Goal: Task Accomplishment & Management: Manage account settings

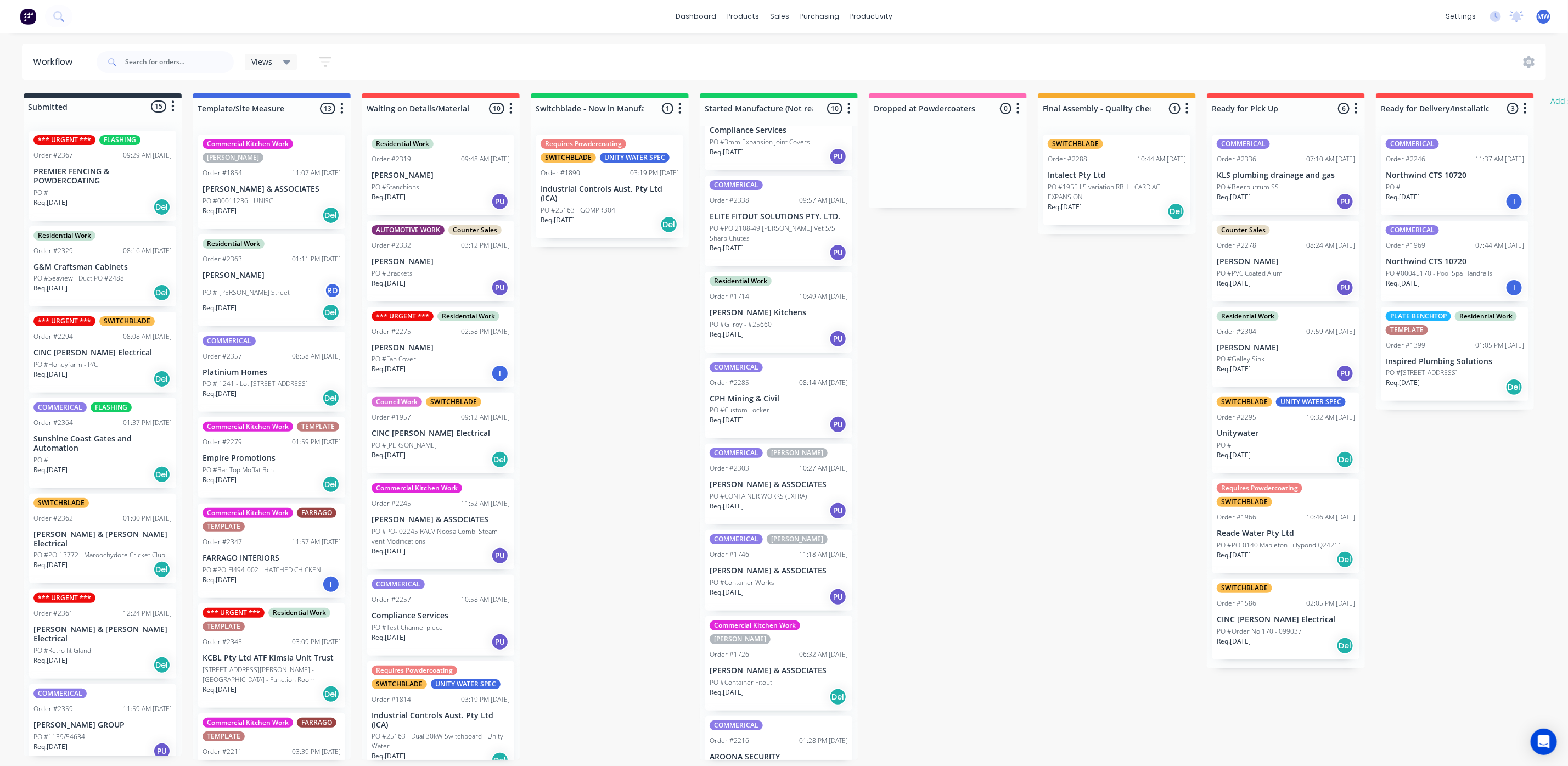
scroll to position [7, 0]
click at [772, 677] on div "PO #Container Fitout" at bounding box center [779, 682] width 138 height 10
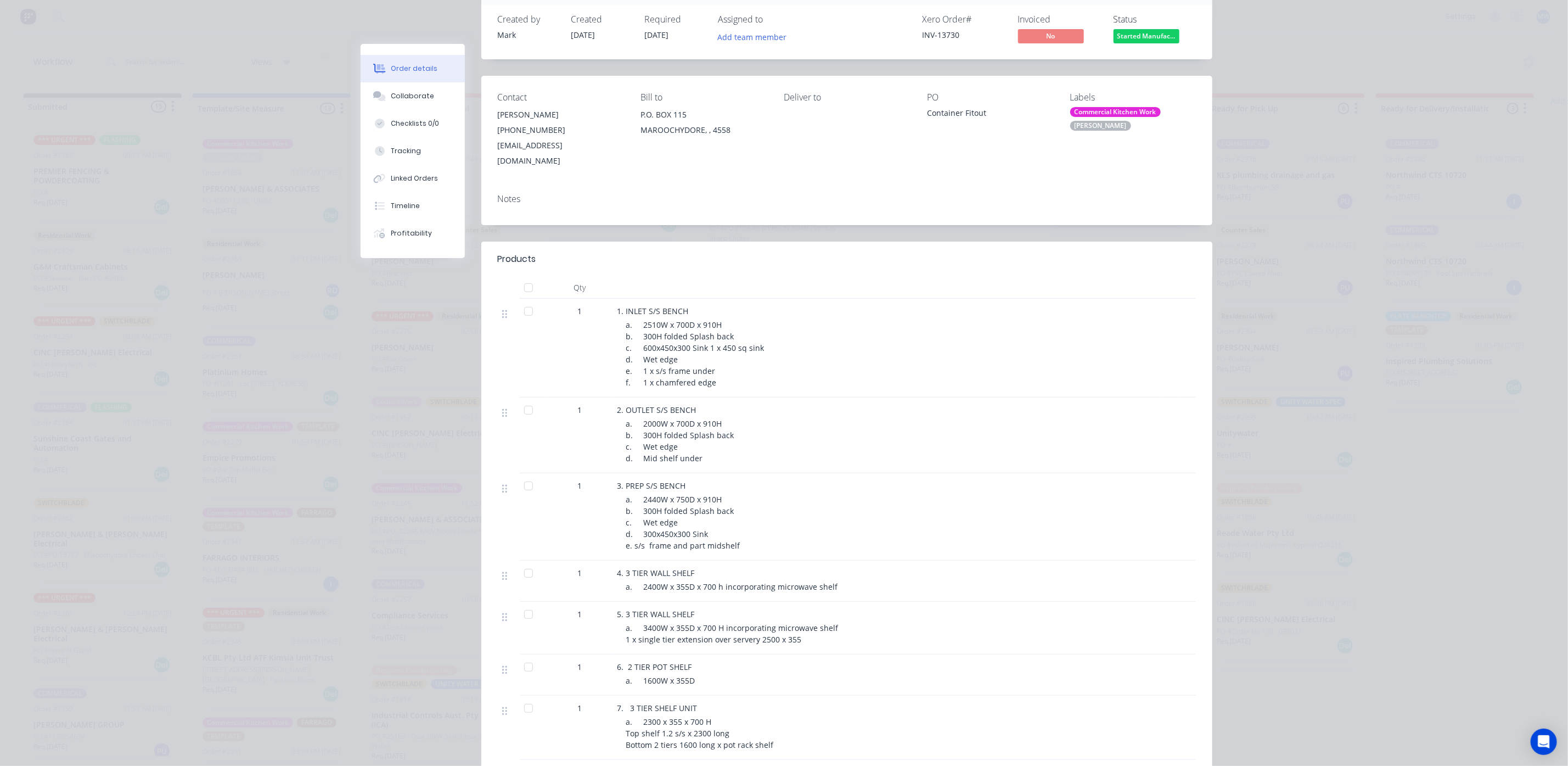
scroll to position [0, 0]
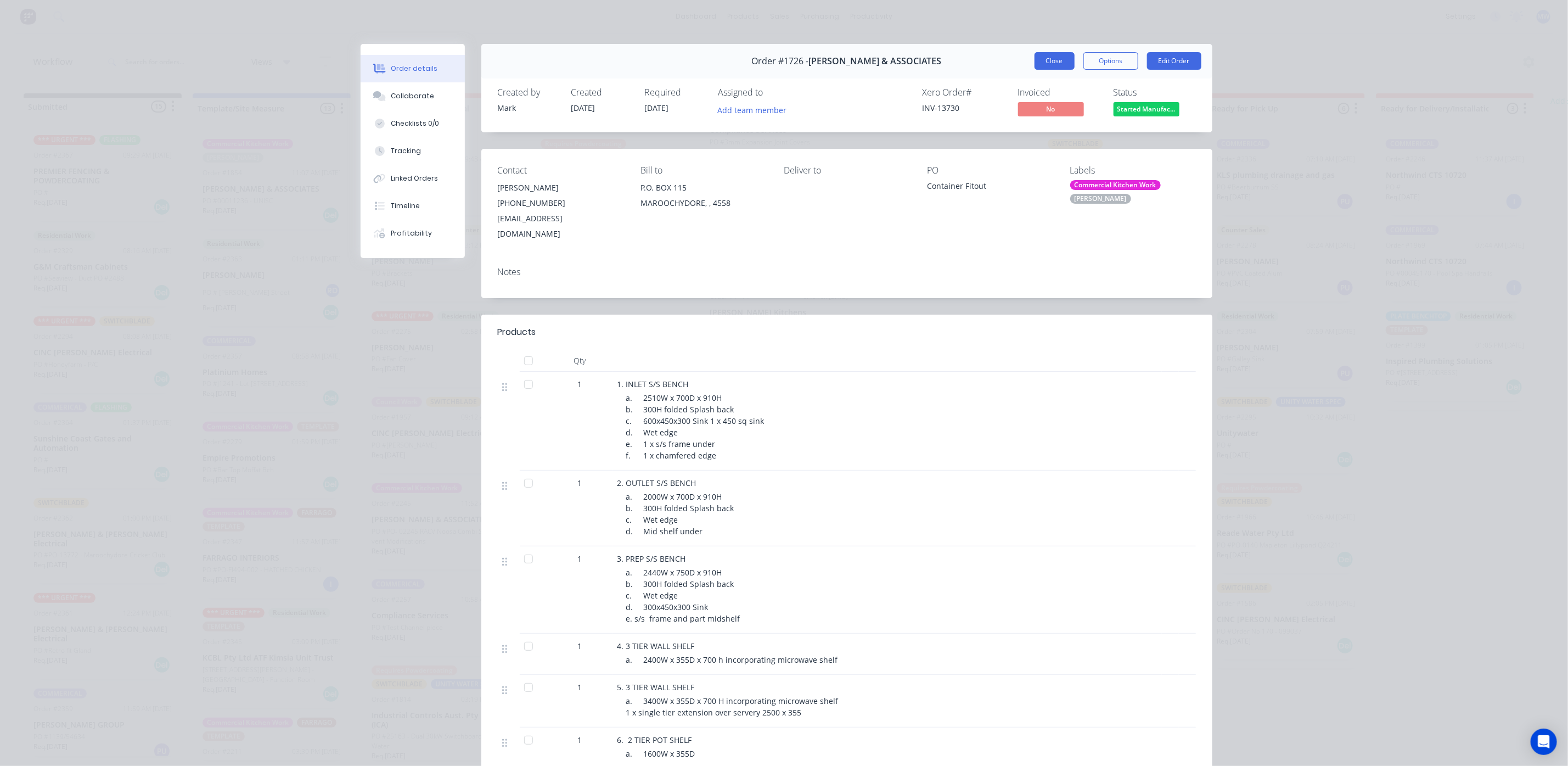
click at [1034, 57] on button "Close" at bounding box center [1054, 61] width 40 height 17
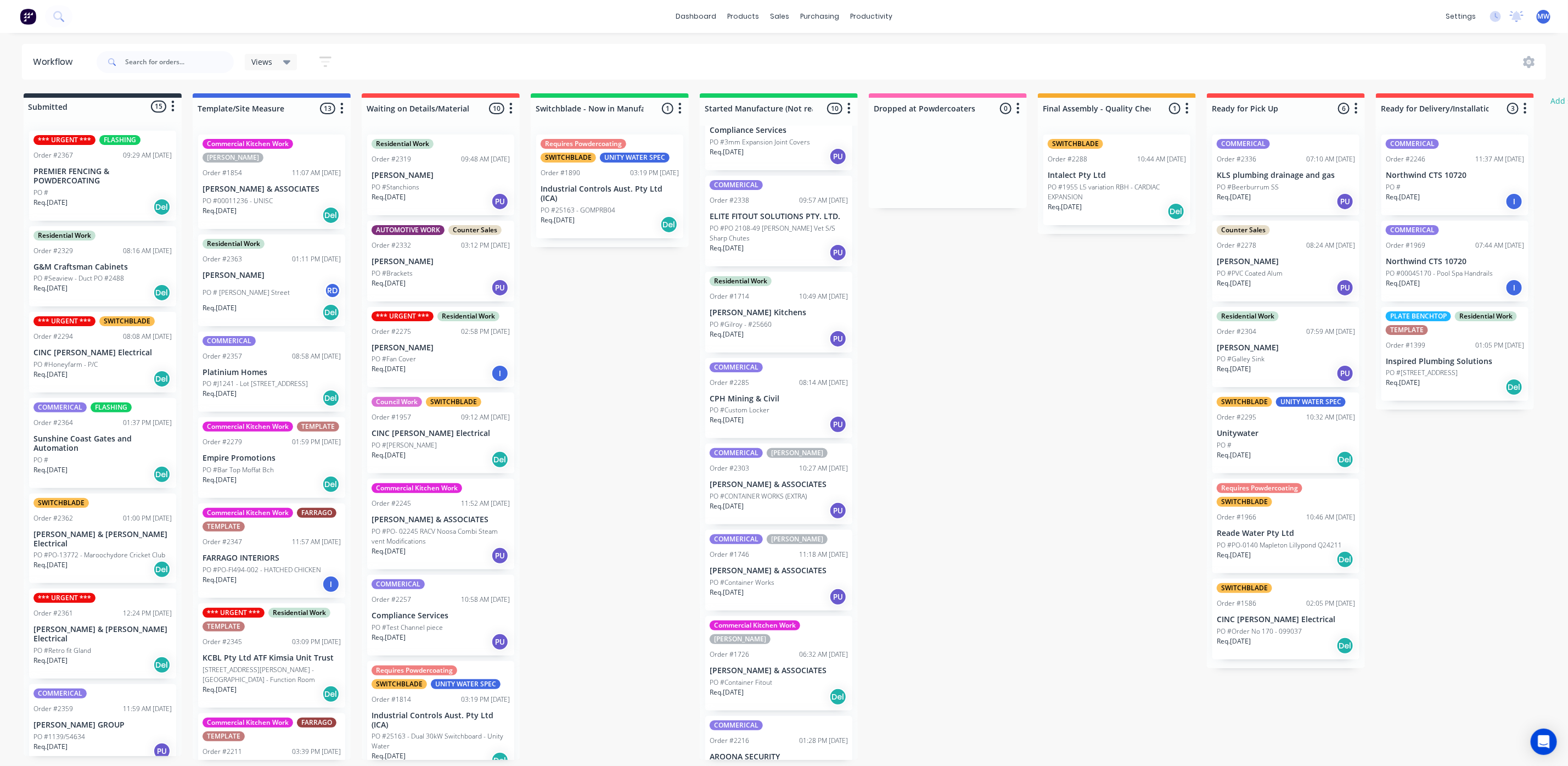
click at [747, 677] on p "PO #Container Fitout" at bounding box center [741, 682] width 63 height 10
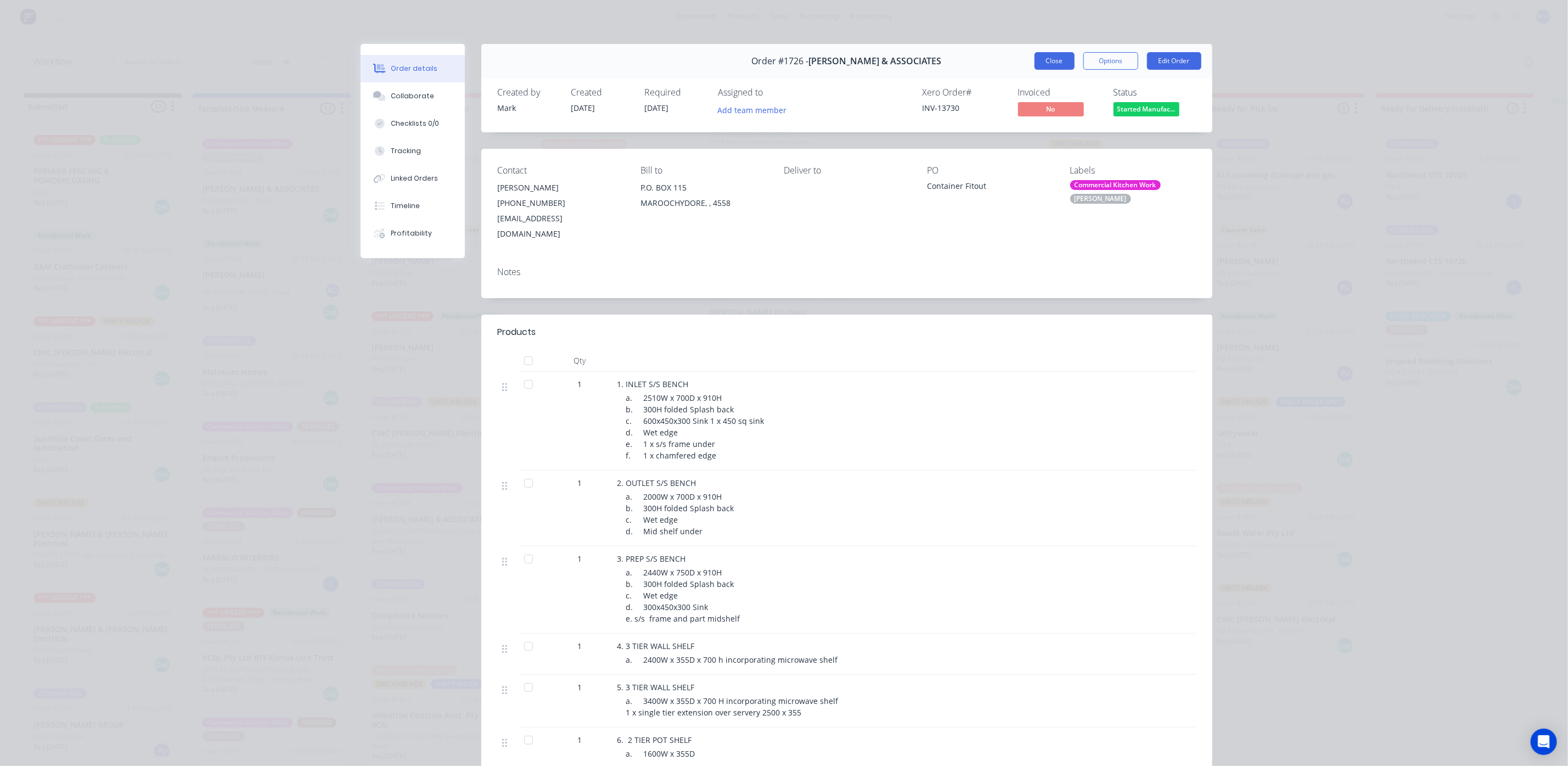
click at [1037, 65] on button "Close" at bounding box center [1054, 61] width 40 height 17
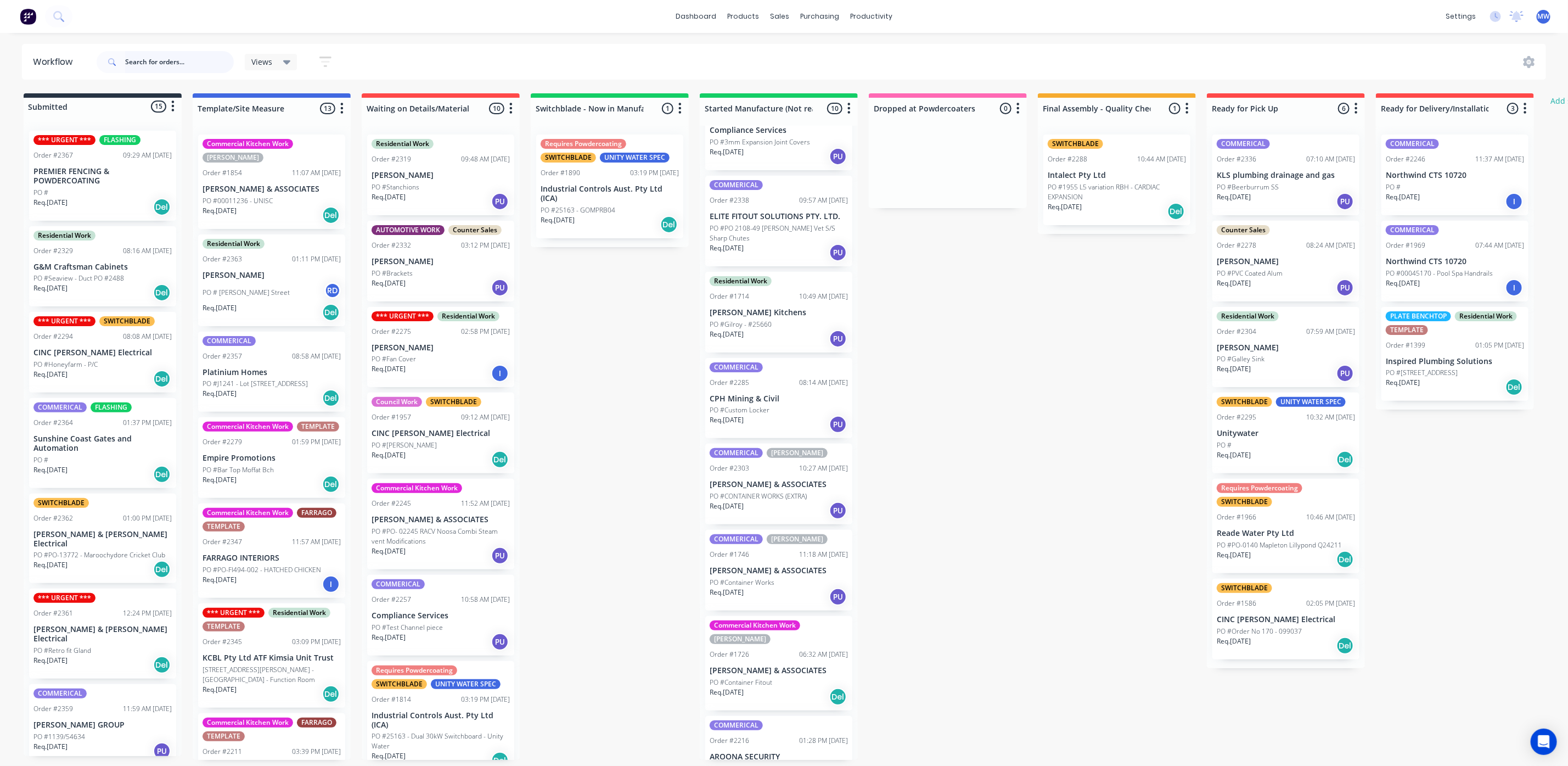
click at [139, 65] on input "text" at bounding box center [179, 62] width 108 height 22
type input "2351"
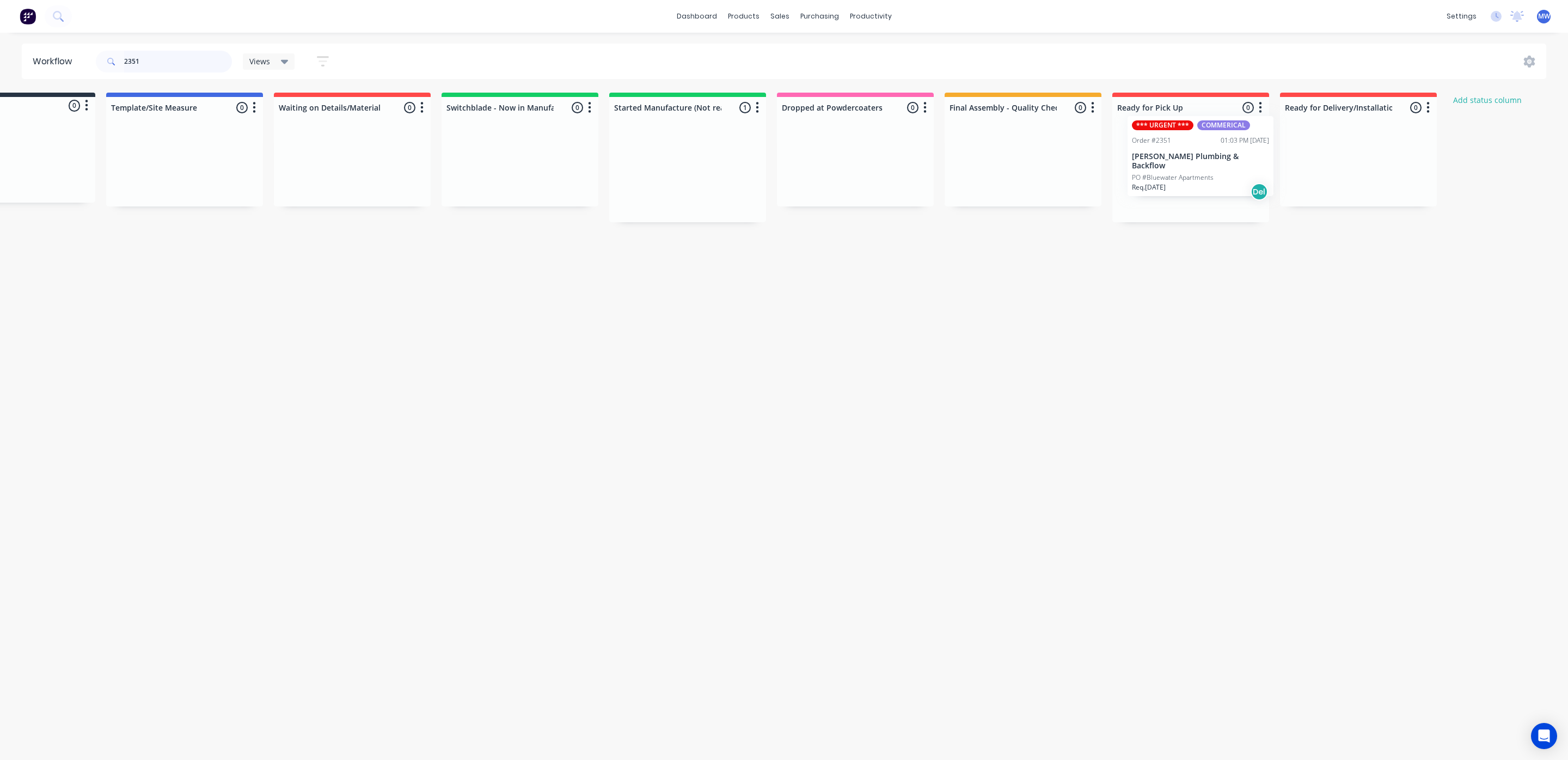
drag, startPoint x: 766, startPoint y: 191, endPoint x: 1191, endPoint y: 174, distance: 425.3
click at [1194, 174] on div "Submitted 0 Status colour #273444 hex #273444 Save Cancel Summaries Total order…" at bounding box center [814, 157] width 1815 height 129
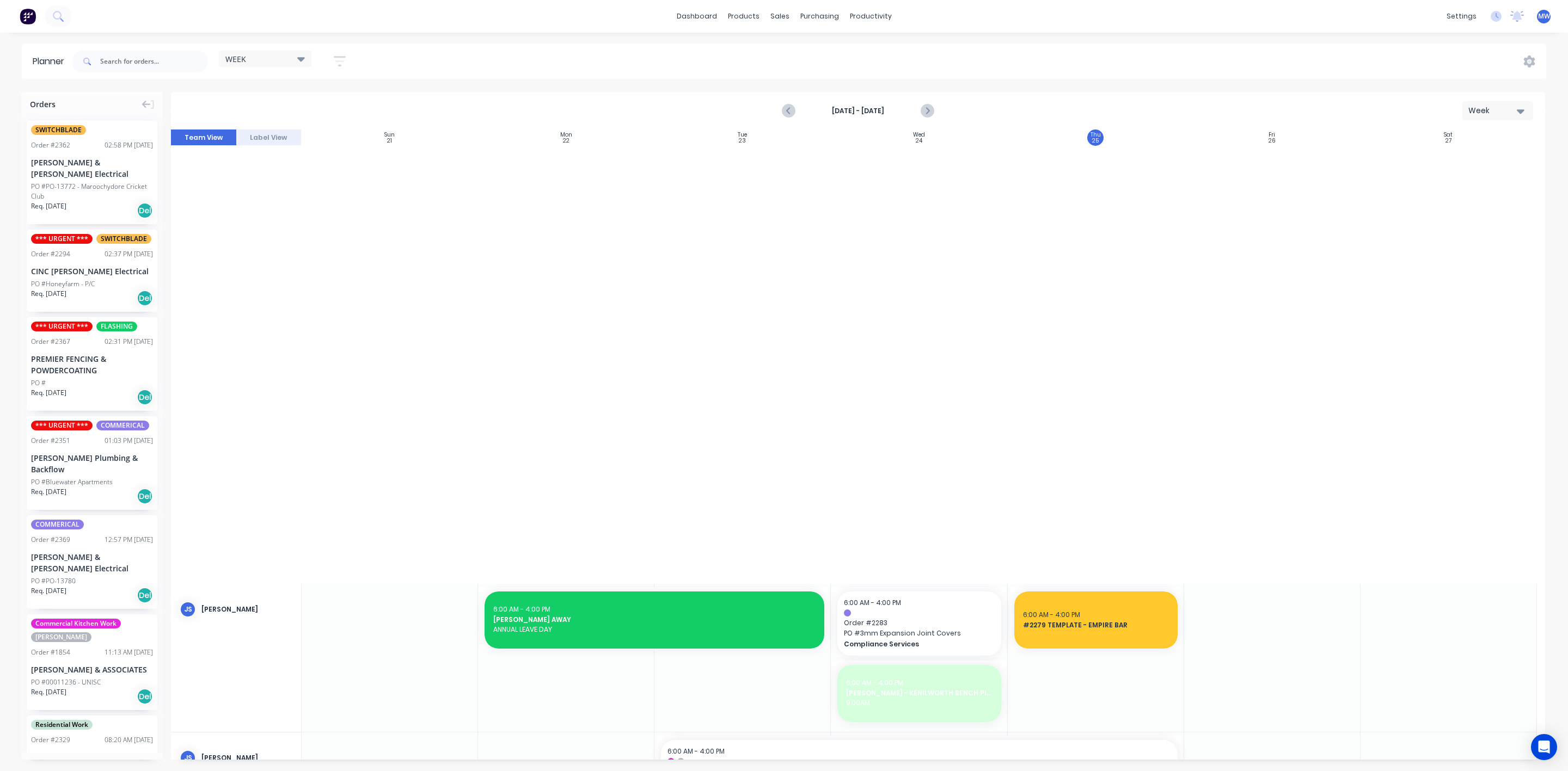
scroll to position [1079, 0]
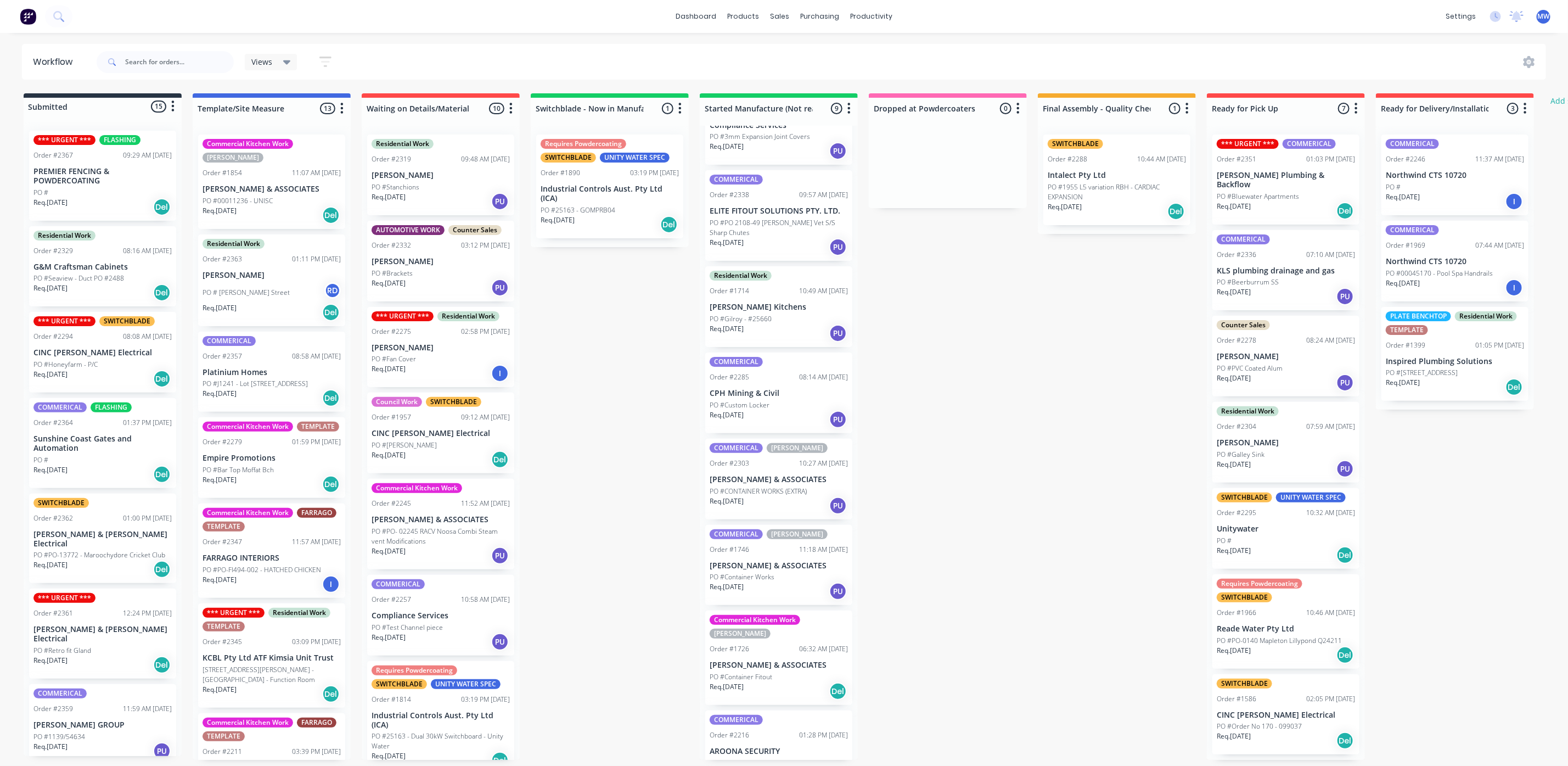
scroll to position [150, 0]
click at [788, 668] on div "PO #Container Fitout" at bounding box center [779, 672] width 138 height 10
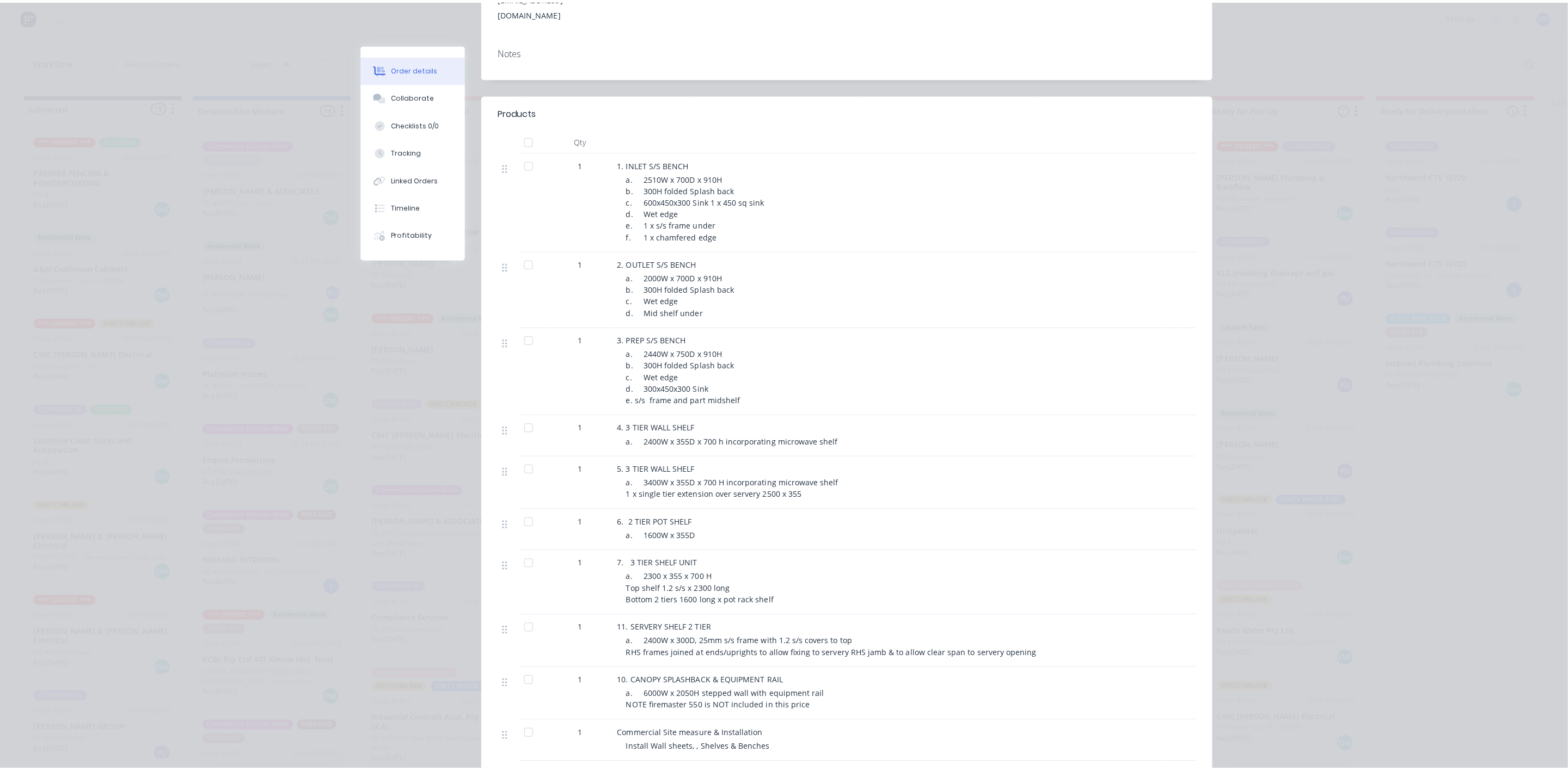
scroll to position [0, 0]
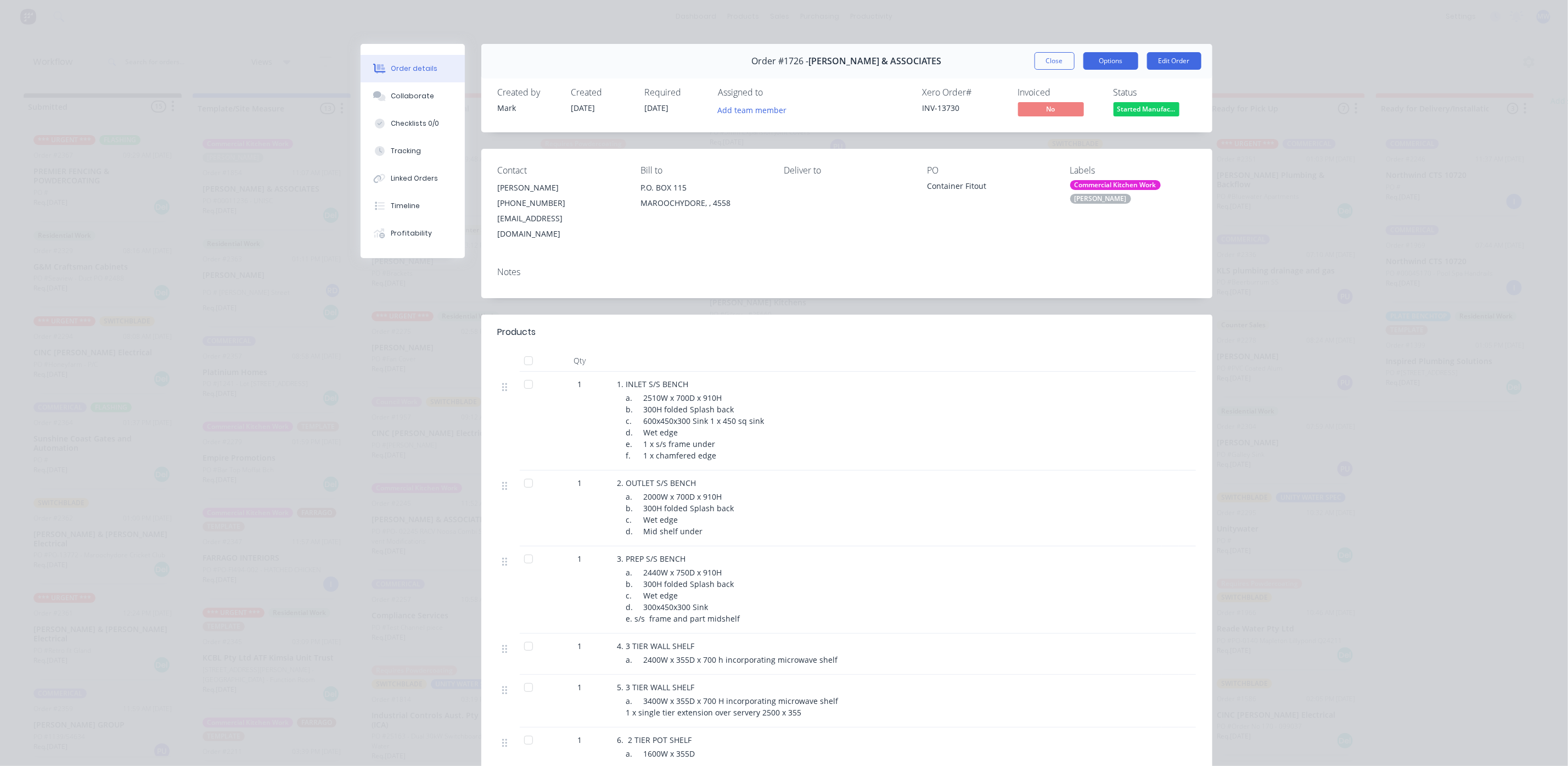
click at [1116, 53] on button "Options" at bounding box center [1110, 61] width 55 height 17
click at [1054, 108] on div "Work Order" at bounding box center [1080, 111] width 96 height 16
click at [1046, 153] on div "Custom" at bounding box center [1080, 155] width 96 height 16
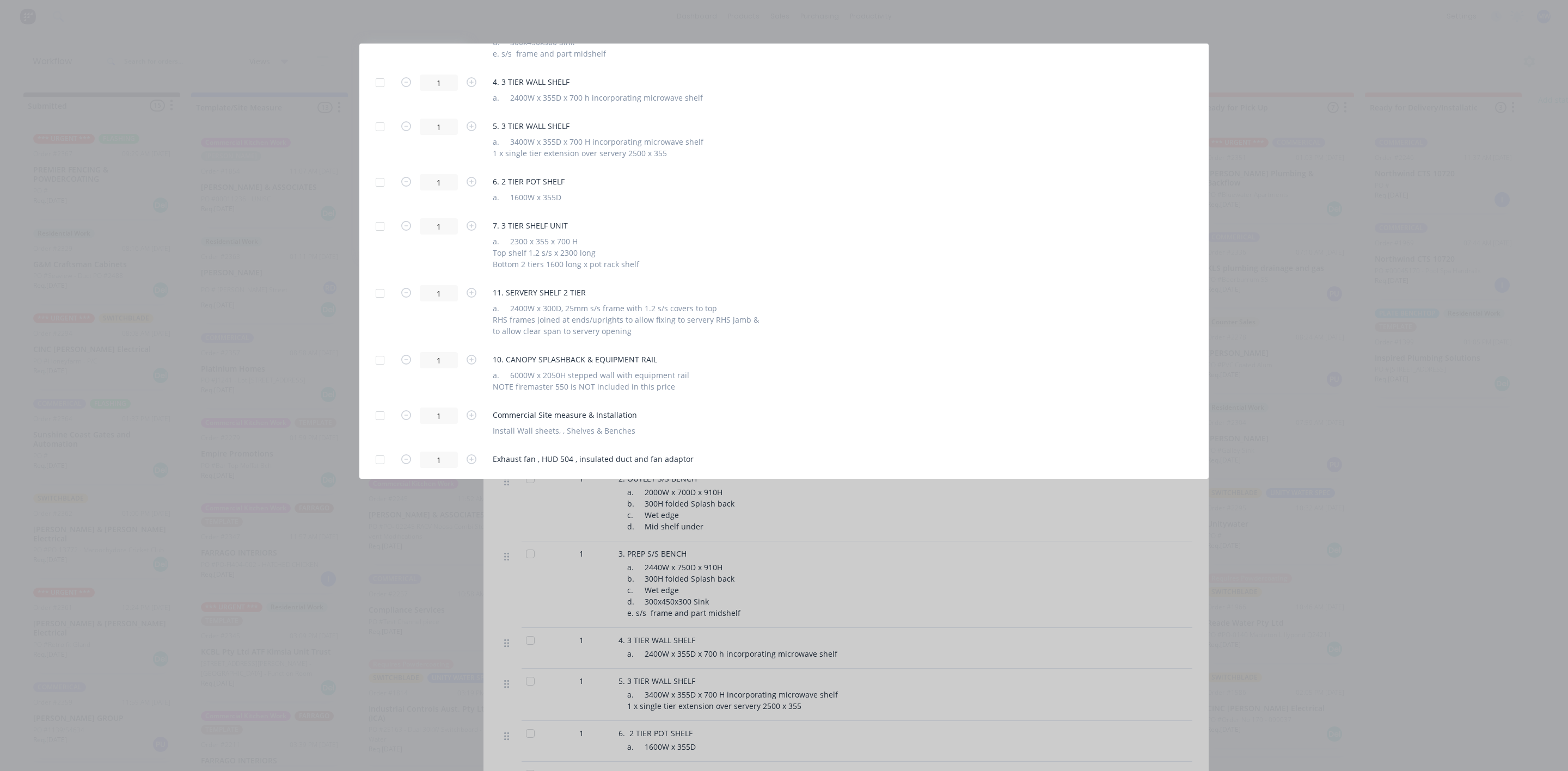
scroll to position [567, 0]
click at [377, 322] on div at bounding box center [379, 323] width 22 height 22
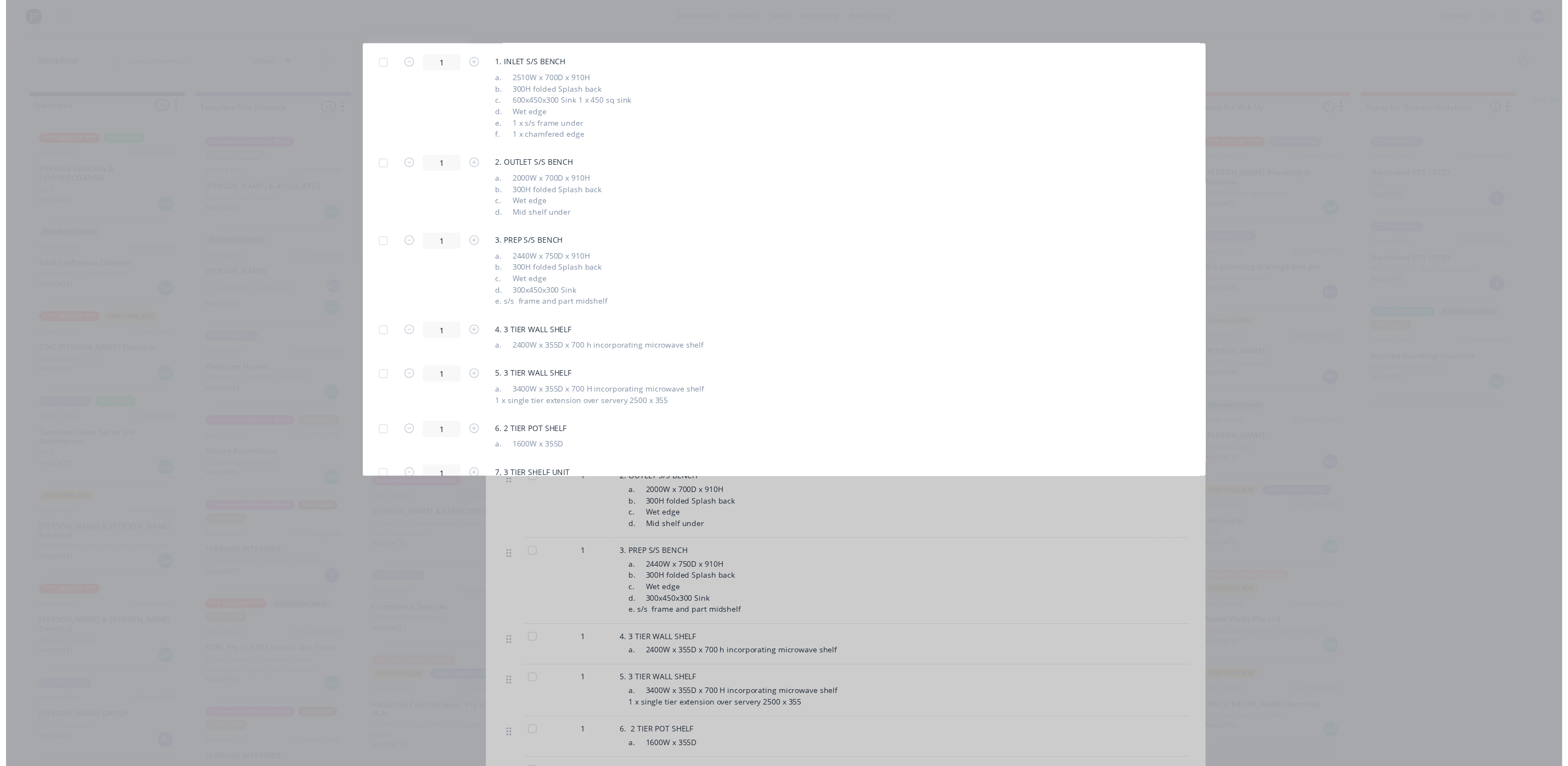
scroll to position [0, 0]
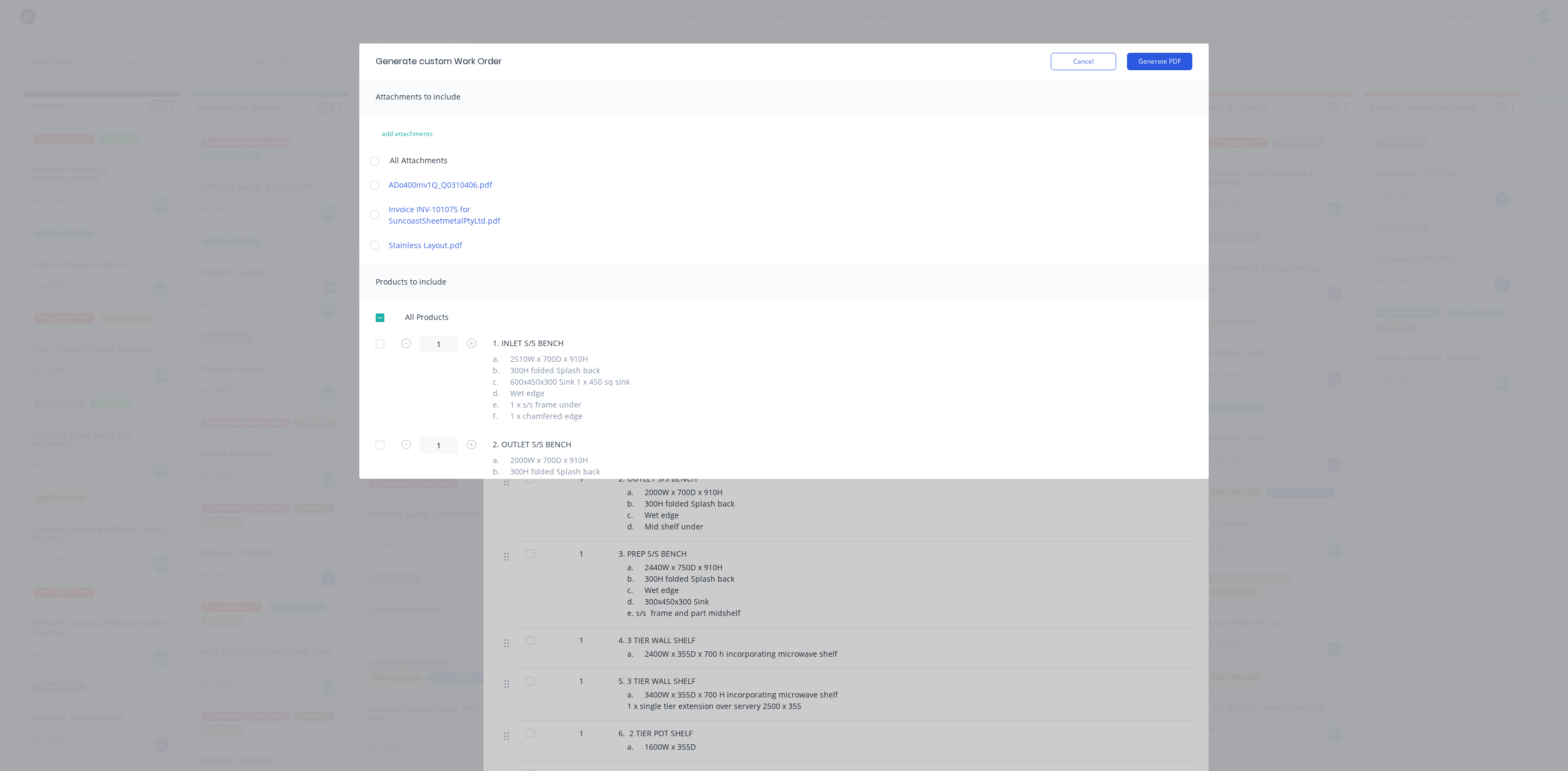
click at [1154, 59] on button "Generate PDF" at bounding box center [1159, 61] width 65 height 17
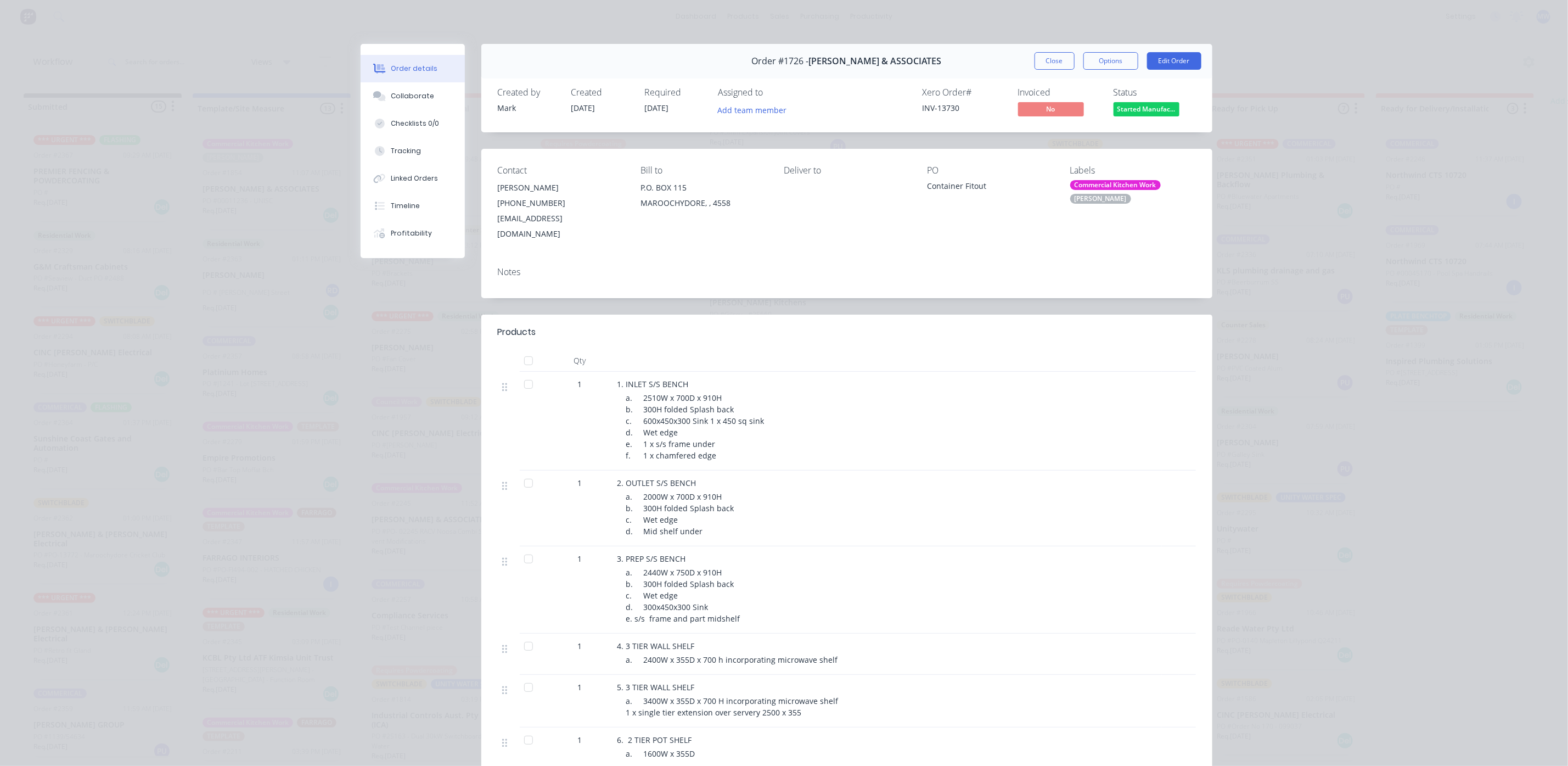
click at [1169, 73] on div "Order #1726 - HILLER & ASSOCIATES Close Options Edit Order" at bounding box center [846, 61] width 731 height 35
click at [1170, 58] on button "Edit Order" at bounding box center [1174, 61] width 55 height 17
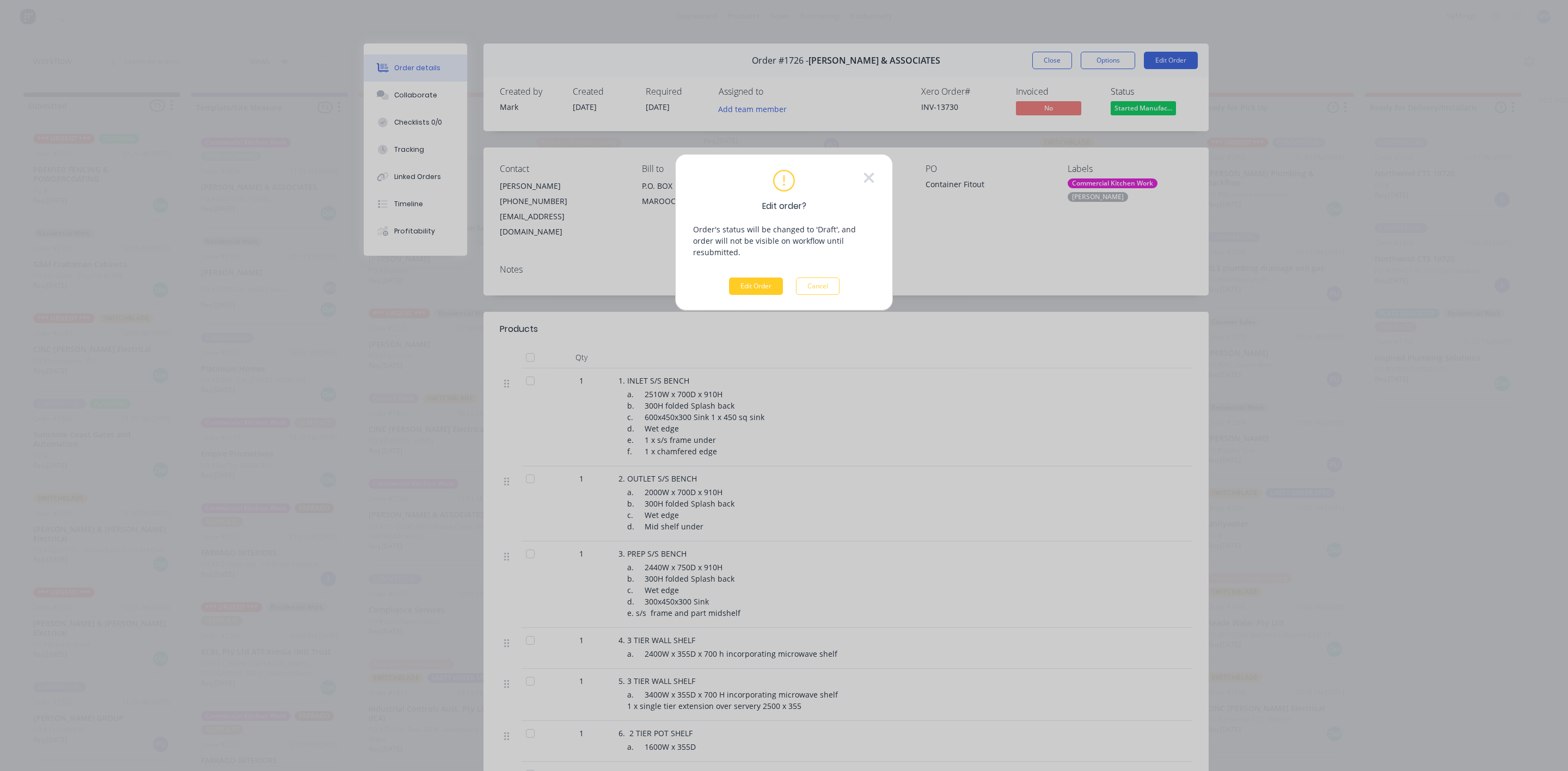
click at [740, 278] on button "Edit Order" at bounding box center [756, 286] width 54 height 17
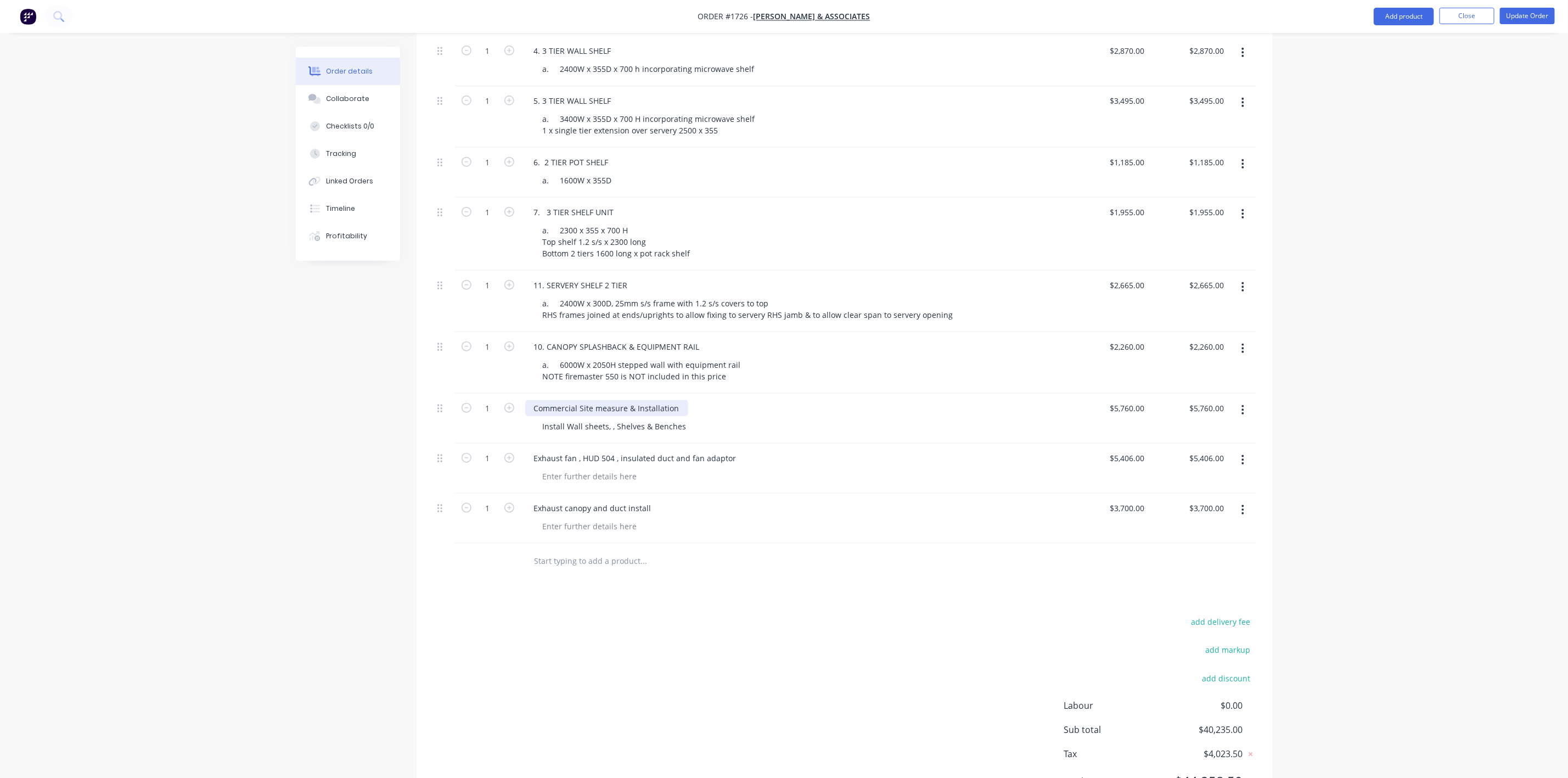
scroll to position [639, 0]
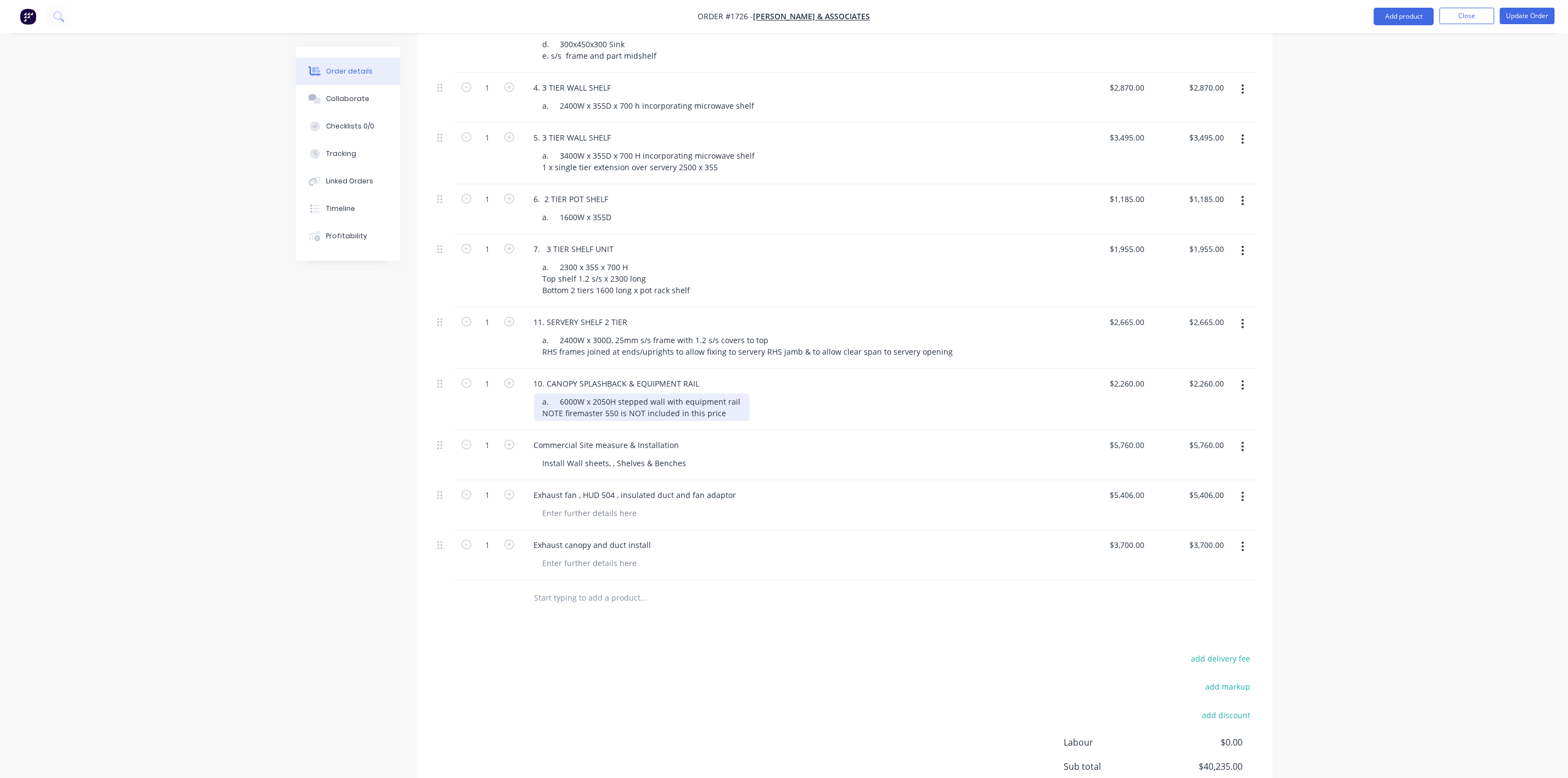
click at [575, 394] on div "a. 6000W x 2050H stepped wall with equipment rail NOTE firemaster 550 is NOT in…" at bounding box center [642, 407] width 216 height 27
click at [615, 711] on div "add delivery fee add markup add discount Labour $0.00 Sub total $40,235.00 Tax …" at bounding box center [844, 745] width 823 height 188
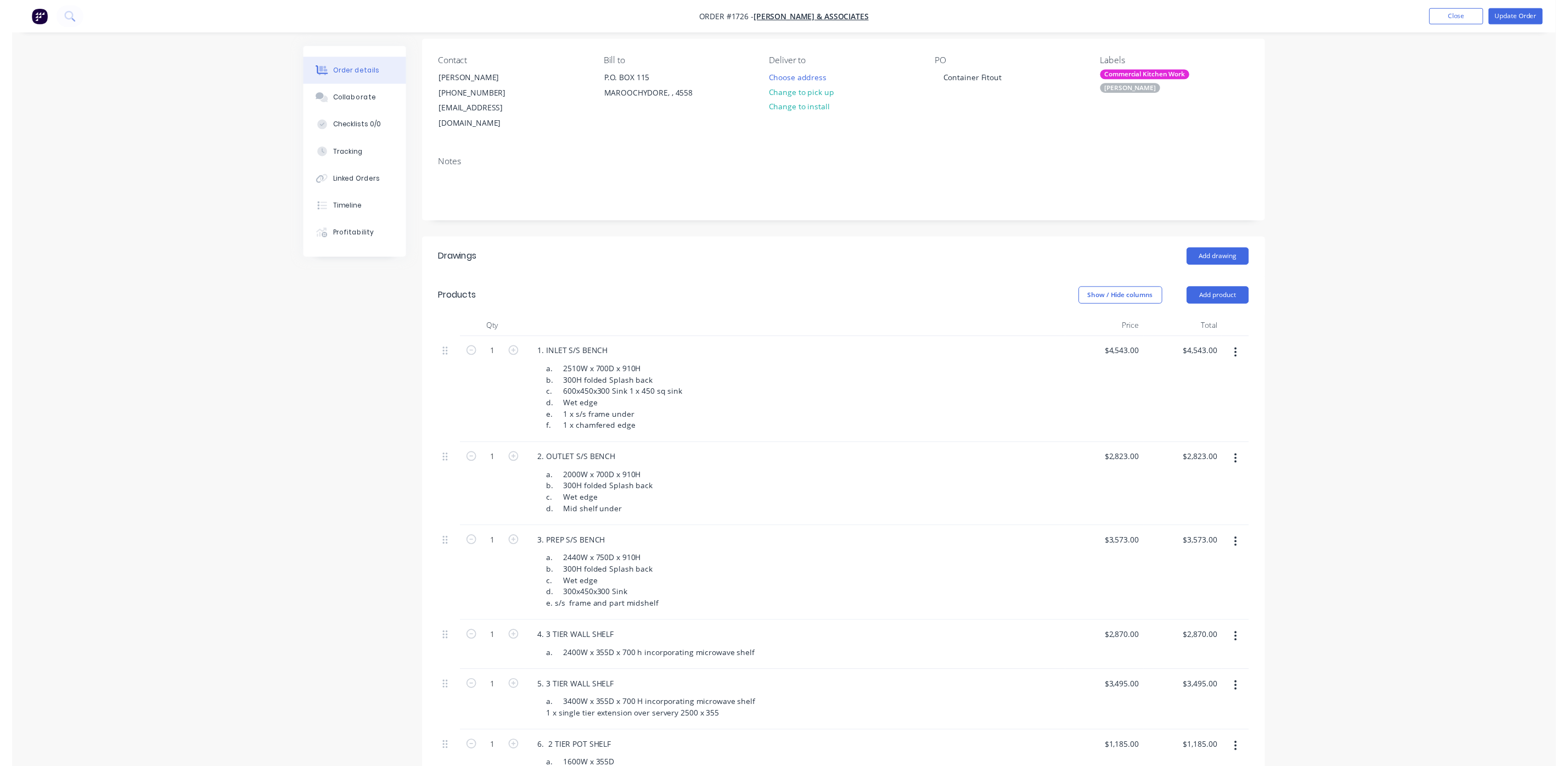
scroll to position [0, 0]
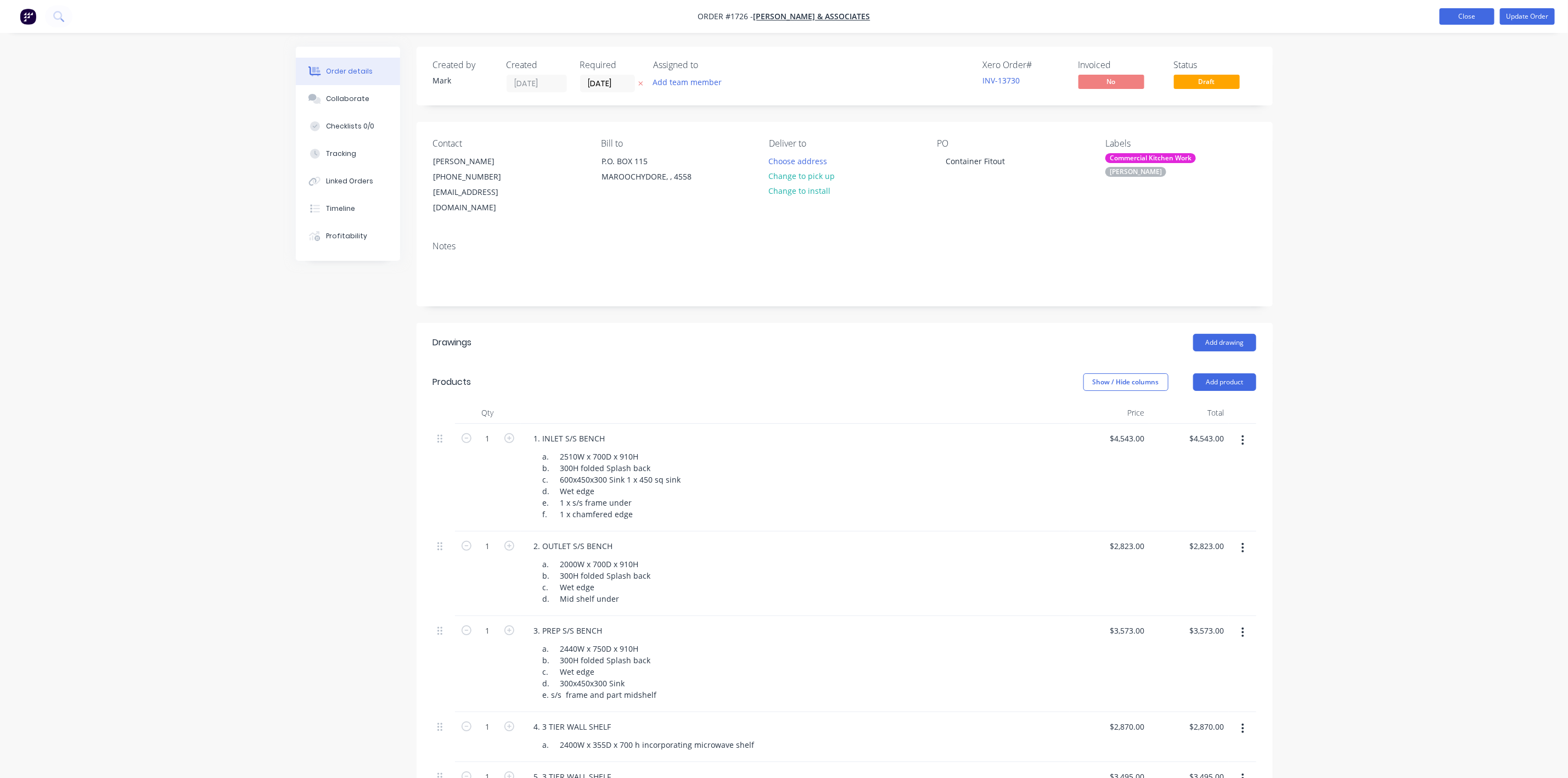
click at [1474, 17] on button "Close" at bounding box center [1467, 16] width 55 height 17
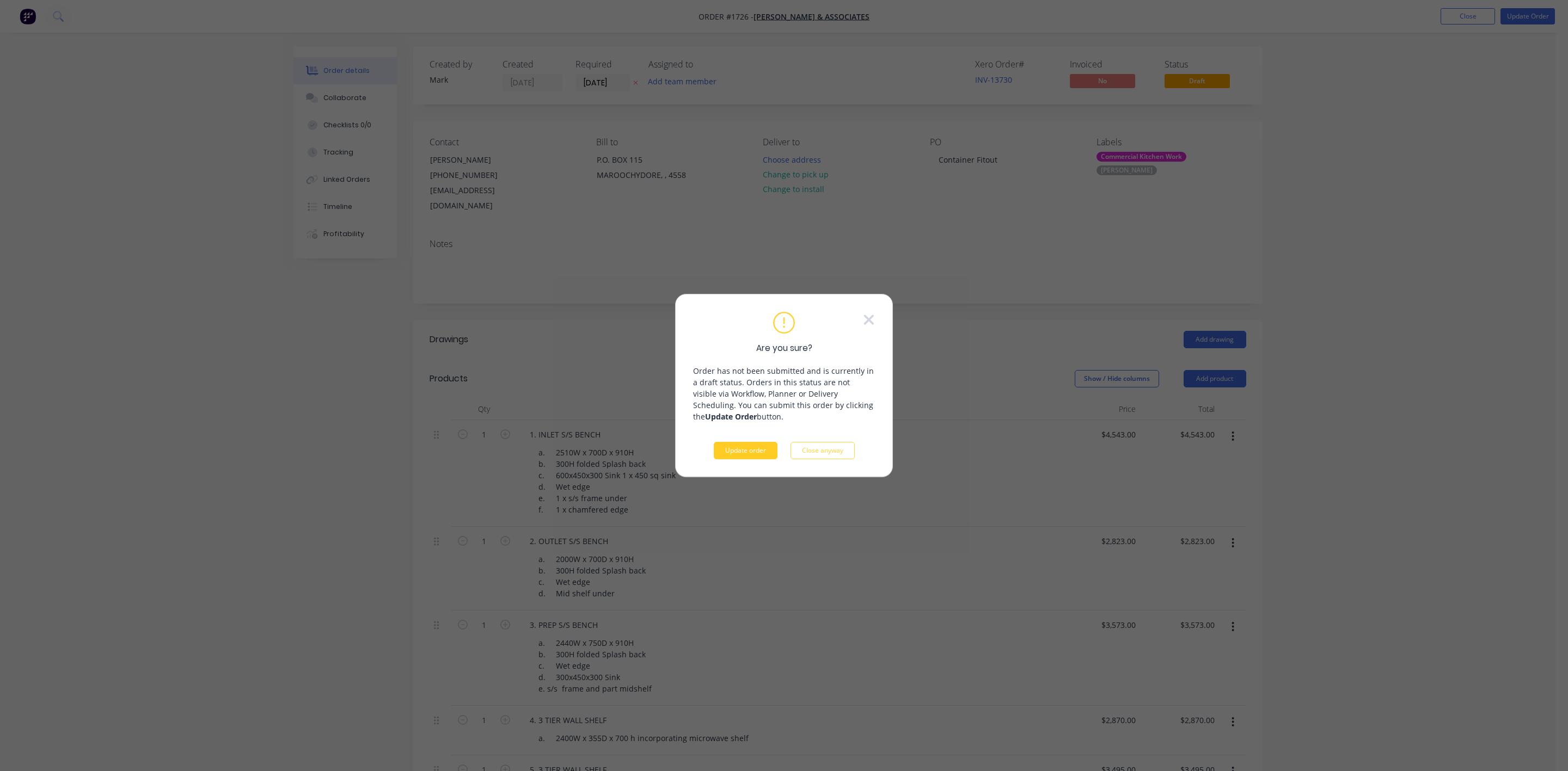
click at [726, 449] on button "Update order" at bounding box center [745, 450] width 64 height 17
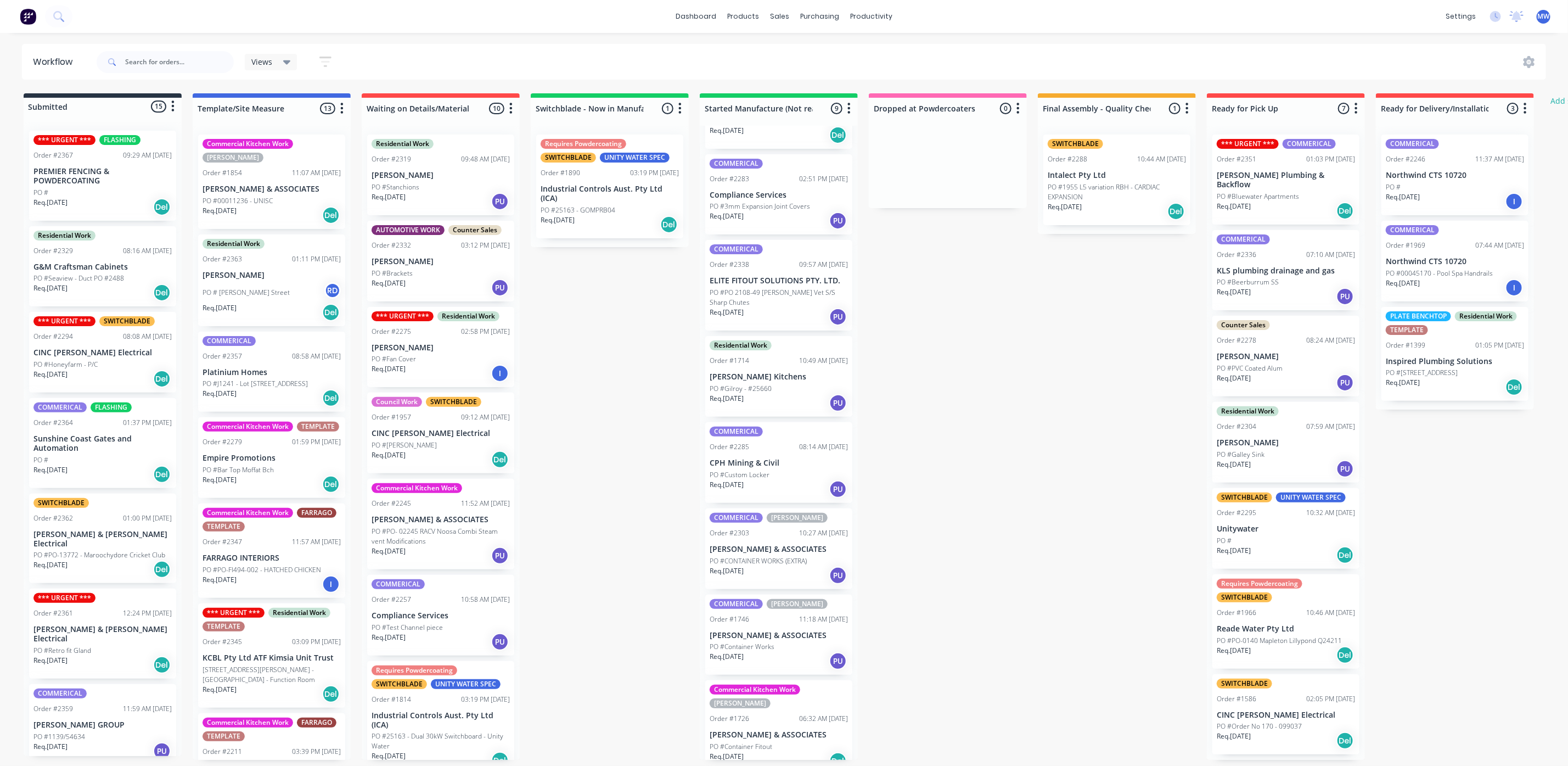
scroll to position [150, 0]
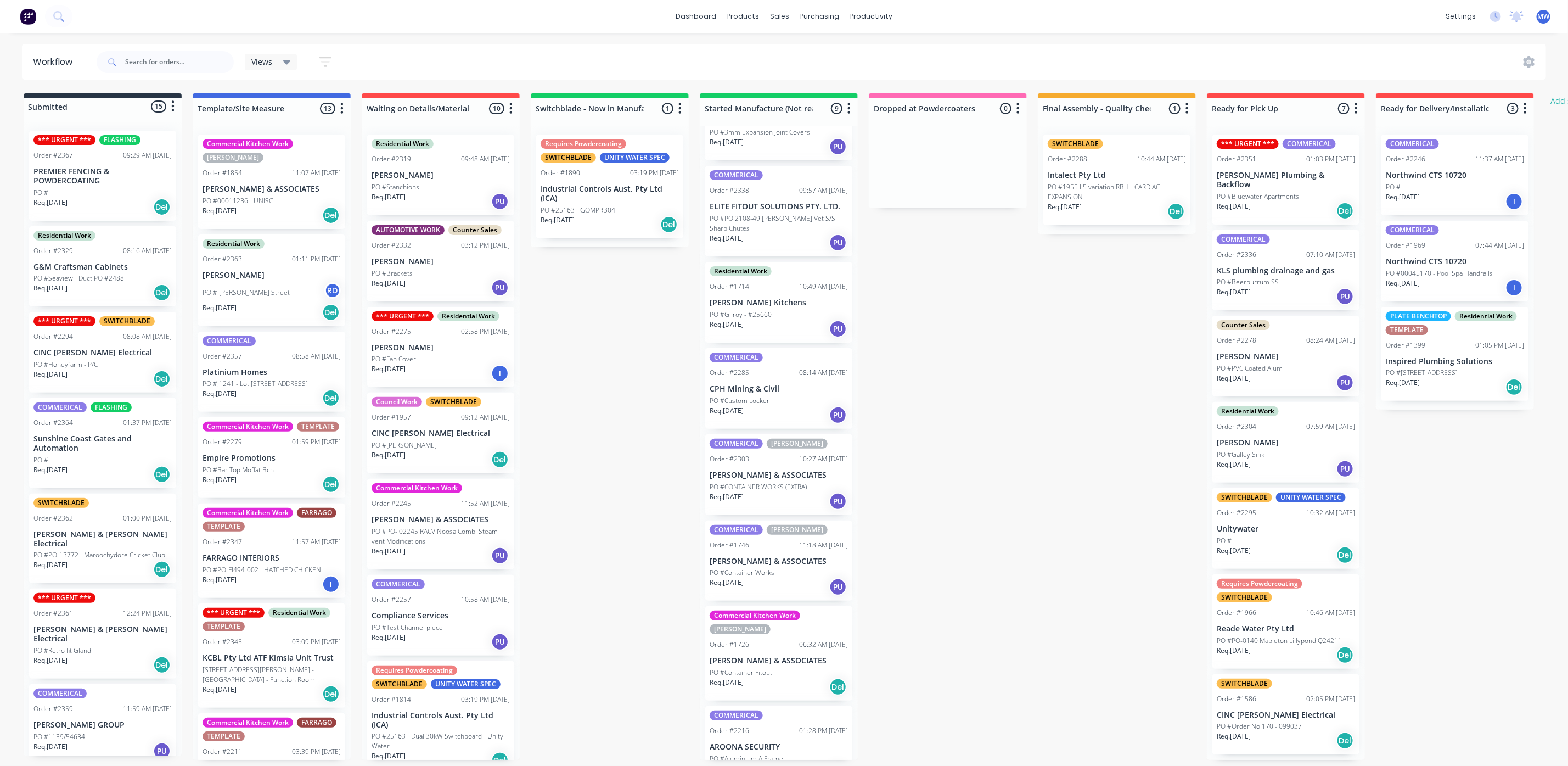
click at [795, 677] on div "Req. 02/10/25 Del" at bounding box center [779, 687] width 138 height 19
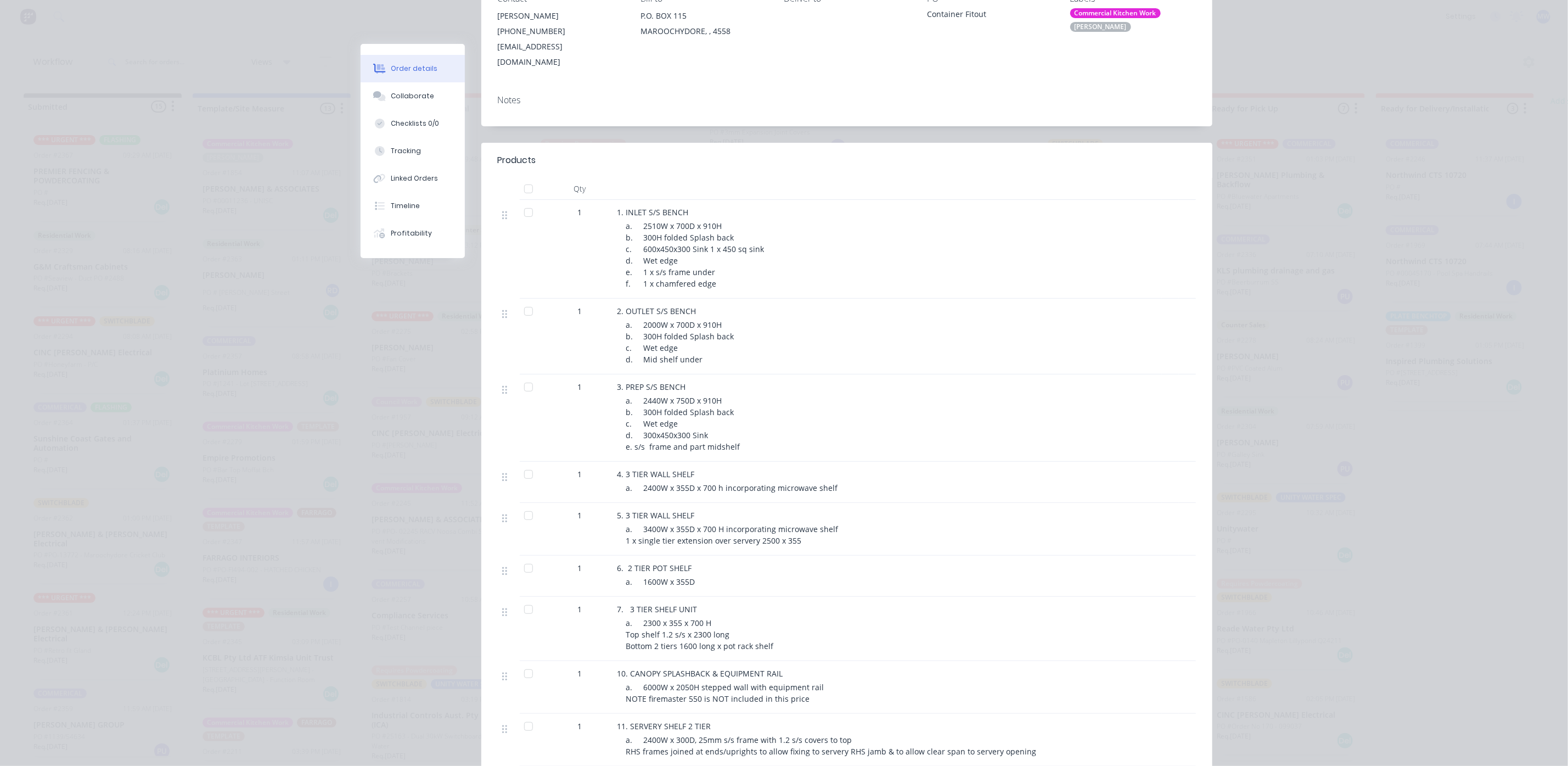
scroll to position [0, 0]
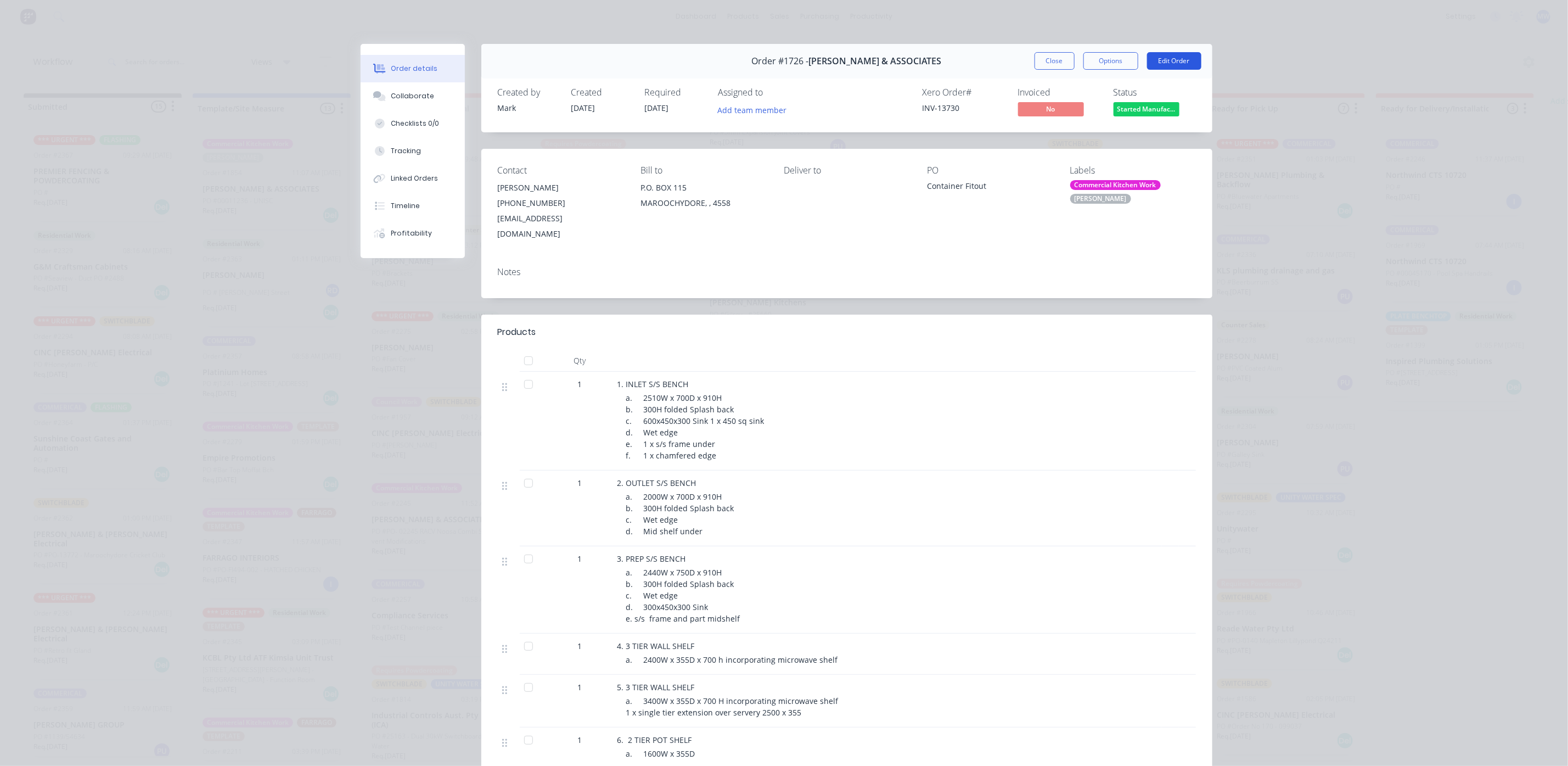
click at [1160, 63] on button "Edit Order" at bounding box center [1174, 61] width 55 height 17
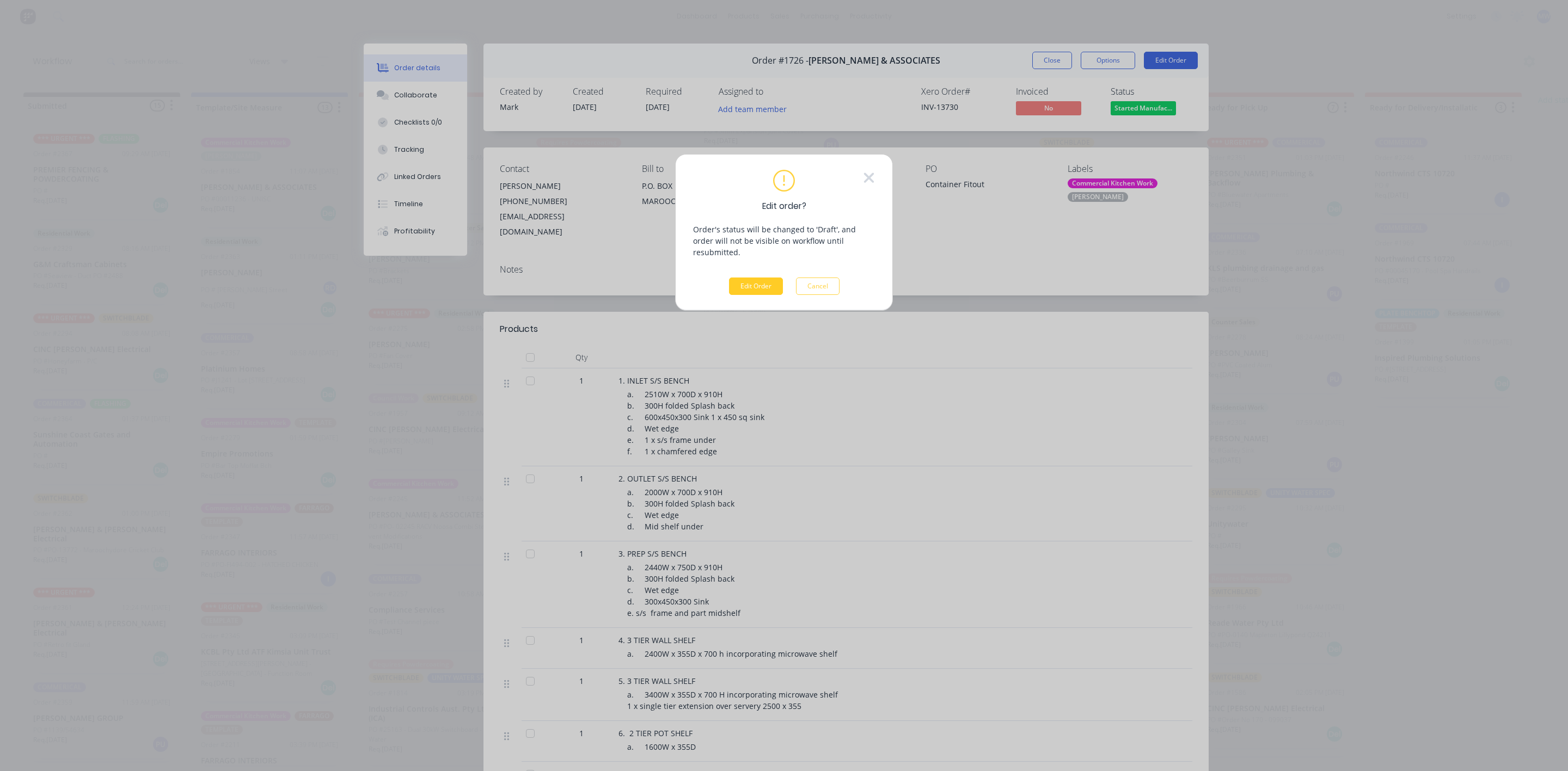
click at [779, 278] on button "Edit Order" at bounding box center [756, 286] width 54 height 17
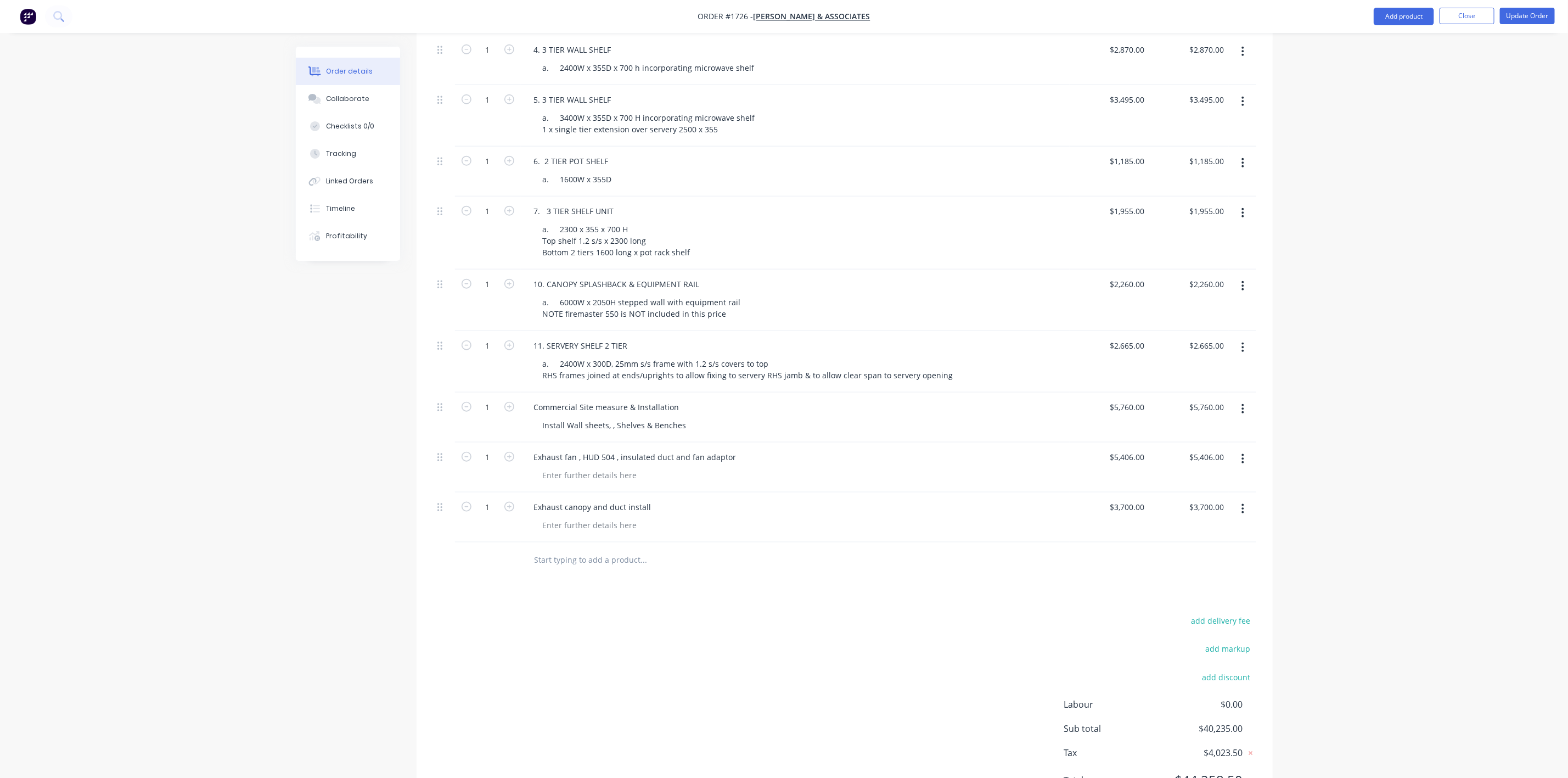
scroll to position [639, 0]
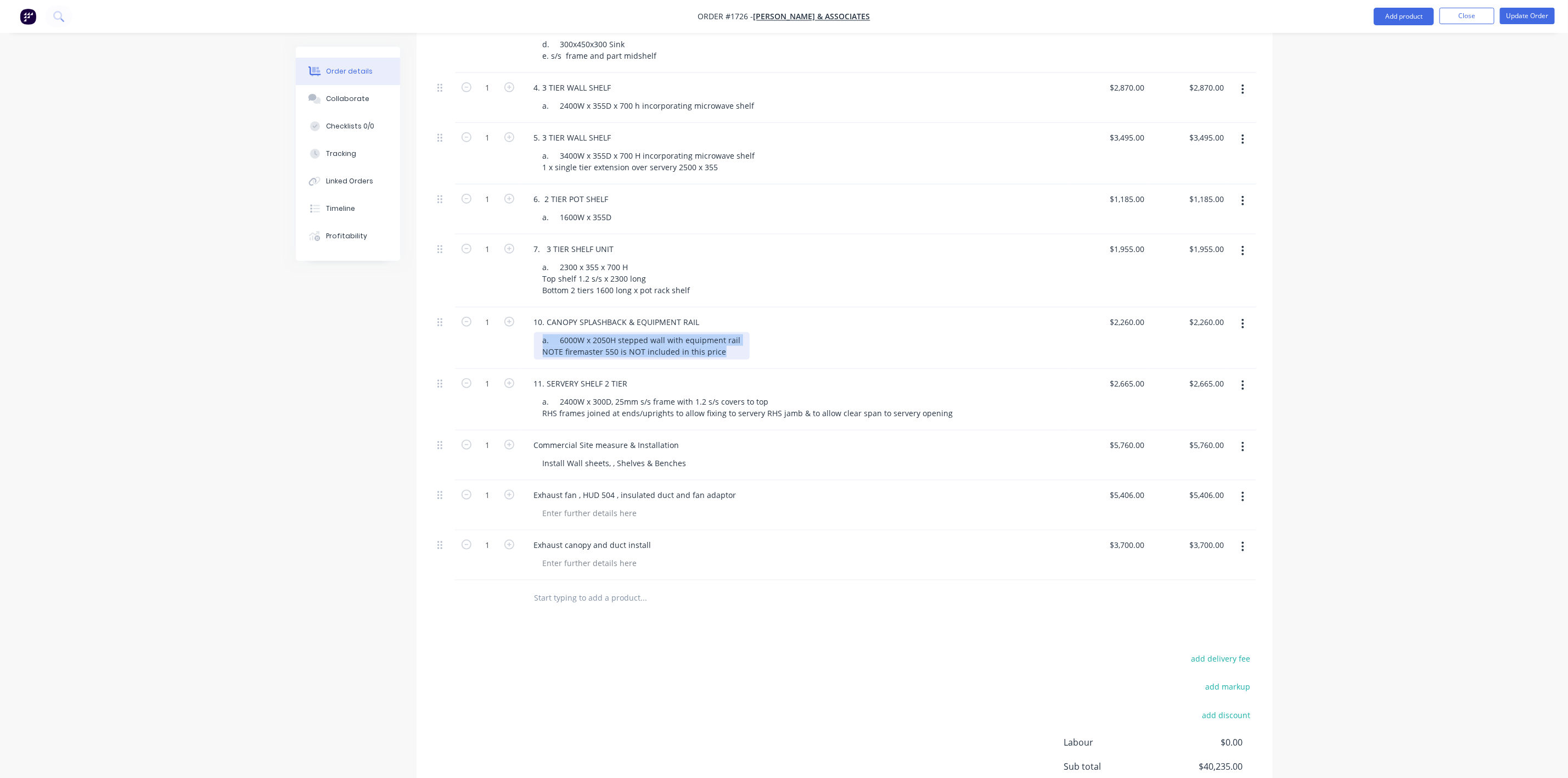
drag, startPoint x: 721, startPoint y: 337, endPoint x: 525, endPoint y: 321, distance: 196.7
click at [525, 321] on div "10. CANOPY SPLASHBACK & EQUIPMENT RAIL a. 6000W x 2050H stepped wall with equip…" at bounding box center [795, 338] width 549 height 61
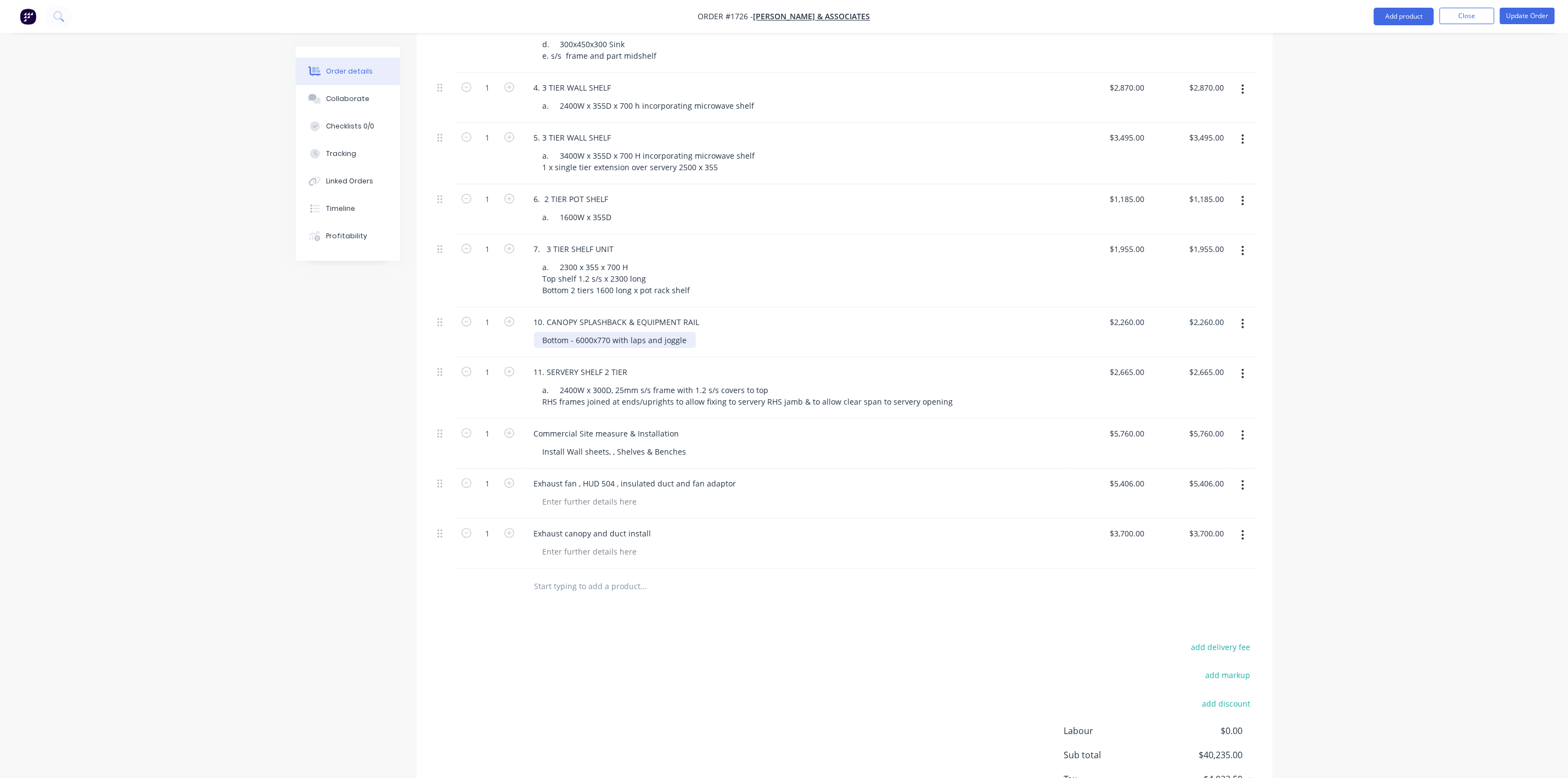
click at [540, 332] on div "Bottom - 6000x770 with laps and joggle" at bounding box center [615, 340] width 162 height 16
click at [682, 339] on div "Splashbacks - .9mm S/S Bottom - 6000x770 with laps and joggle" at bounding box center [659, 340] width 249 height 16
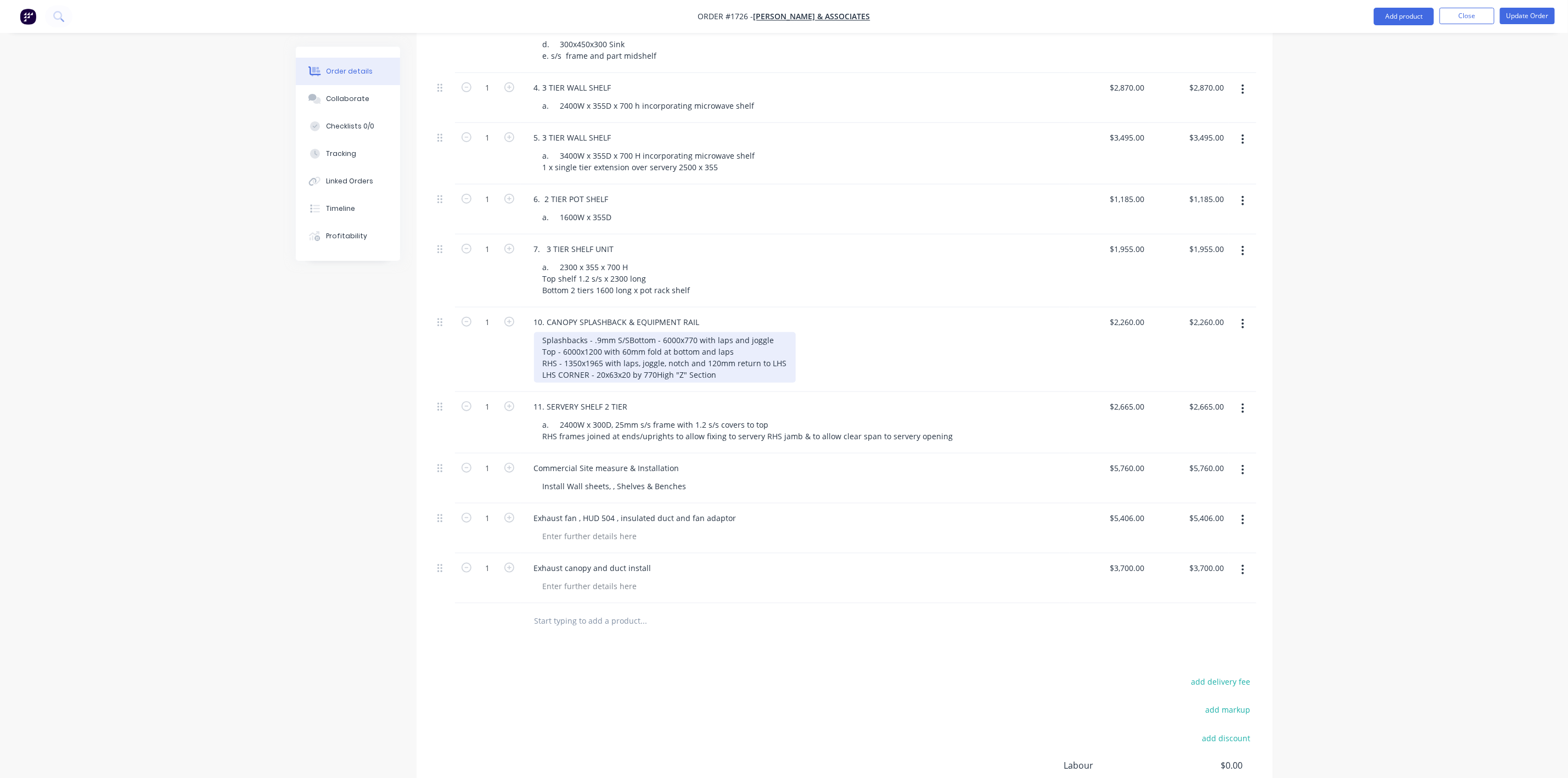
click at [651, 369] on div "Splashbacks - .9mm S/S Bottom - 6000x770 with laps and joggle Top - 6000x1200 w…" at bounding box center [665, 357] width 261 height 51
click at [509, 676] on div "add delivery fee add markup add discount Labour $0.00 Sub total $40,235.00 Tax …" at bounding box center [844, 768] width 823 height 188
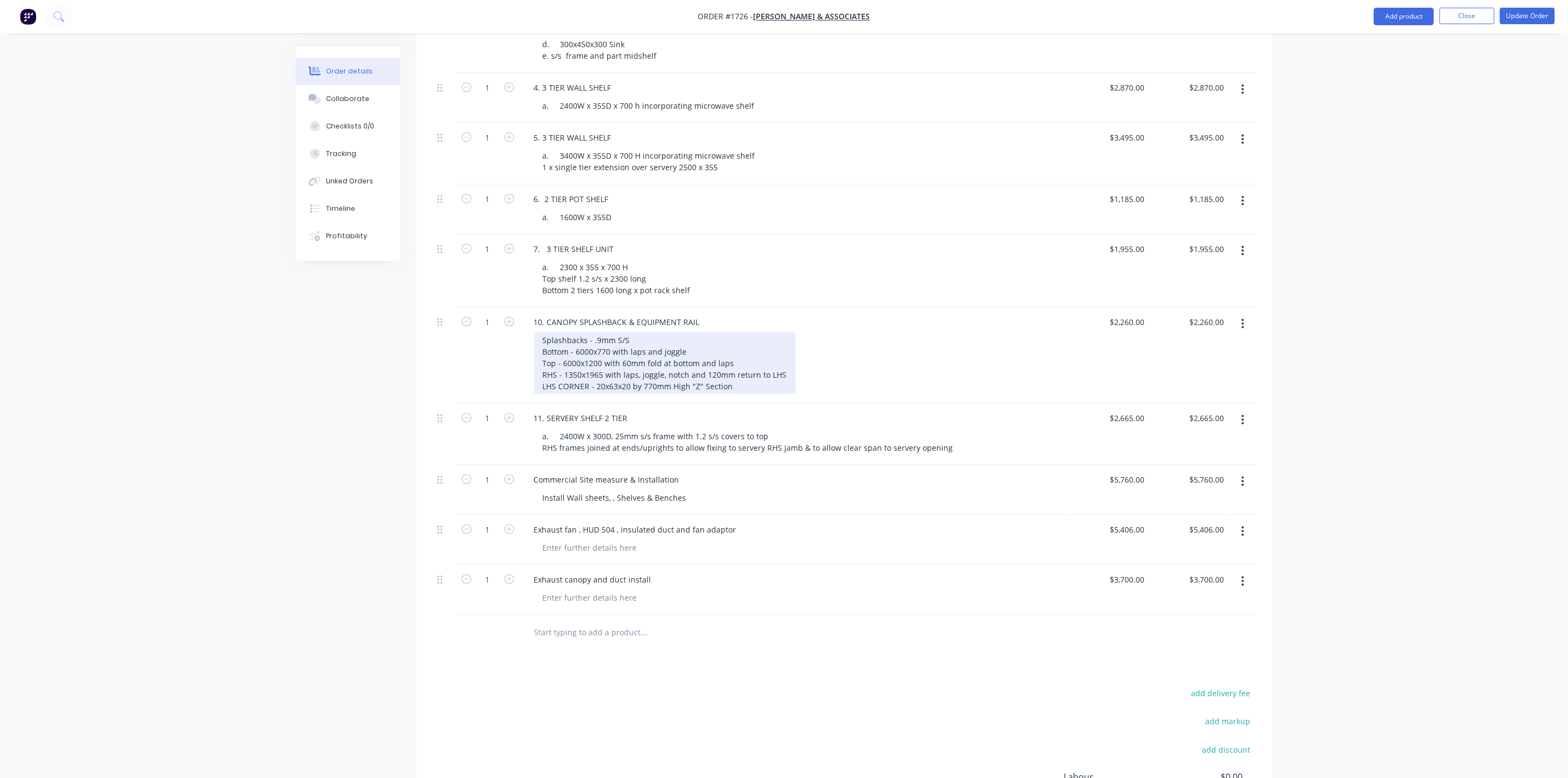
click at [738, 375] on div "Splashbacks - .9mm S/S Bottom - 6000x770 with laps and joggle Top - 6000x1200 w…" at bounding box center [665, 363] width 261 height 62
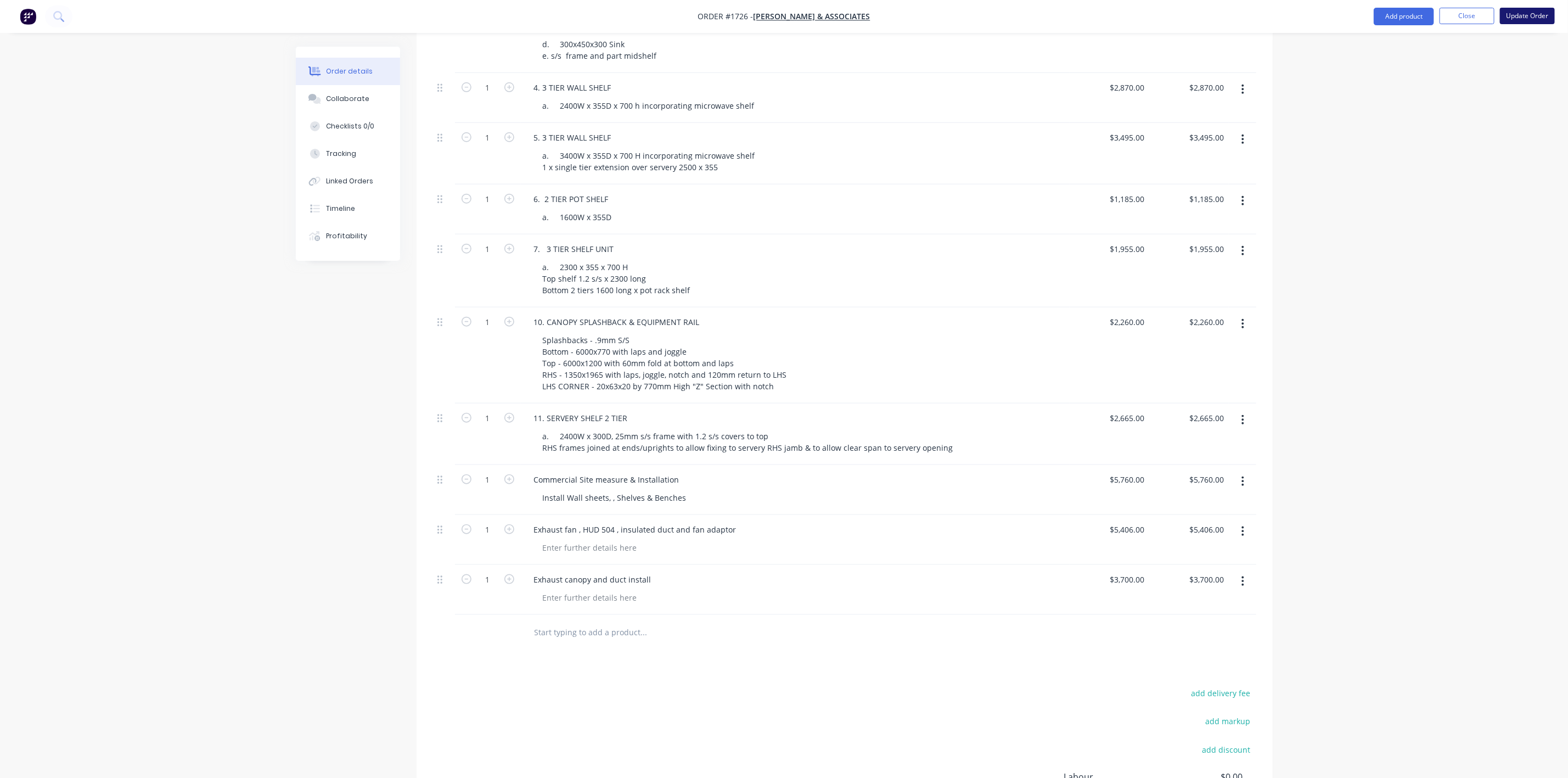
click at [1536, 12] on button "Update Order" at bounding box center [1527, 16] width 55 height 17
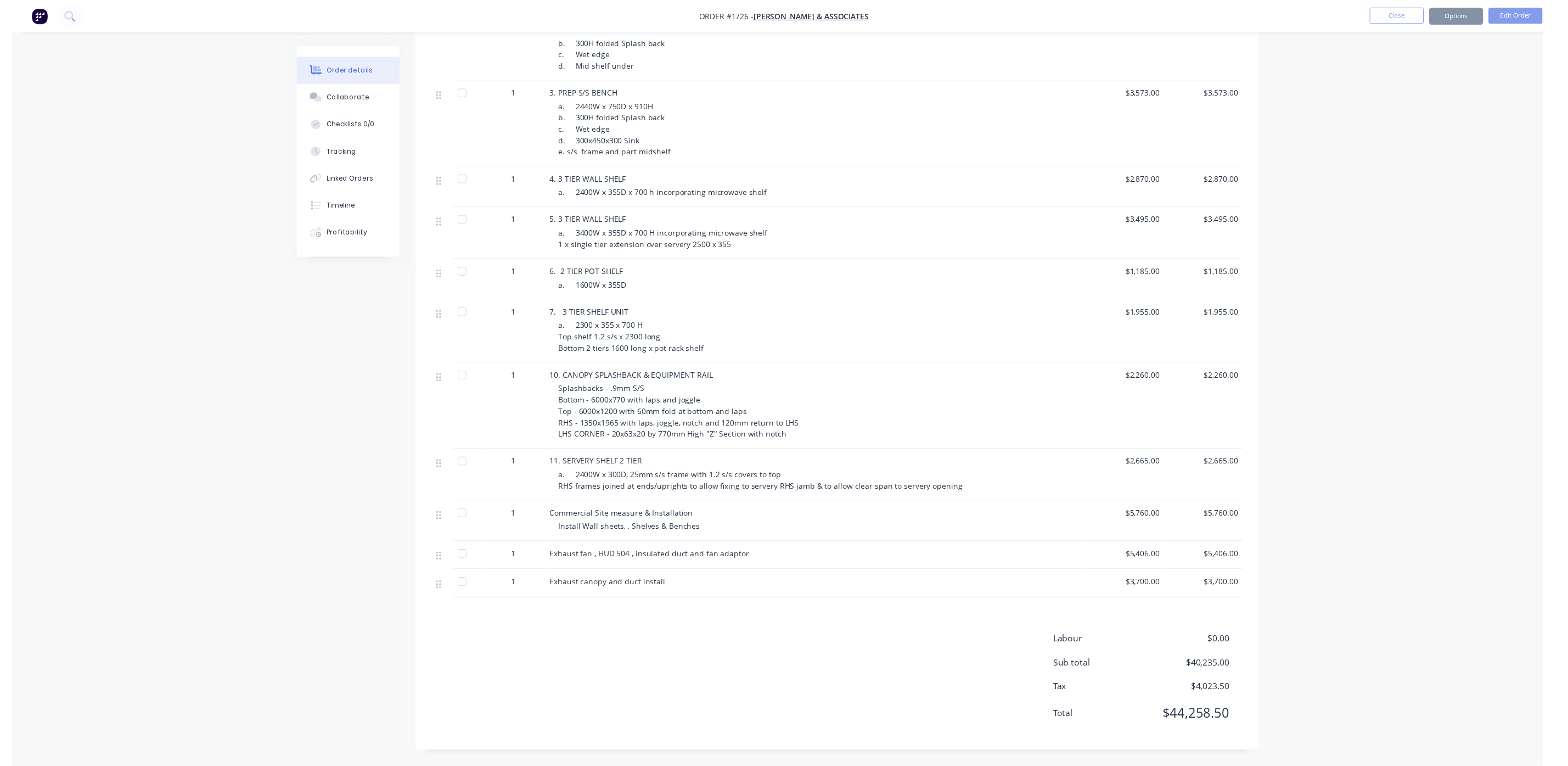
scroll to position [0, 0]
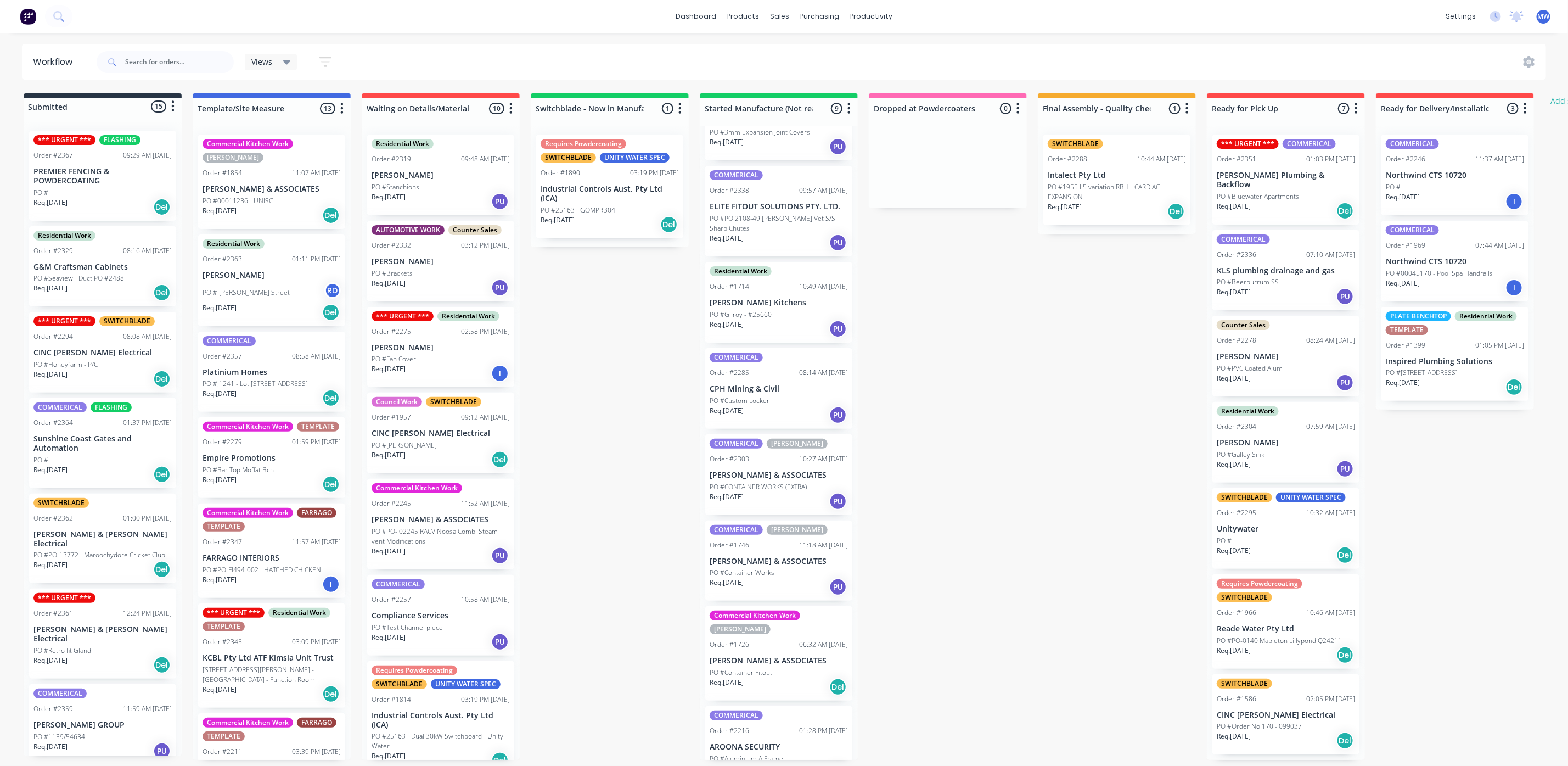
scroll to position [7, 0]
click at [757, 677] on div "Req. 02/10/25 Del" at bounding box center [779, 687] width 138 height 19
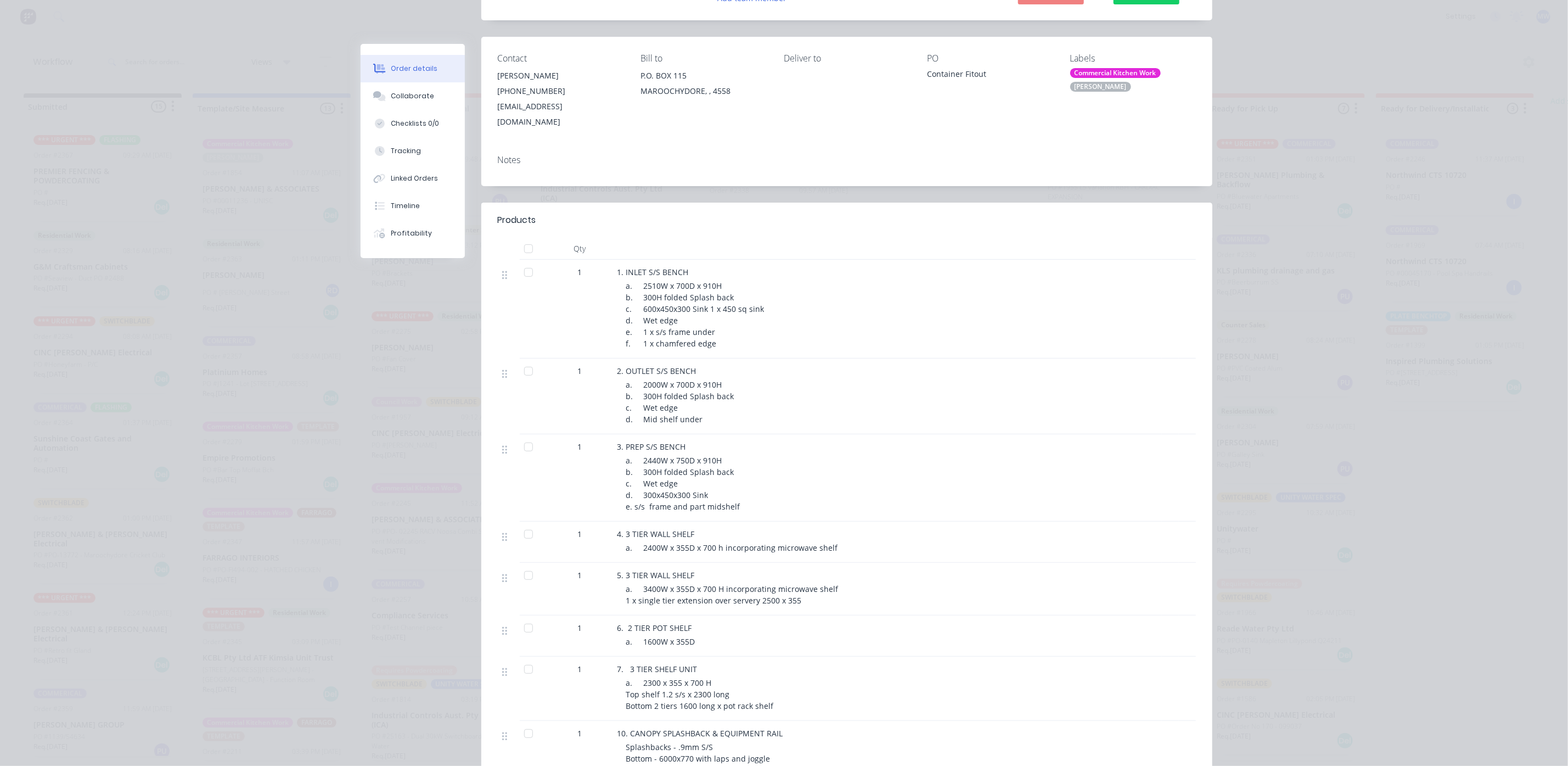
scroll to position [0, 0]
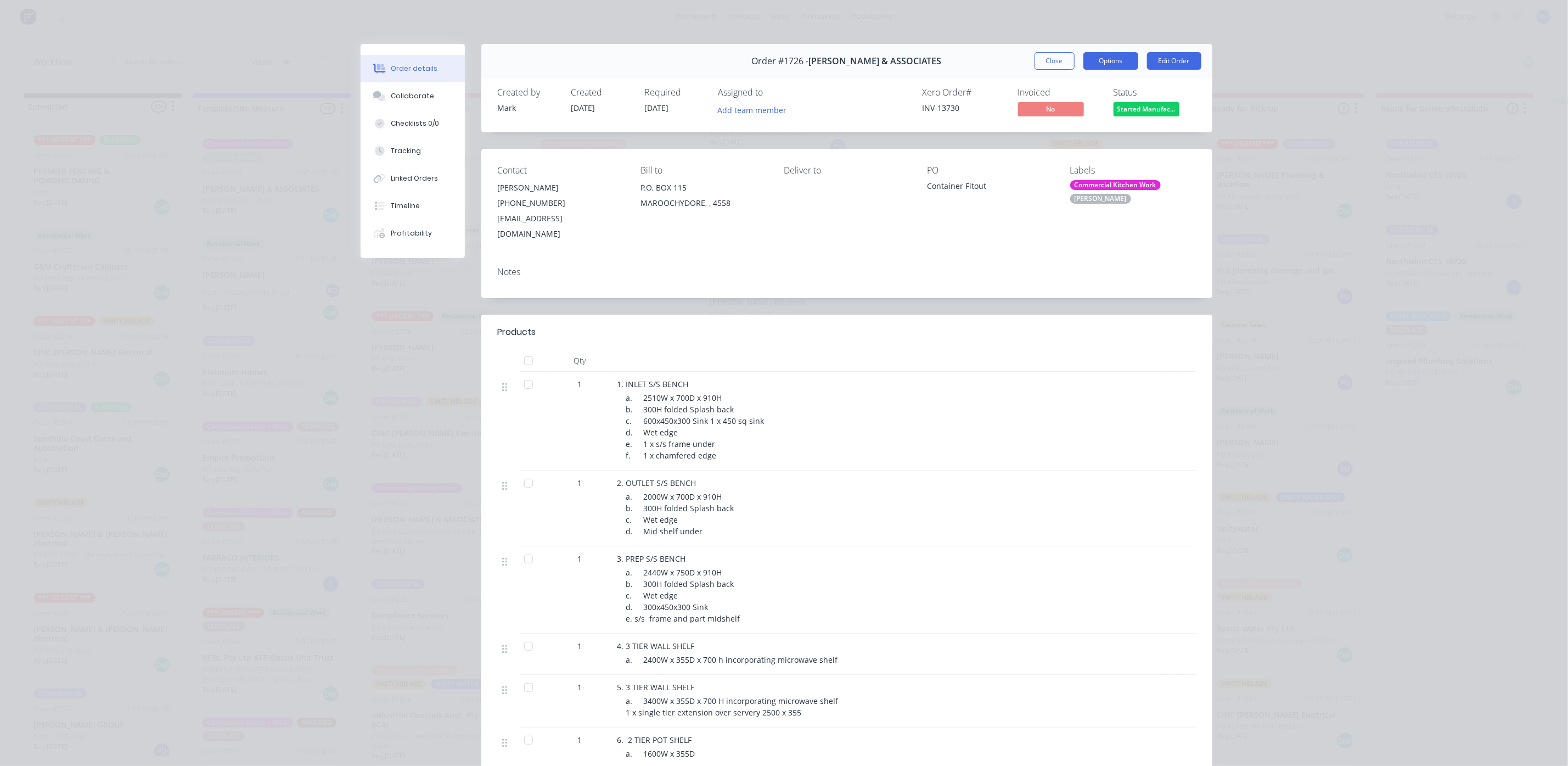
click at [1120, 65] on button "Options" at bounding box center [1110, 61] width 55 height 17
click at [1070, 108] on div "Work Order" at bounding box center [1080, 111] width 96 height 16
click at [1054, 149] on div "Custom" at bounding box center [1080, 155] width 96 height 16
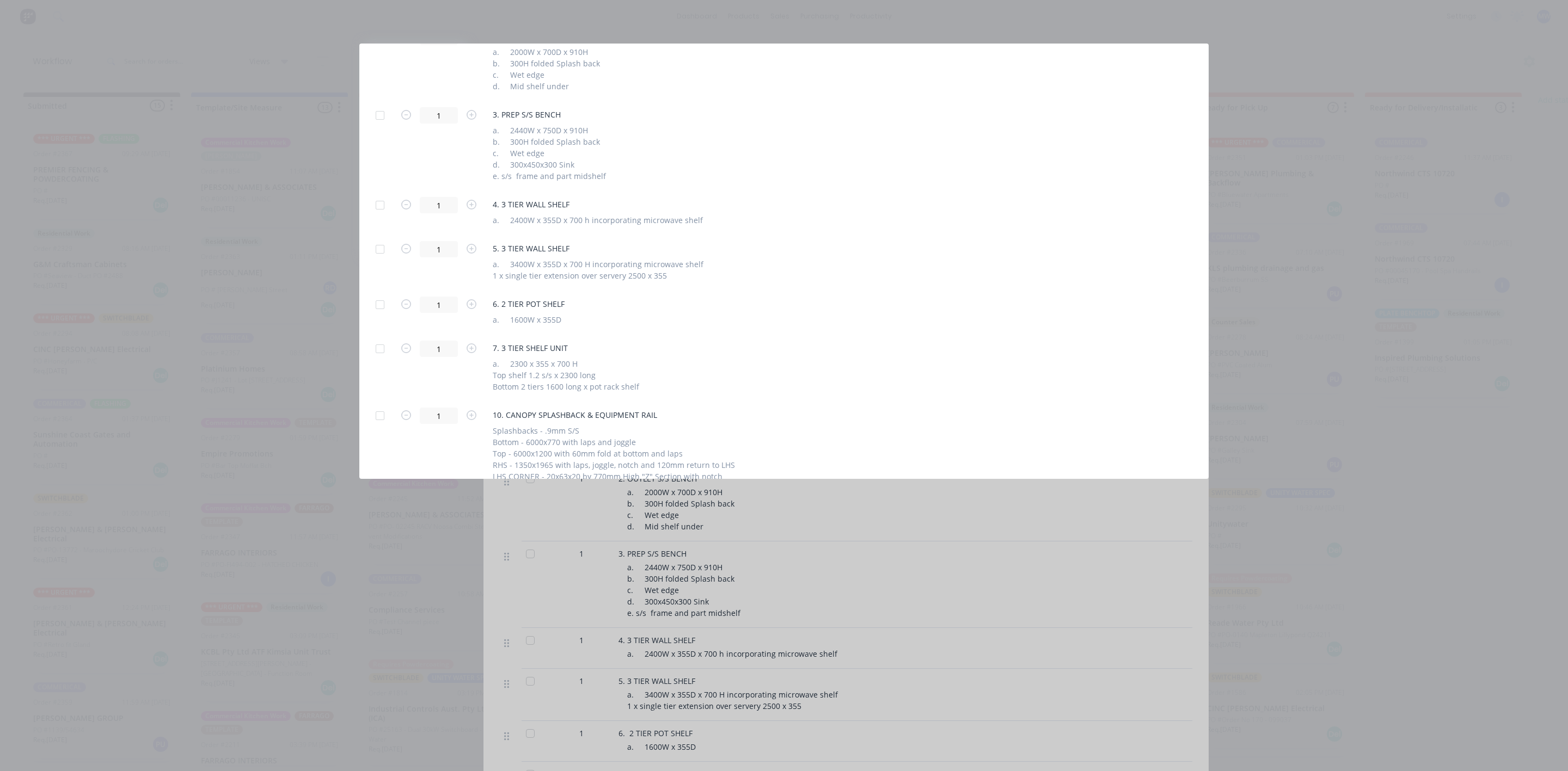
scroll to position [601, 0]
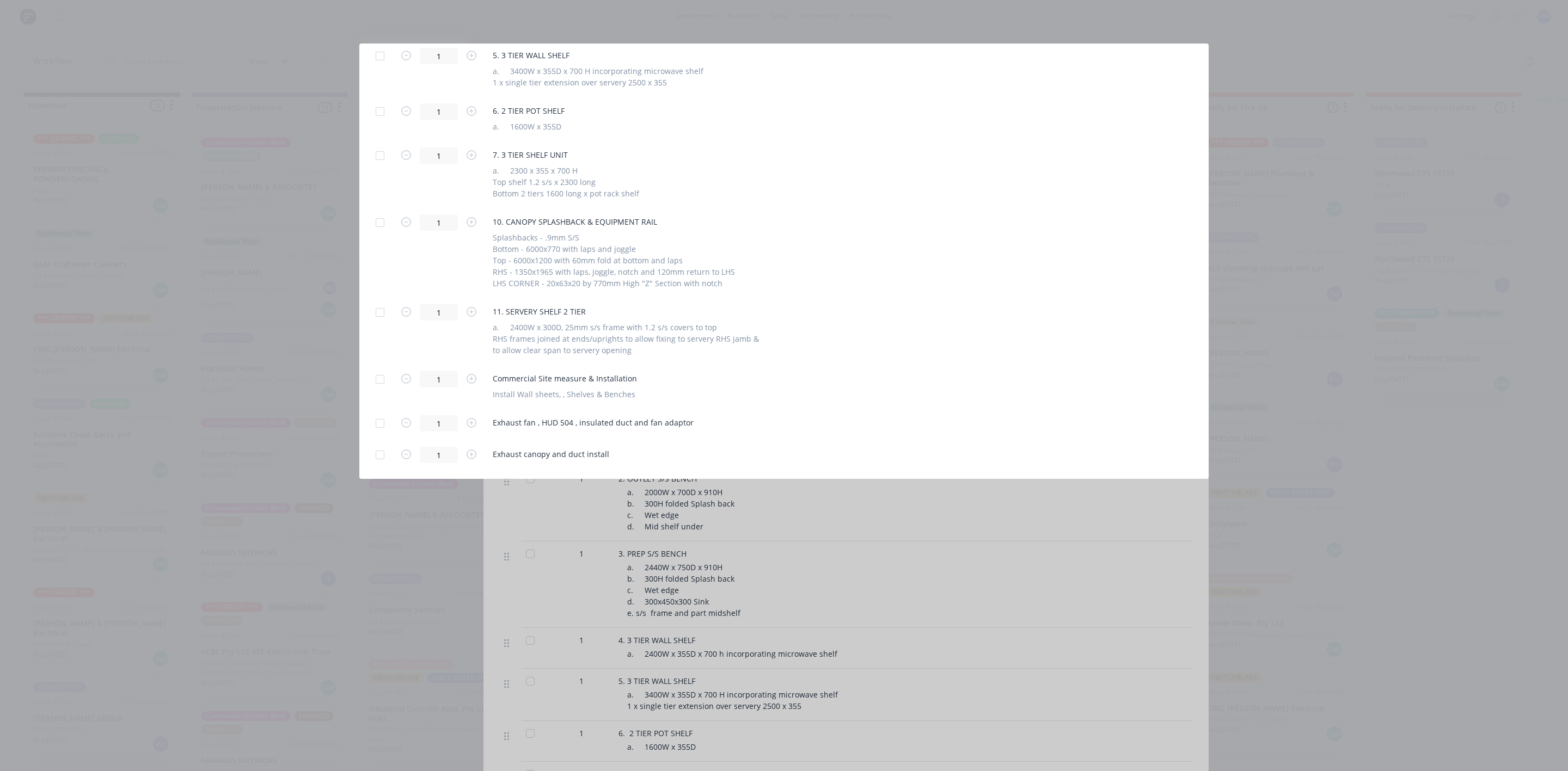
click at [381, 225] on div at bounding box center [379, 222] width 22 height 22
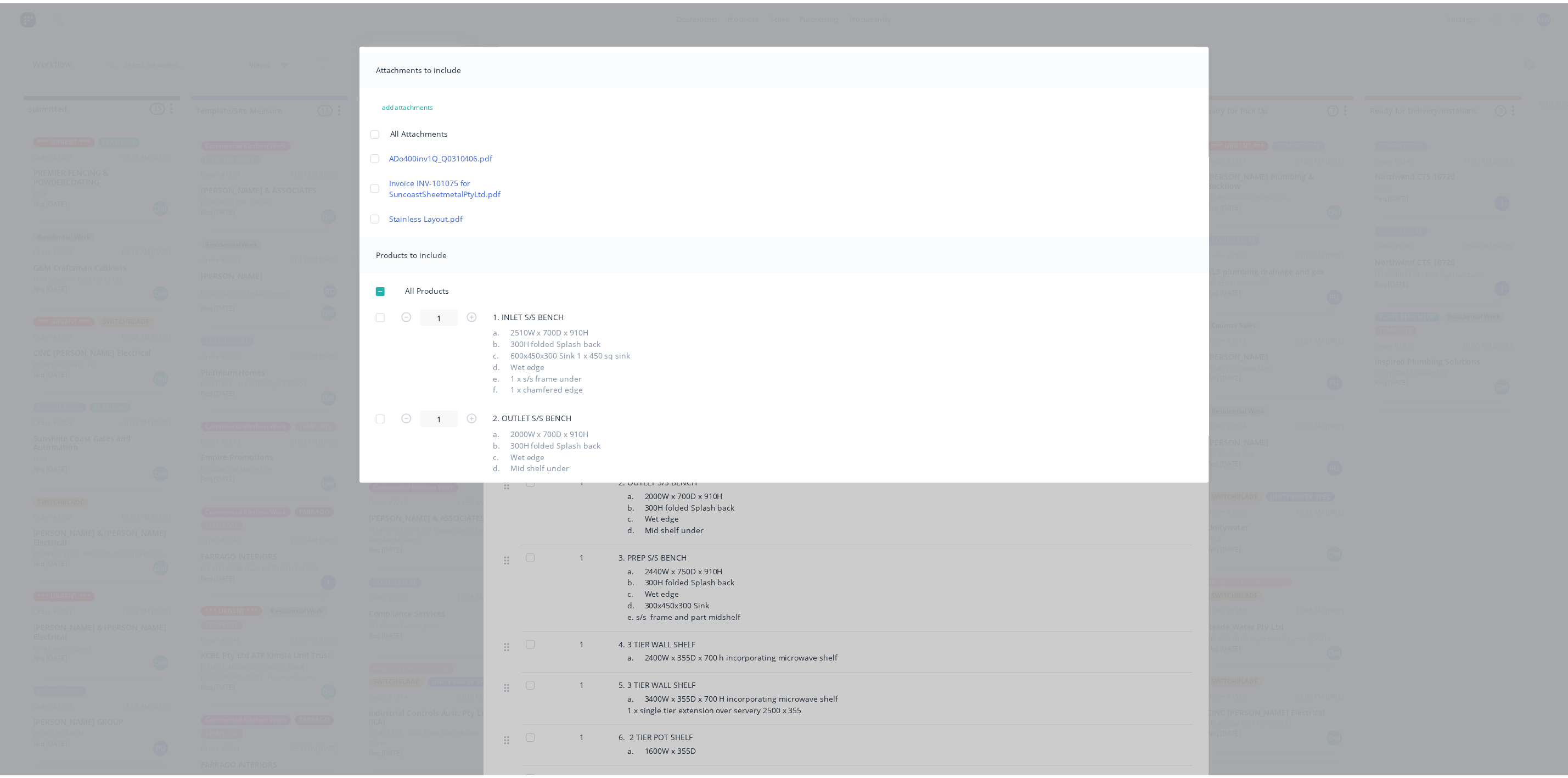
scroll to position [0, 0]
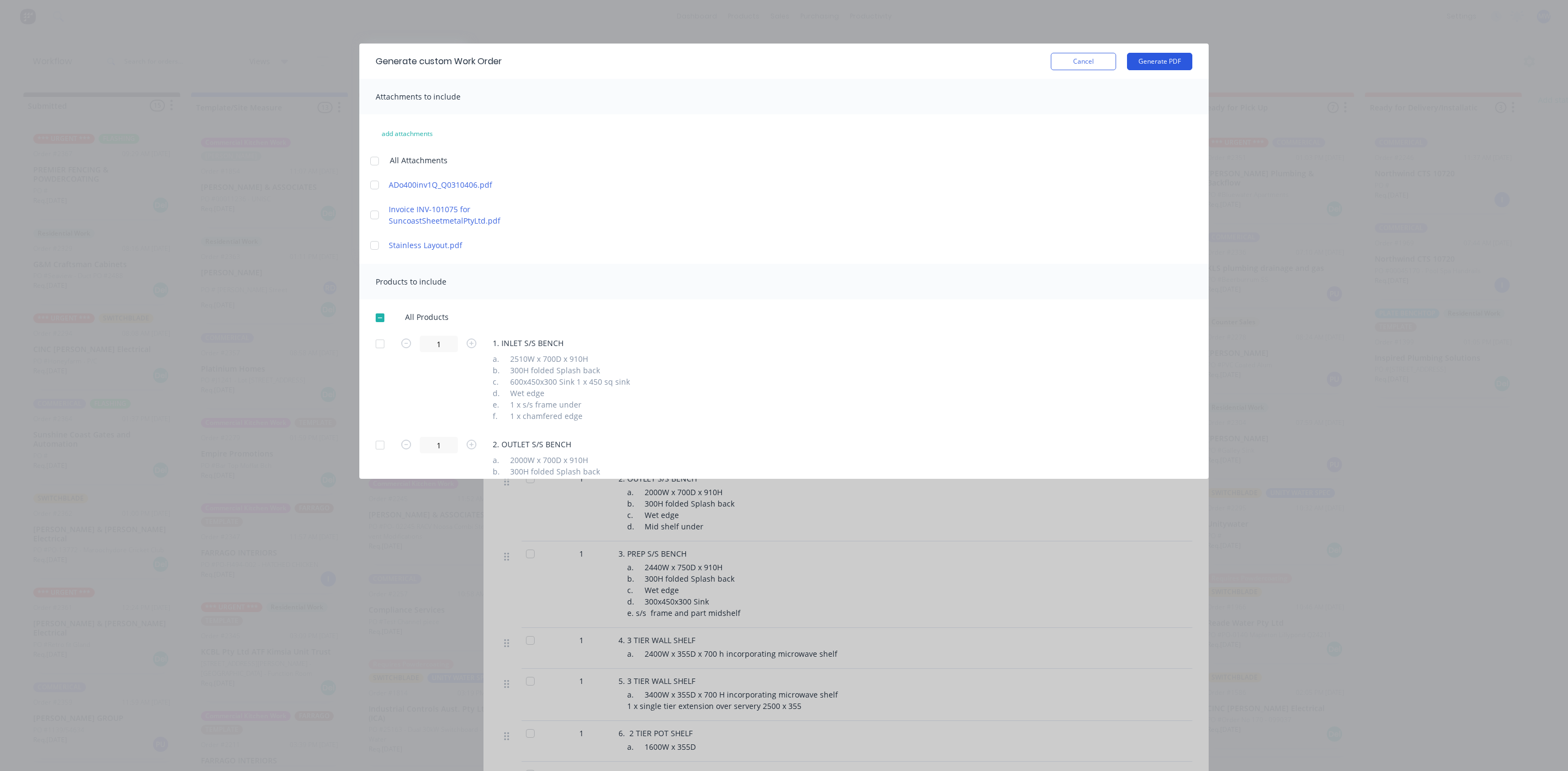
click at [1152, 54] on button "Generate PDF" at bounding box center [1159, 61] width 65 height 17
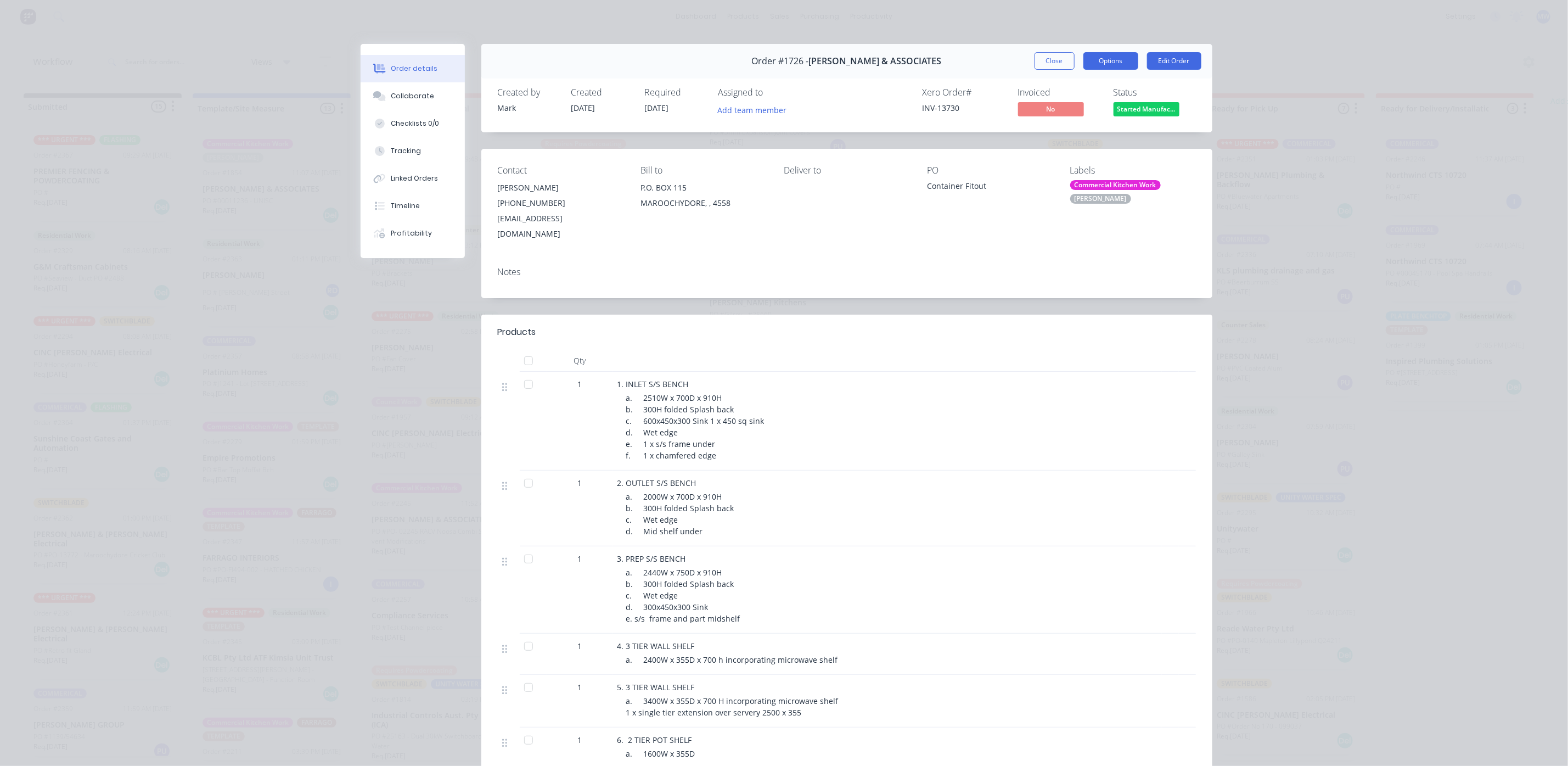
click at [1087, 60] on button "Options" at bounding box center [1110, 61] width 55 height 17
click at [1158, 58] on button "Edit Order" at bounding box center [1174, 61] width 55 height 17
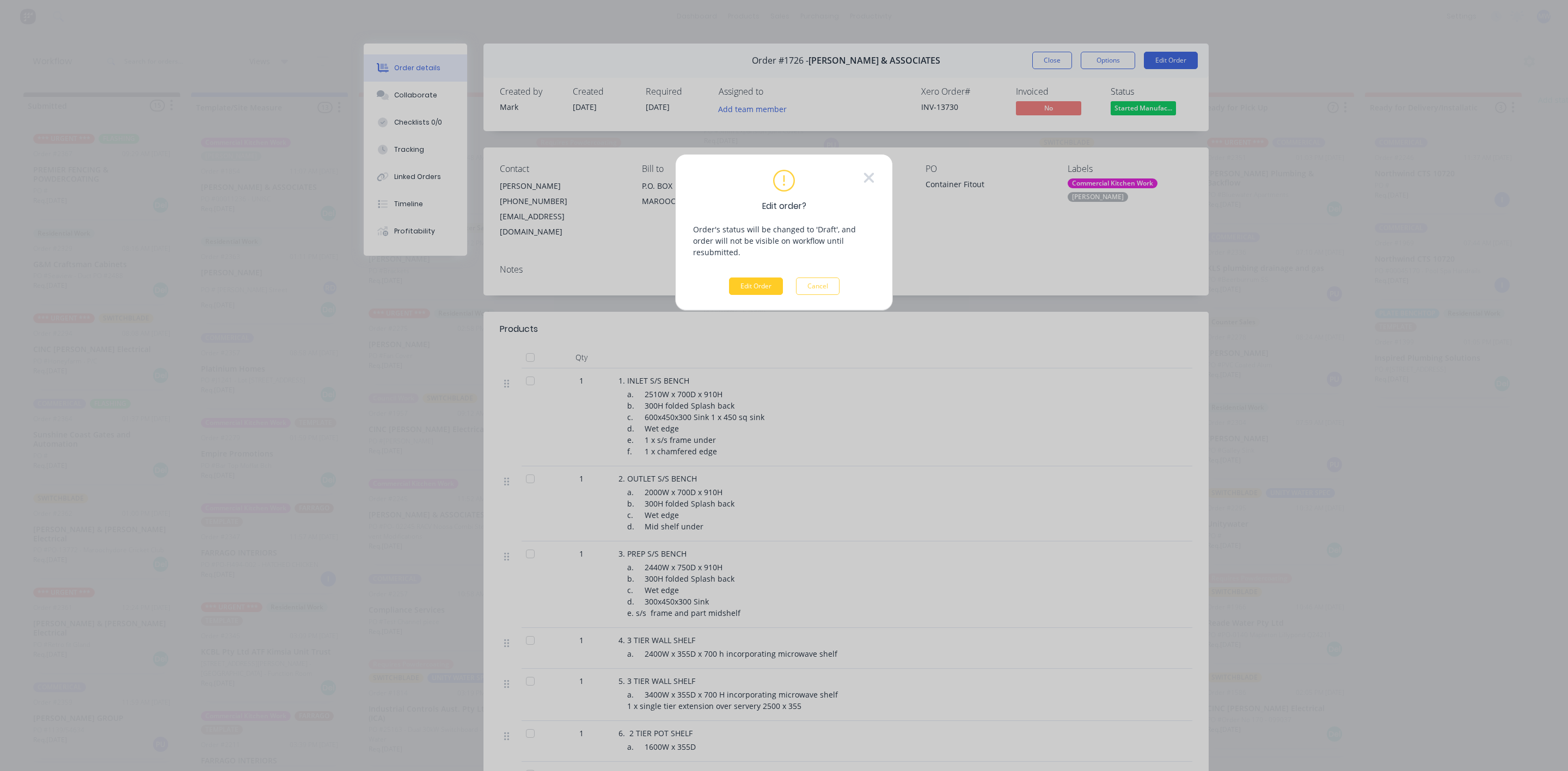
click at [766, 278] on button "Edit Order" at bounding box center [756, 286] width 54 height 17
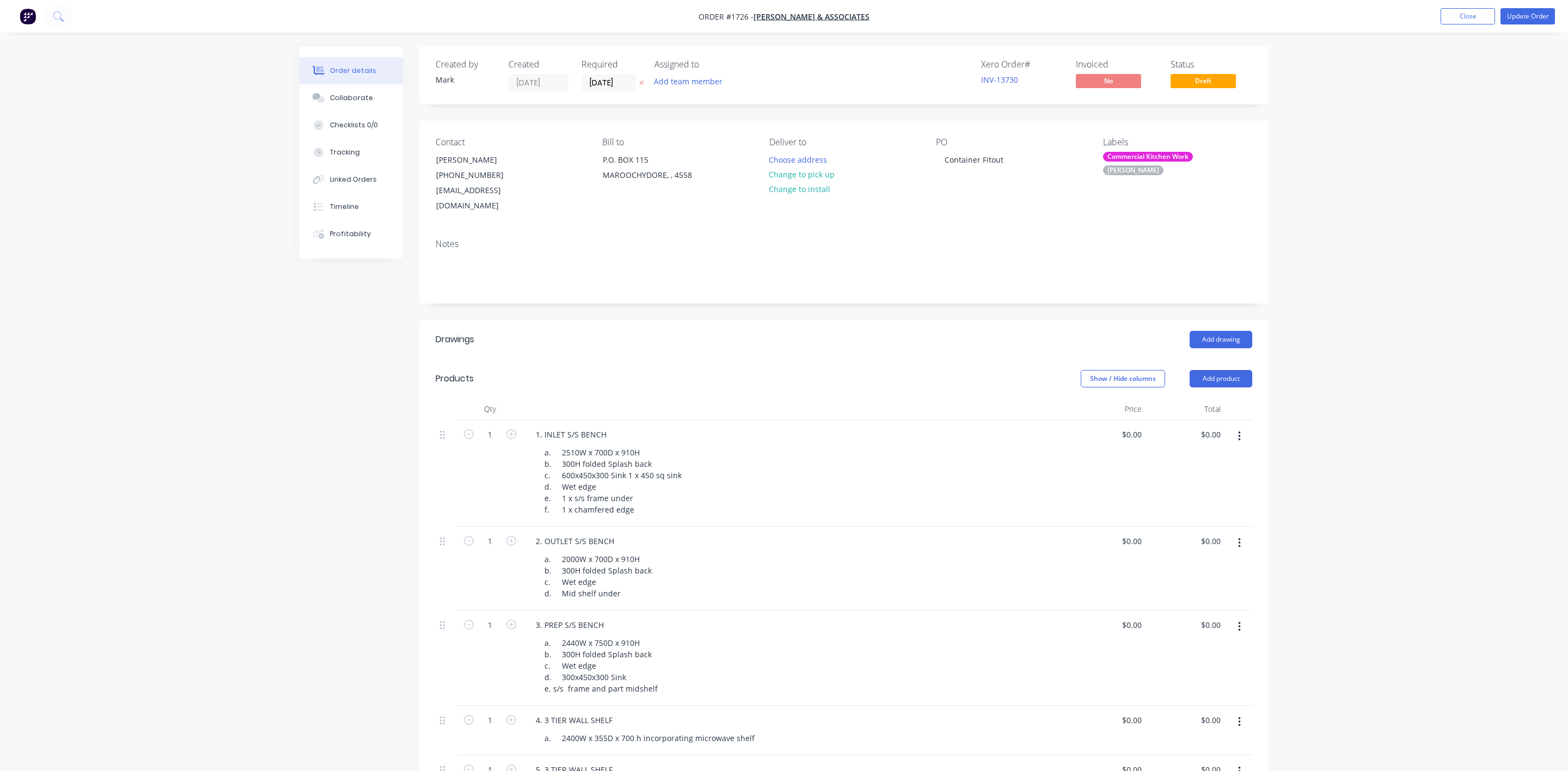
type input "$4,543.00"
type input "$2,823.00"
type input "$3,573.00"
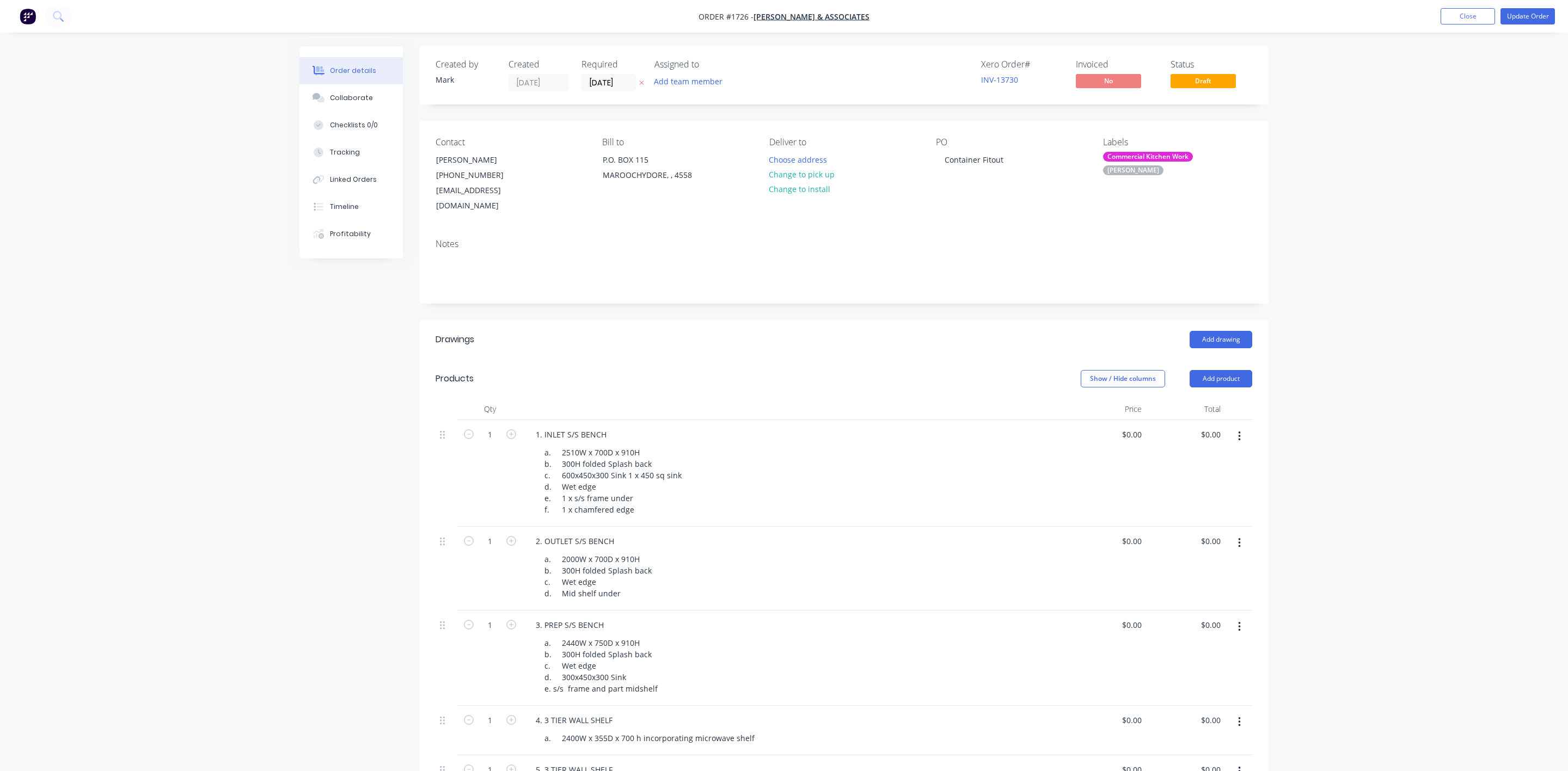
type input "$3,573.00"
type input "$2,870.00"
type input "$3,495.00"
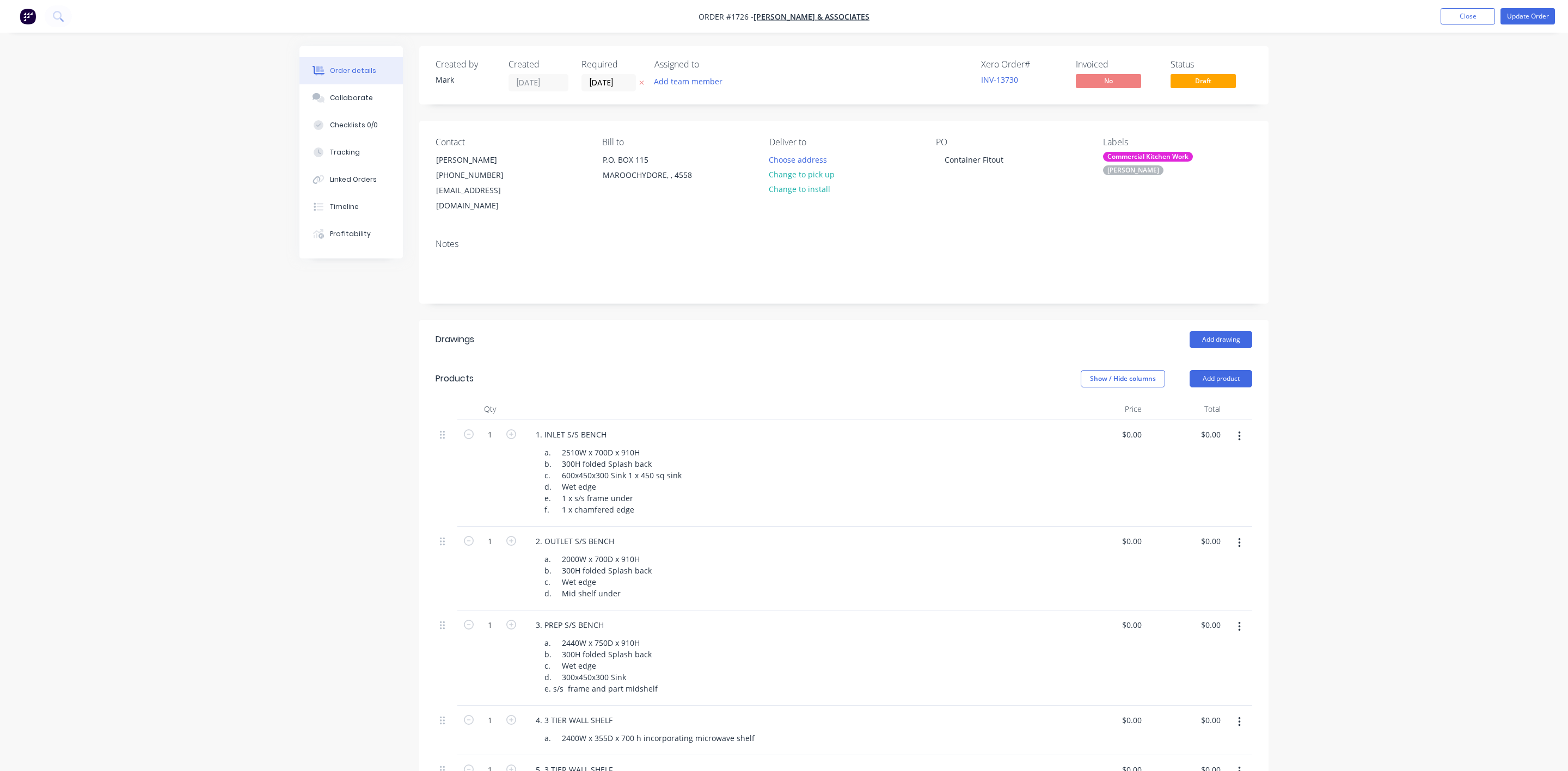
type input "$1,185.00"
type input "$1,955.00"
type input "$2,260.00"
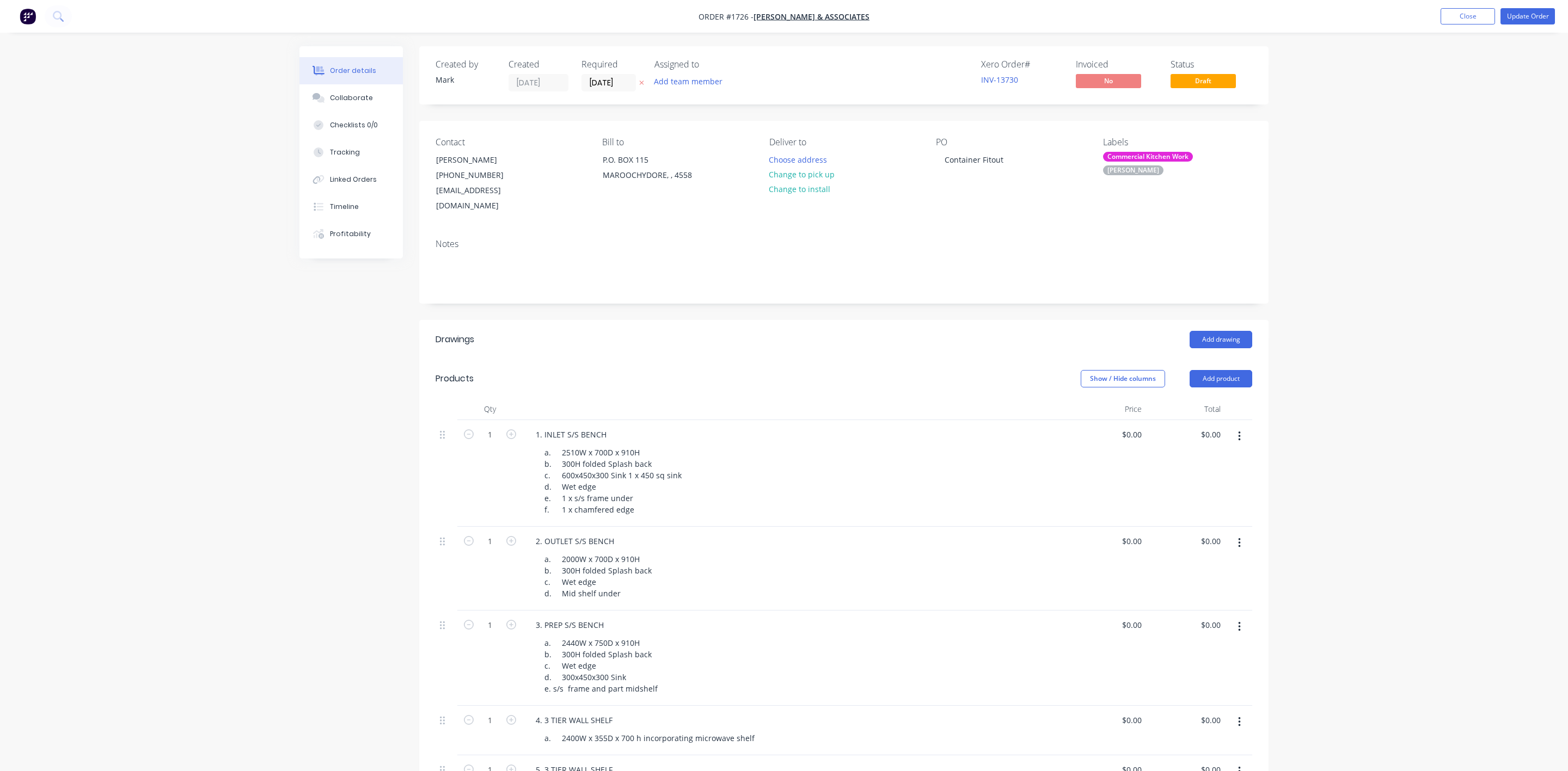
type input "$2,260.00"
type input "$2,665.00"
type input "$5,760.00"
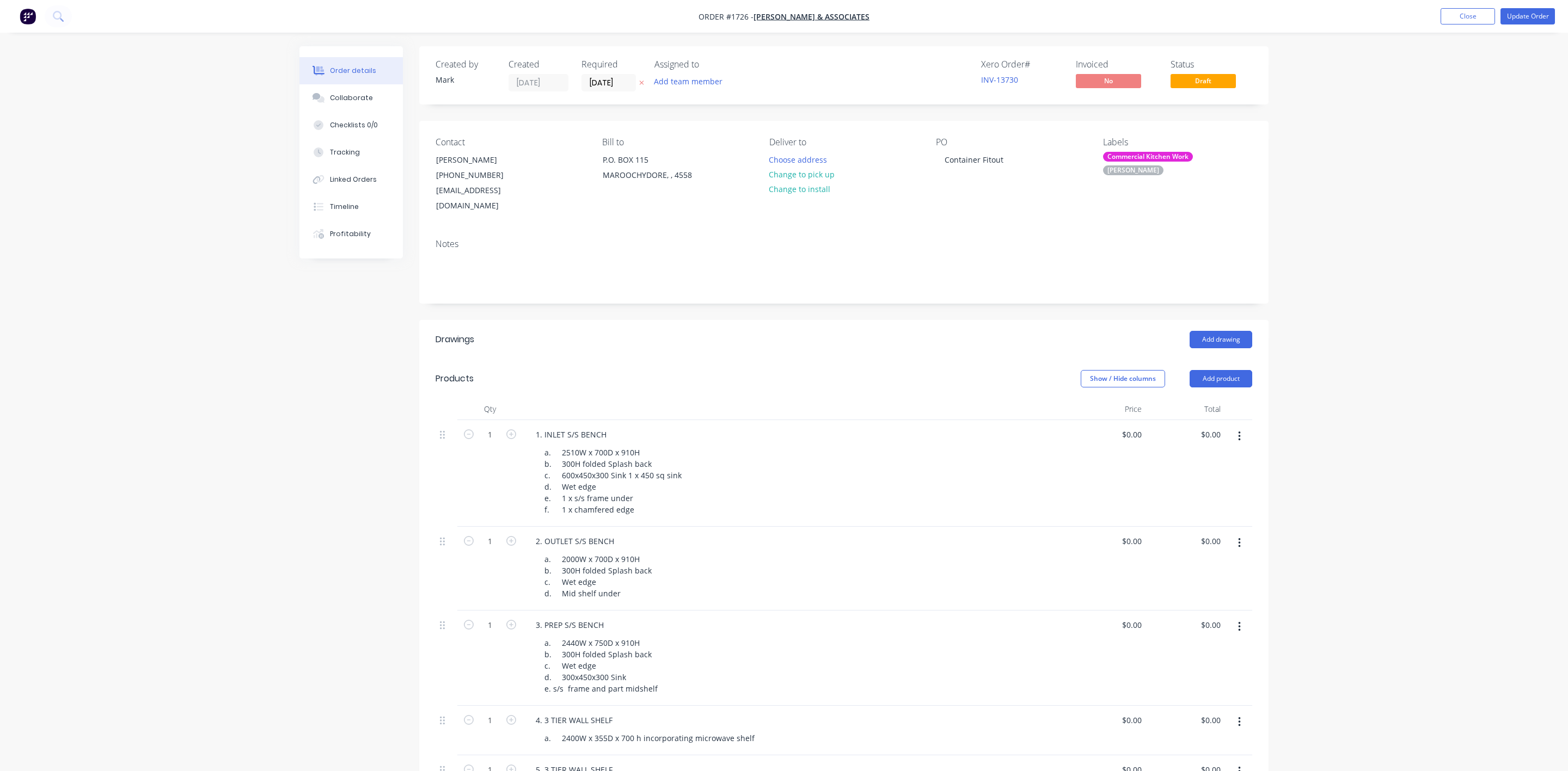
type input "$5,406.00"
type input "$3,700.00"
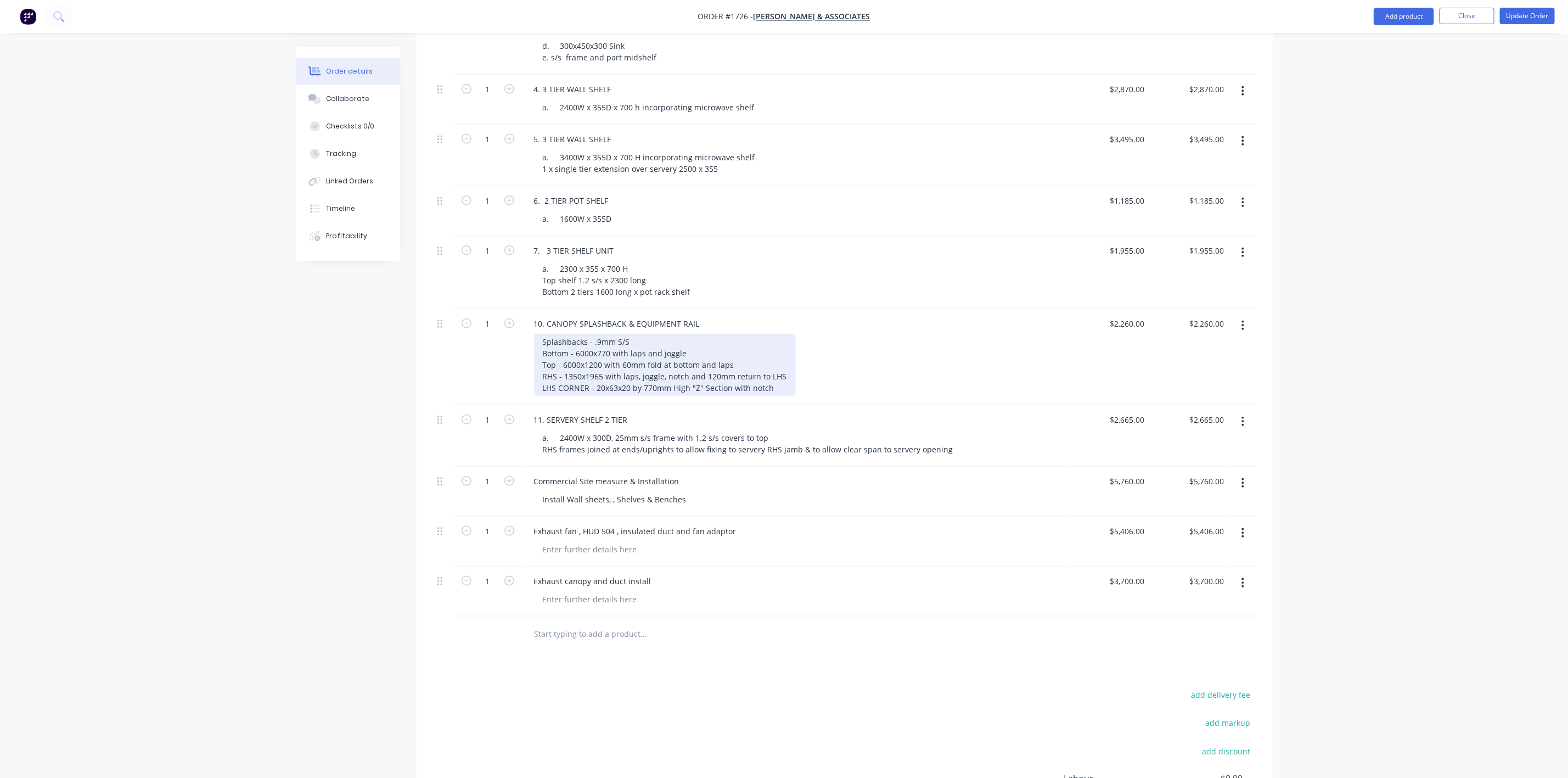
scroll to position [659, 0]
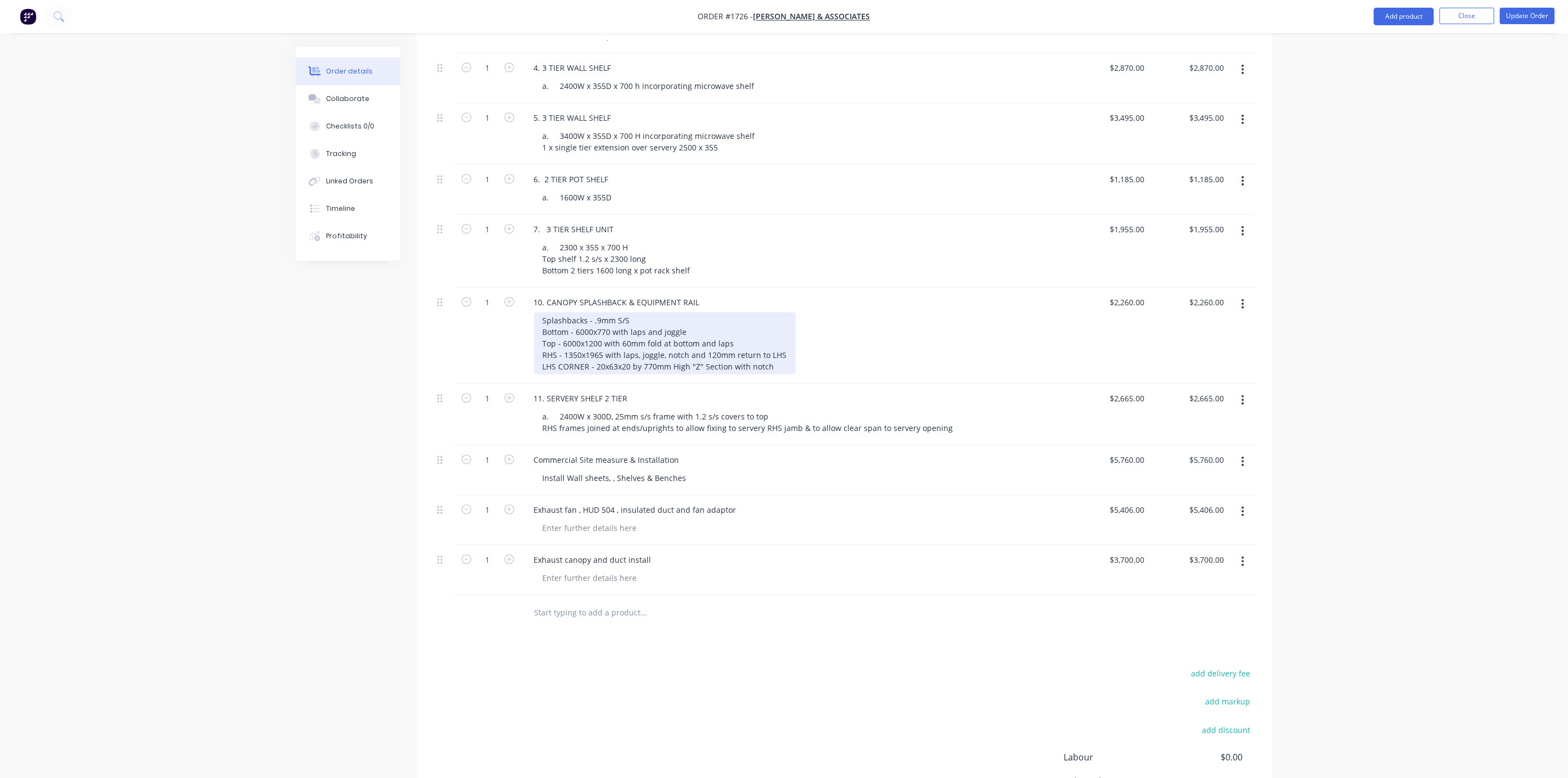
click at [653, 312] on div "Splashbacks - .9mm S/S Bottom - 6000x770 with laps and joggle Top - 6000x1200 w…" at bounding box center [665, 343] width 261 height 62
click at [691, 319] on div "Splashbacks - .9mm S/S Bottom - 6000x770 with laps and joggle Top - 6000x1200 w…" at bounding box center [665, 343] width 261 height 62
click at [645, 312] on div "Splashbacks - .9mm S/S Bottom - 6000x770 with laps and joggle Top - 6000x1200 w…" at bounding box center [665, 343] width 261 height 62
click at [689, 333] on div "Splashbacks - .9mm S/S Bottom - 6000x770 with laps and joggle Top - 6000x1200 w…" at bounding box center [665, 343] width 261 height 62
click at [738, 355] on div "Splashbacks - .9mm S/S Bottom - 6000x770 with laps and joggle Top - 6000x1200 w…" at bounding box center [665, 343] width 261 height 62
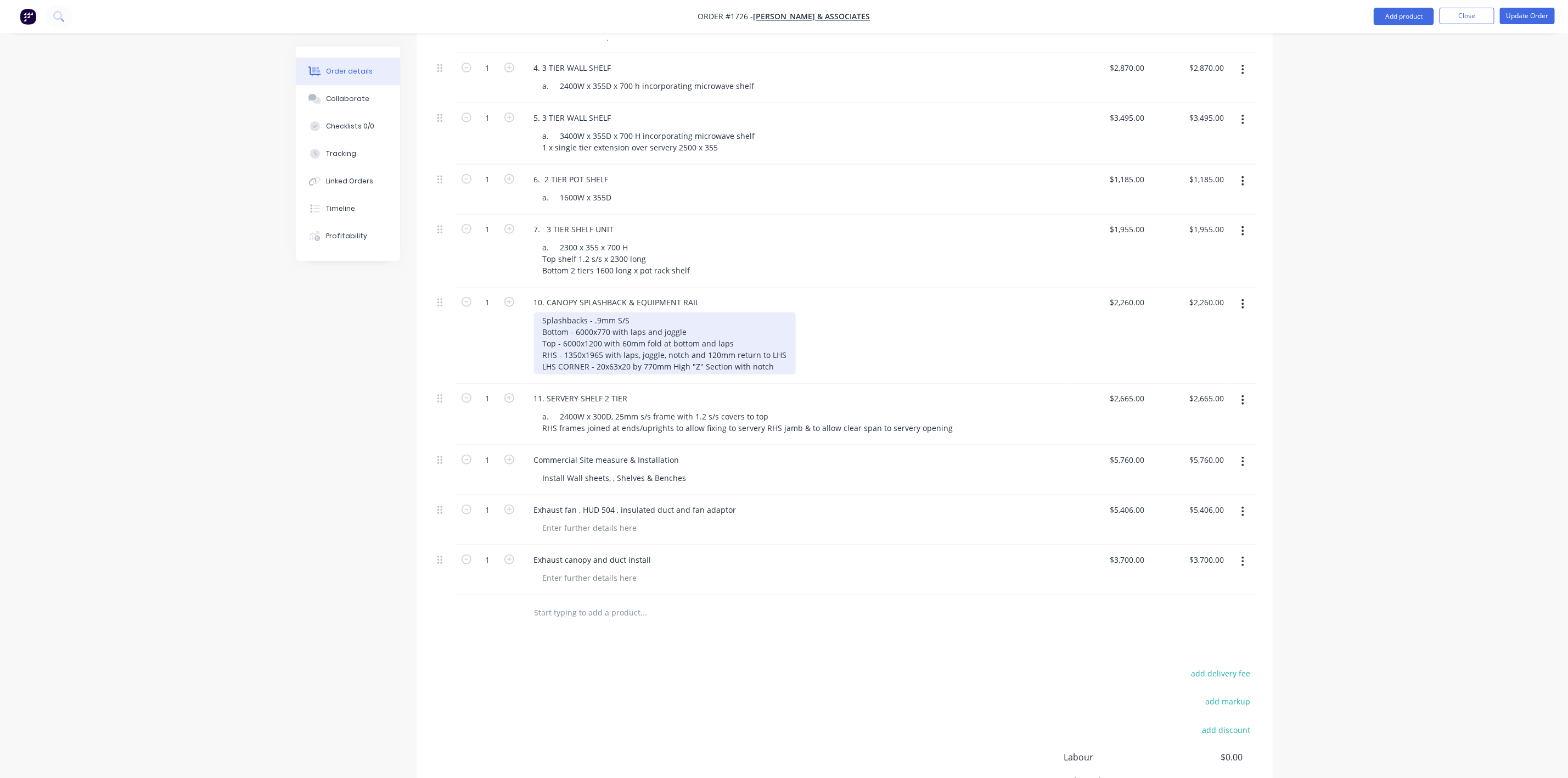
click at [772, 375] on div "Splashbacks - .9mm S/S Bottom - 6000x770 with laps and joggle Top - 6000x1200 w…" at bounding box center [665, 343] width 261 height 62
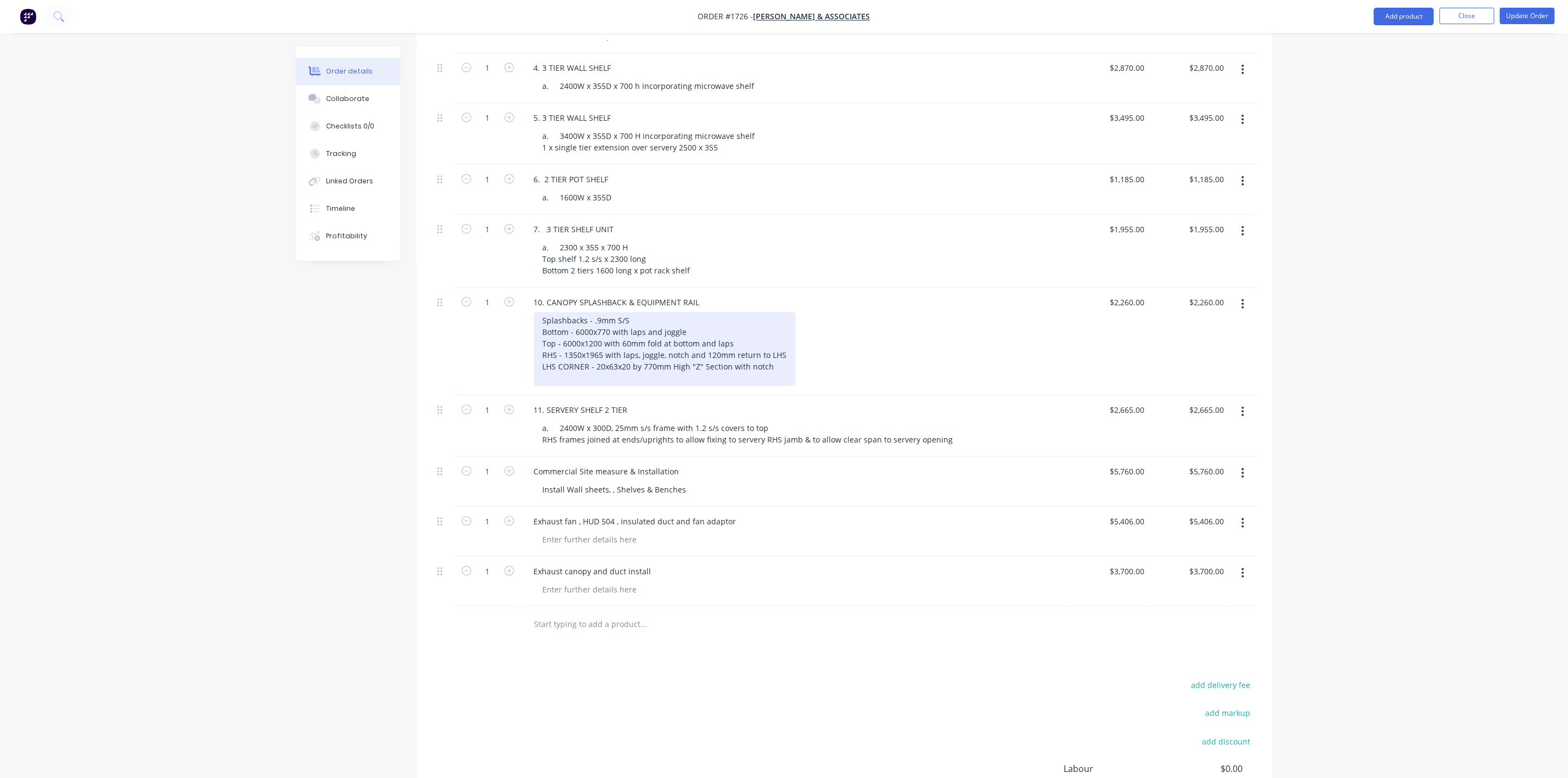
click at [786, 375] on div "Splashbacks - .9mm S/S Bottom - 6000x770 with laps and joggle Top - 6000x1200 w…" at bounding box center [665, 349] width 261 height 74
click at [618, 386] on div "Splashbacks - .9mm S/S Bottom - 6000x770 with laps and joggle Top - 6000x1200 w…" at bounding box center [665, 349] width 261 height 74
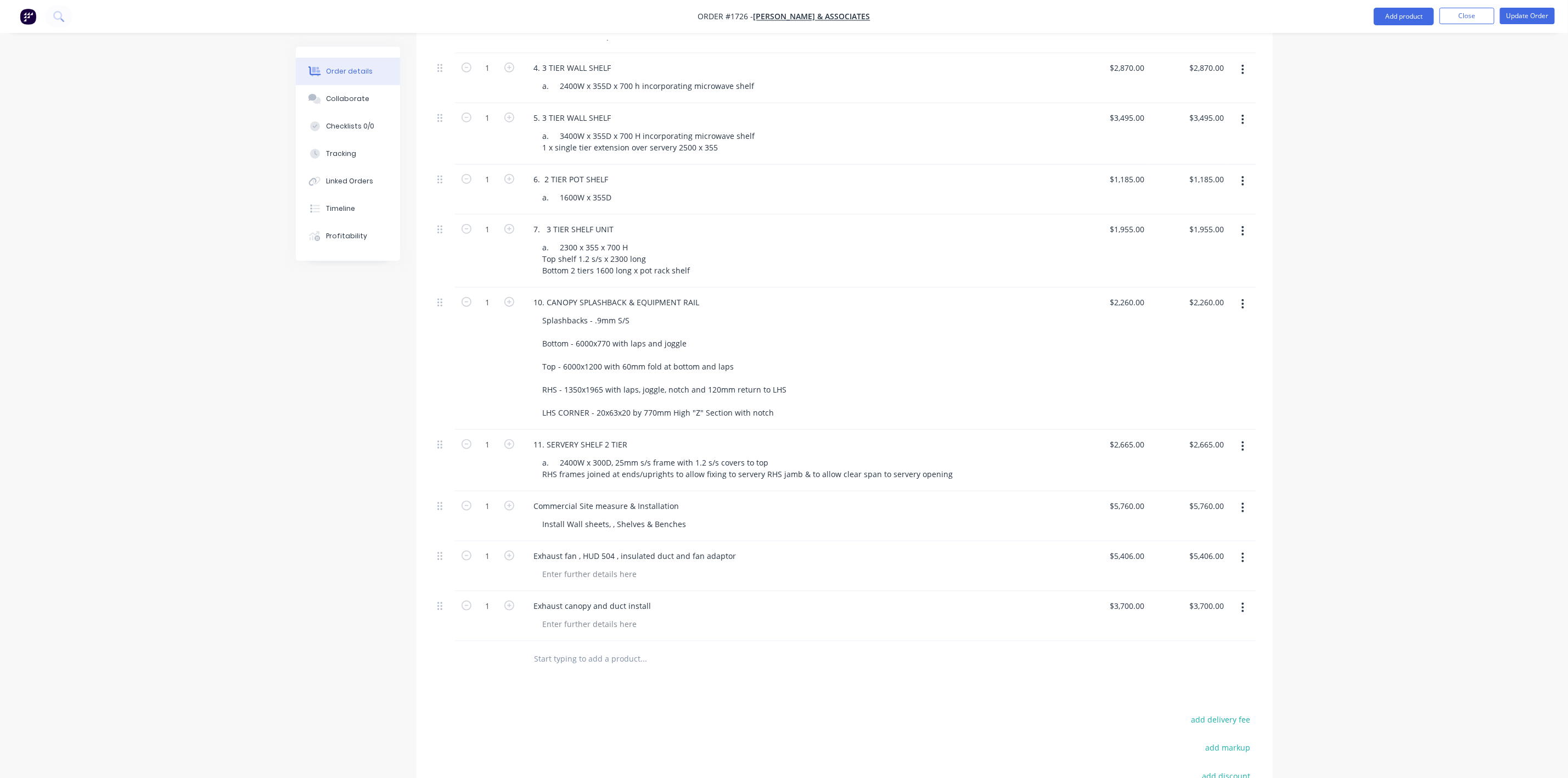
drag, startPoint x: 209, startPoint y: 528, endPoint x: 218, endPoint y: 527, distance: 9.1
click at [214, 527] on div "Order details Collaborate Checklists 0/0 Tracking Linked Orders Timeline Profit…" at bounding box center [784, 136] width 1568 height 1591
click at [1517, 17] on button "Update Order" at bounding box center [1527, 16] width 55 height 17
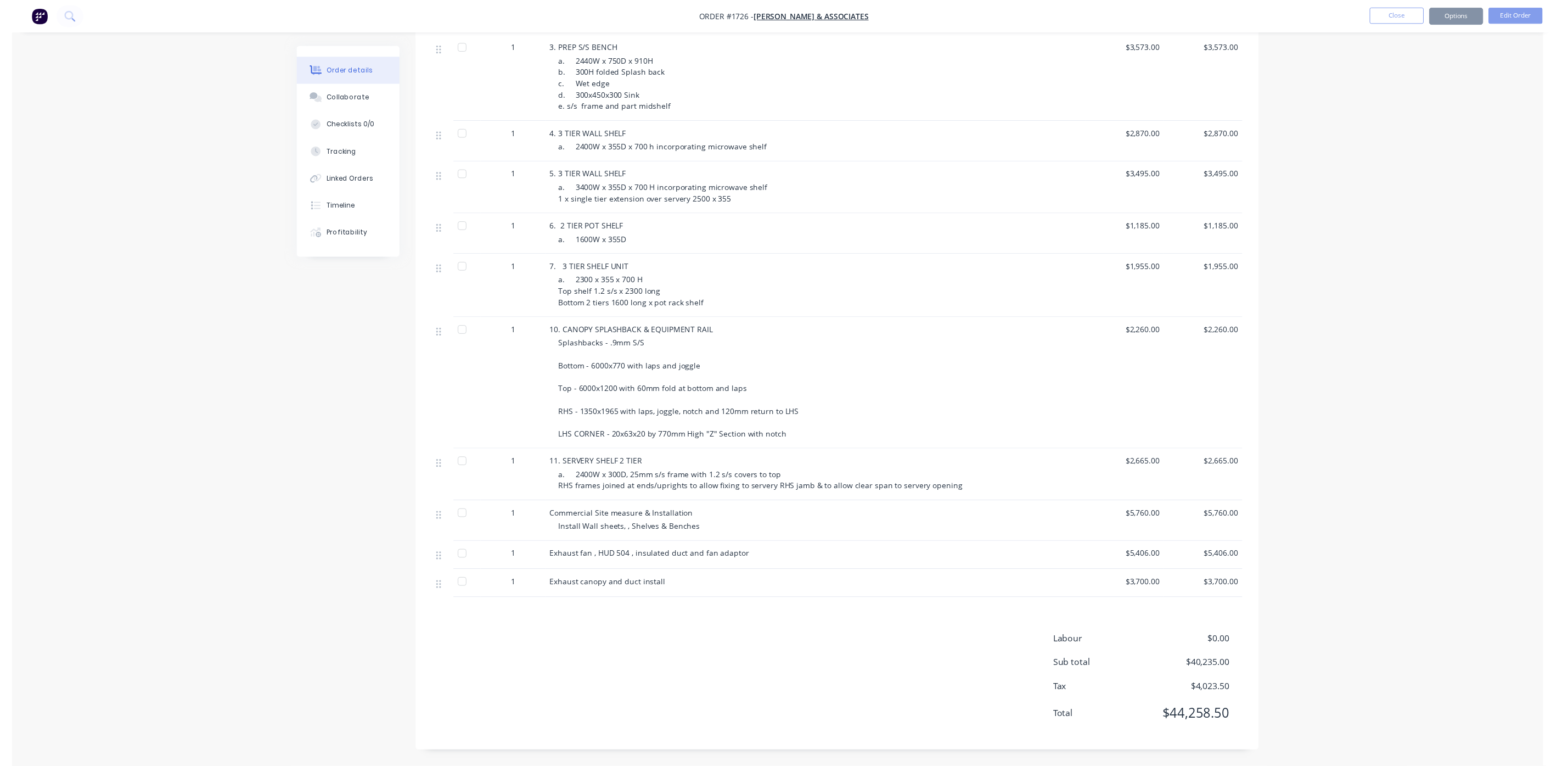
scroll to position [0, 0]
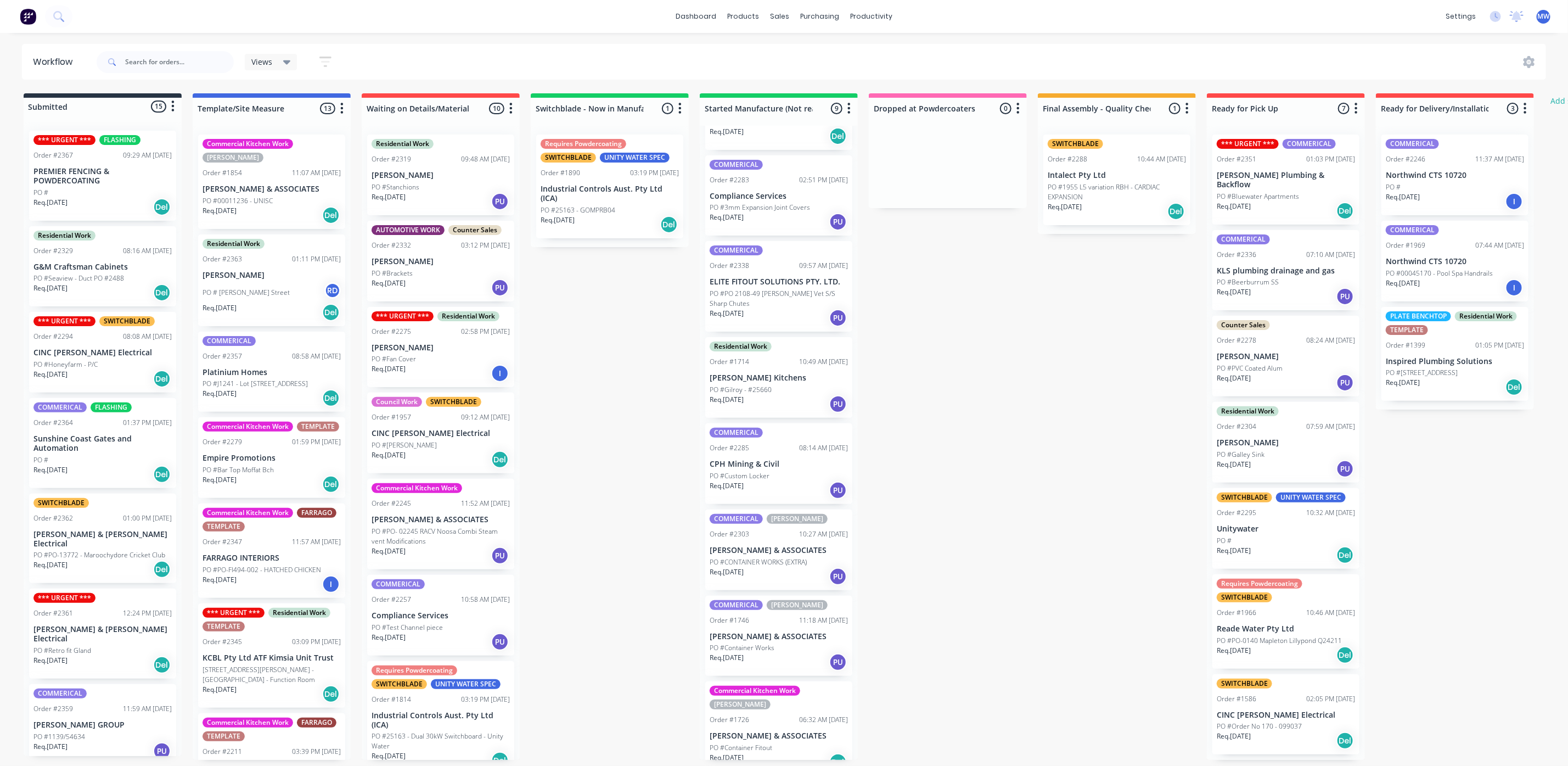
scroll to position [150, 0]
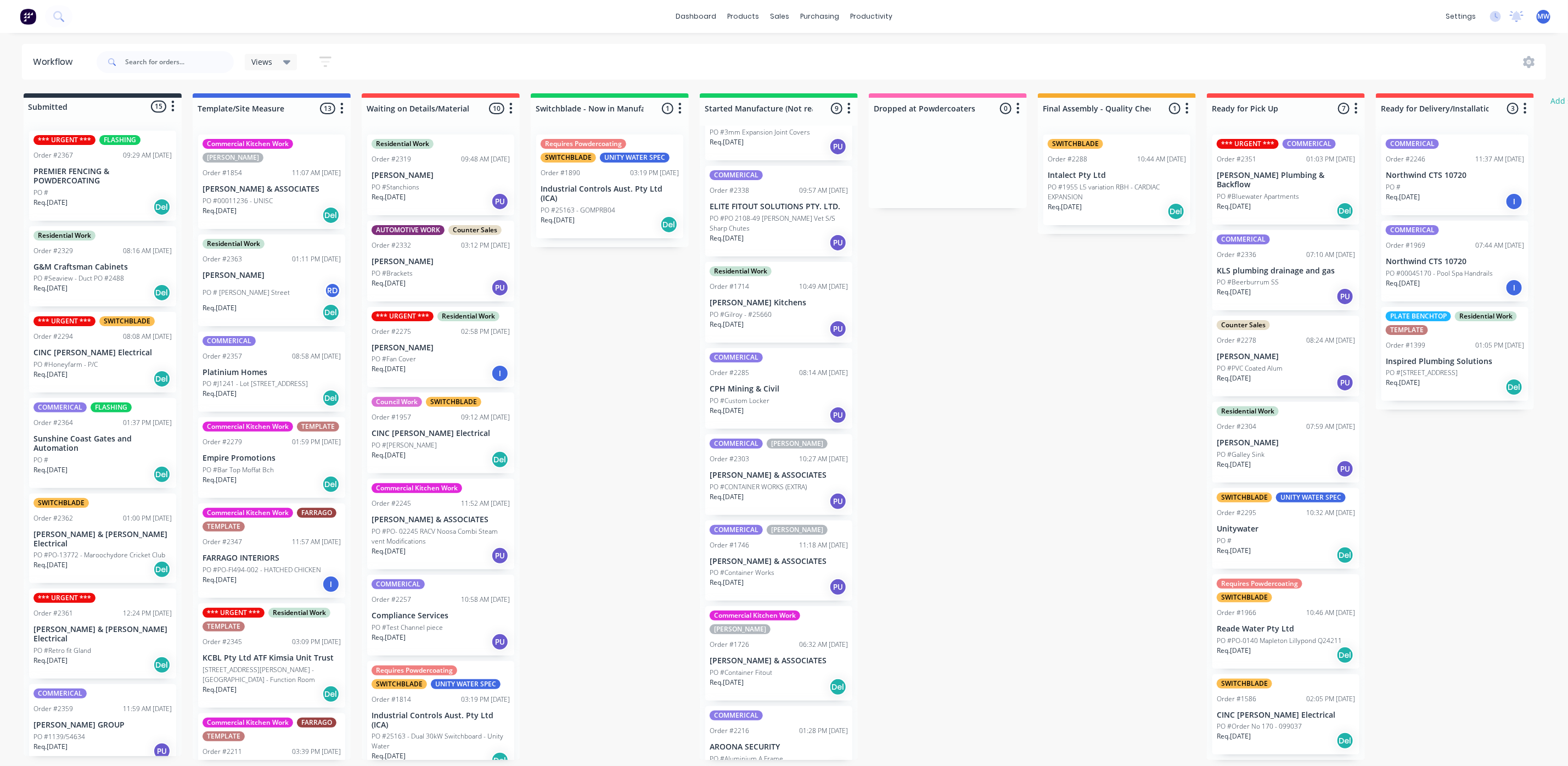
click at [781, 668] on div "PO #Container Fitout" at bounding box center [779, 672] width 138 height 10
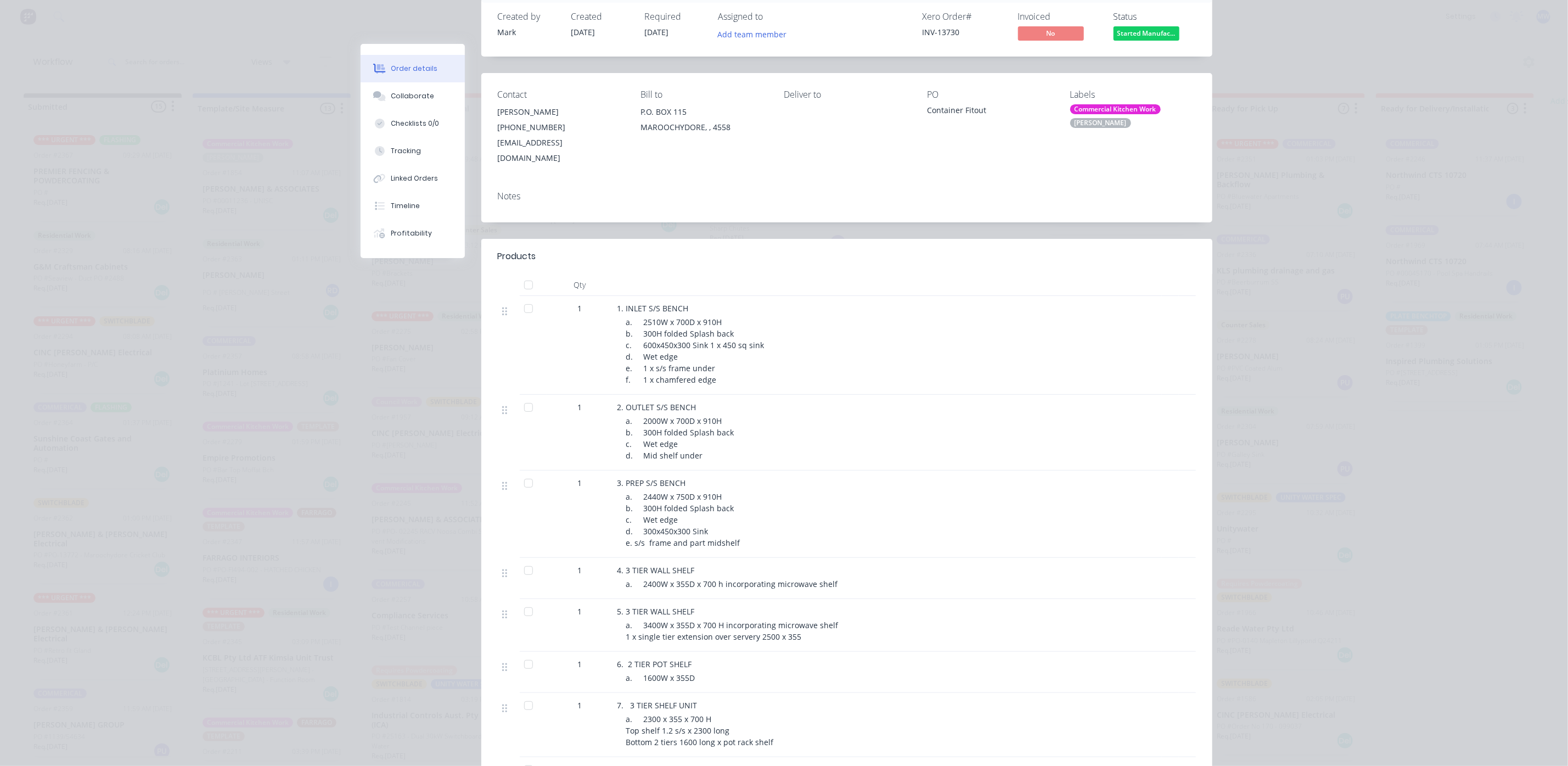
scroll to position [0, 0]
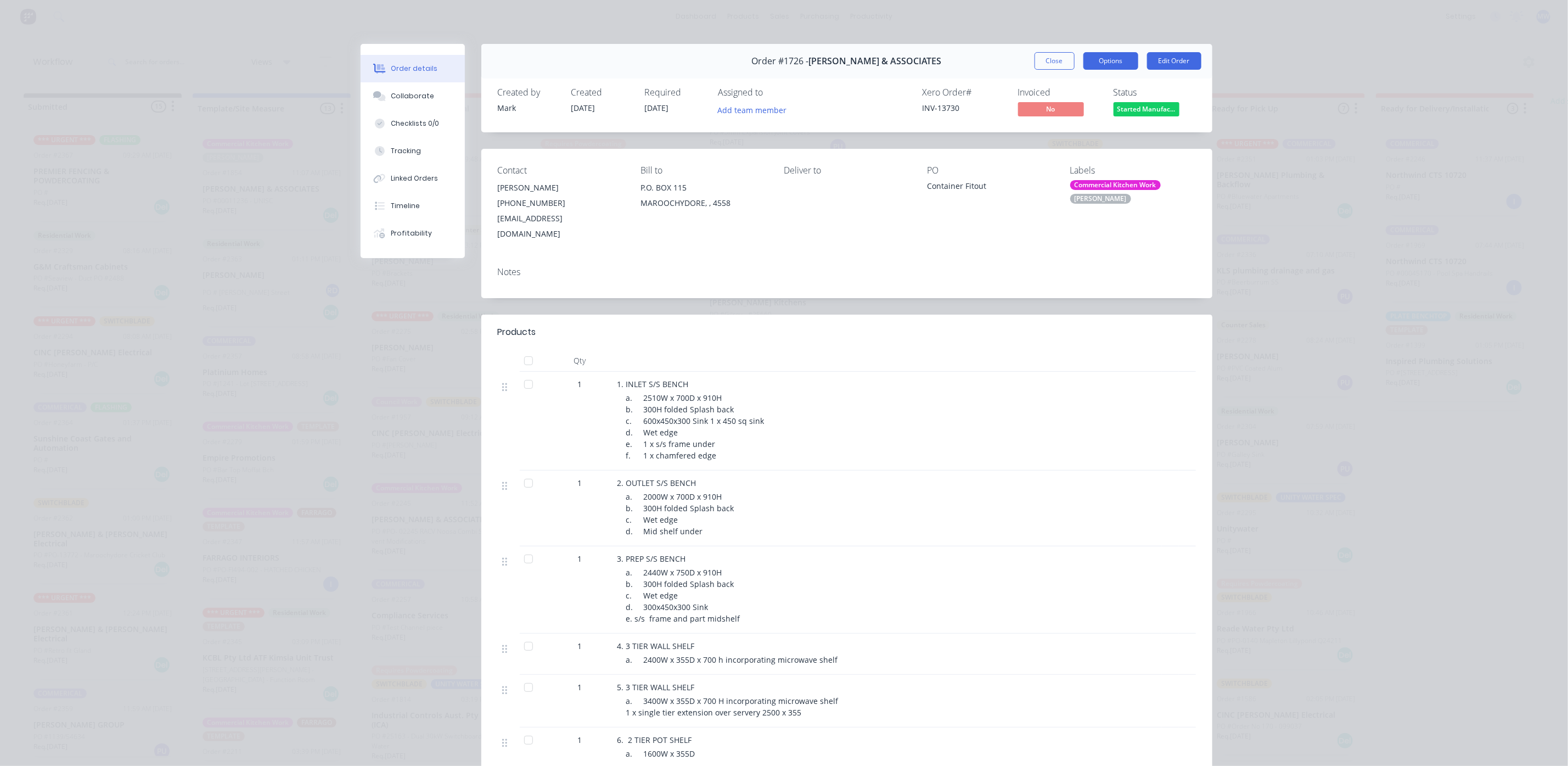
click at [1121, 66] on button "Options" at bounding box center [1110, 61] width 55 height 17
click at [1060, 112] on div "Work Order" at bounding box center [1080, 111] width 96 height 16
click at [1032, 125] on div "Standard" at bounding box center [1080, 133] width 96 height 16
click at [1110, 57] on button "Options" at bounding box center [1110, 61] width 55 height 17
click at [1049, 152] on div "Custom" at bounding box center [1080, 155] width 96 height 16
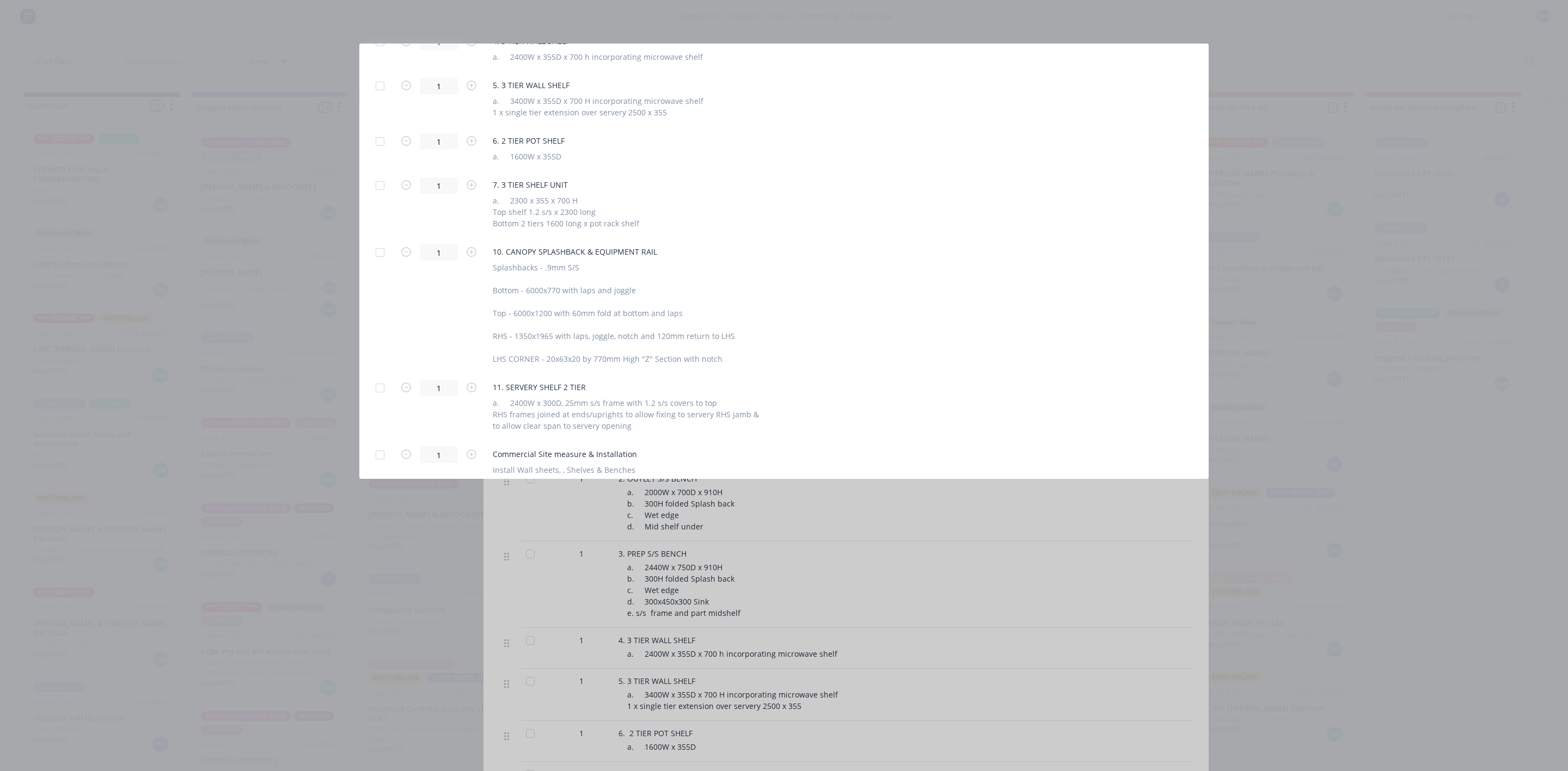
scroll to position [647, 0]
click at [376, 176] on div at bounding box center [379, 177] width 22 height 22
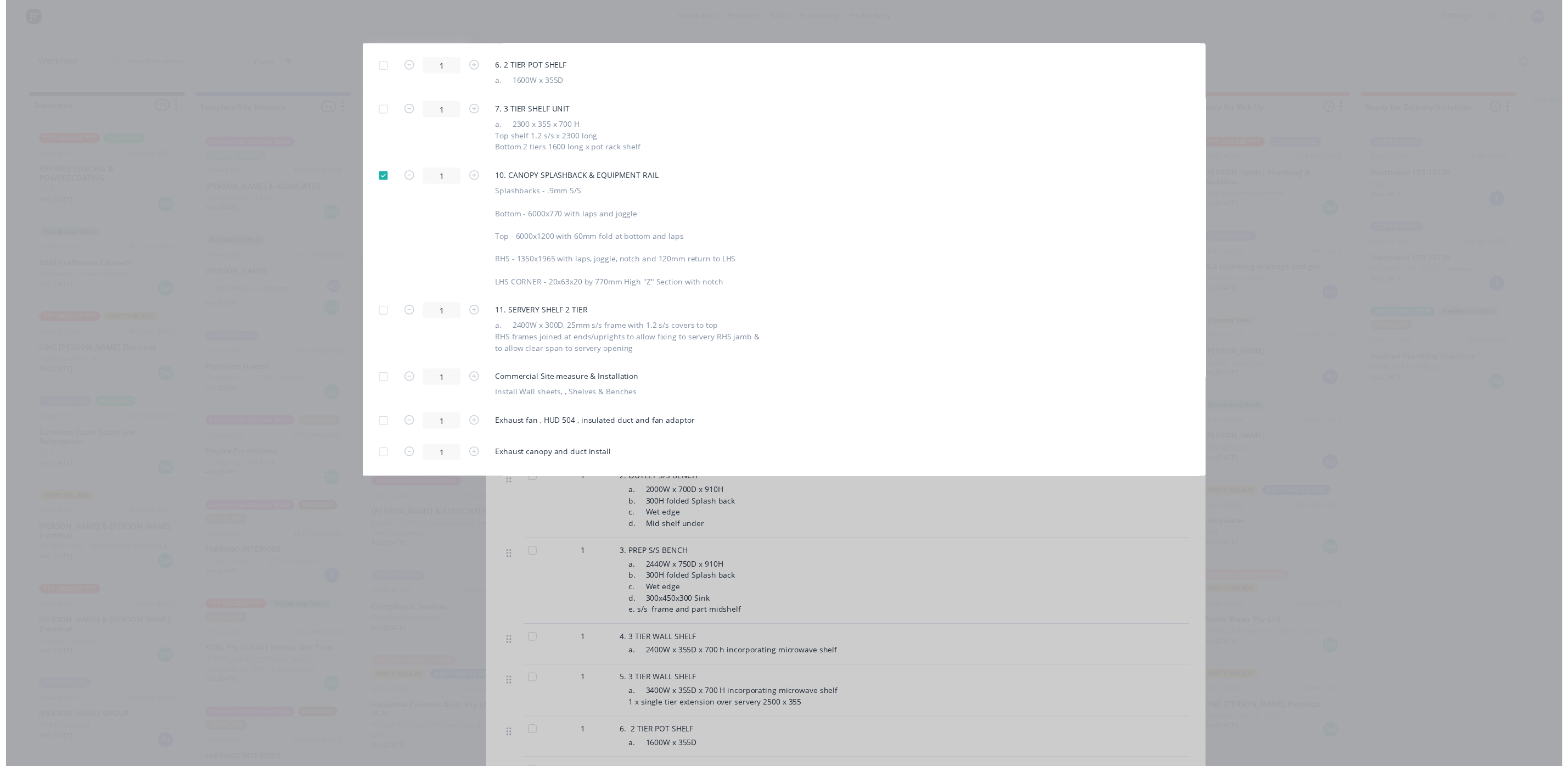
scroll to position [0, 0]
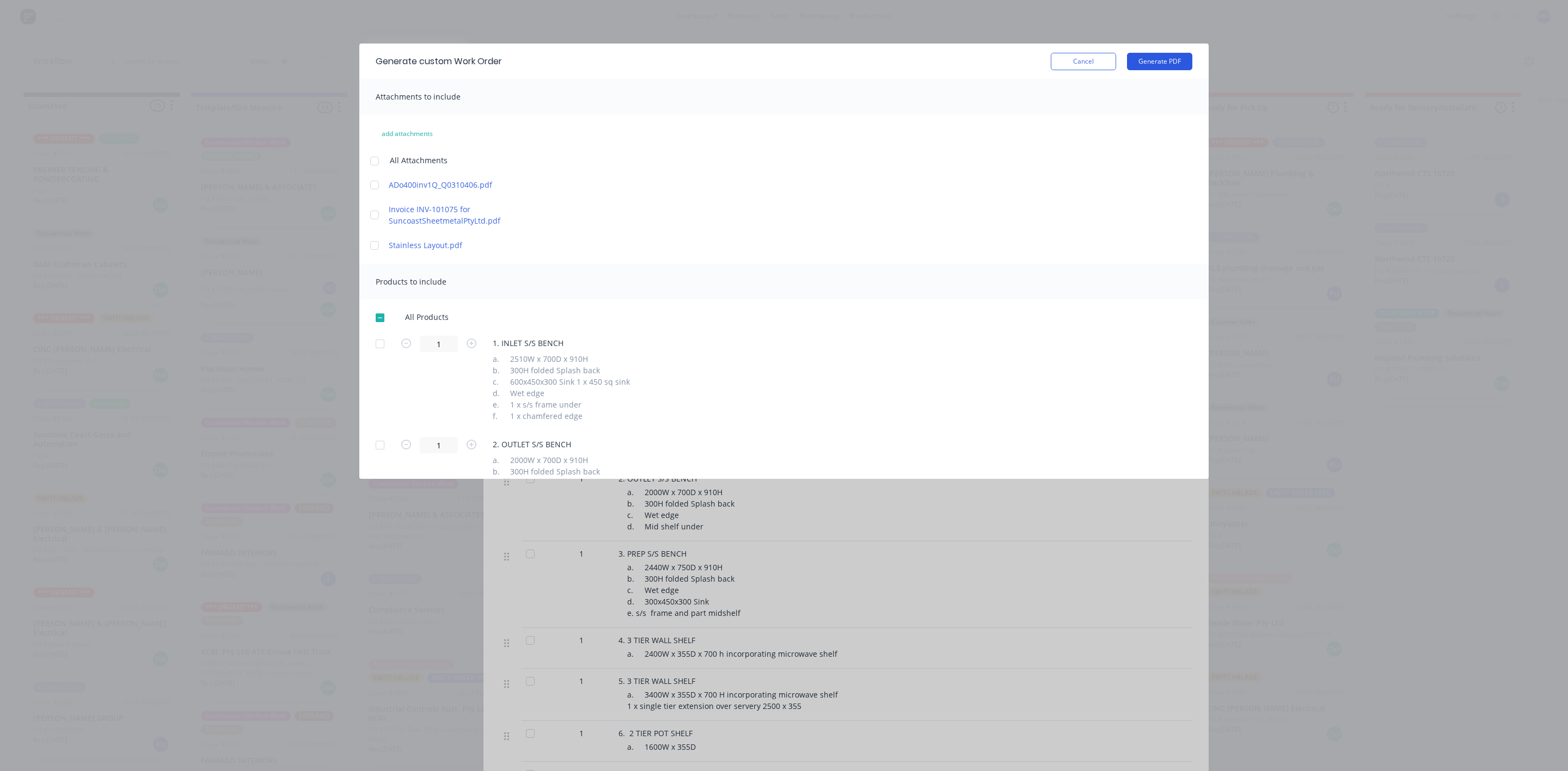
click at [1145, 62] on button "Generate PDF" at bounding box center [1159, 61] width 65 height 17
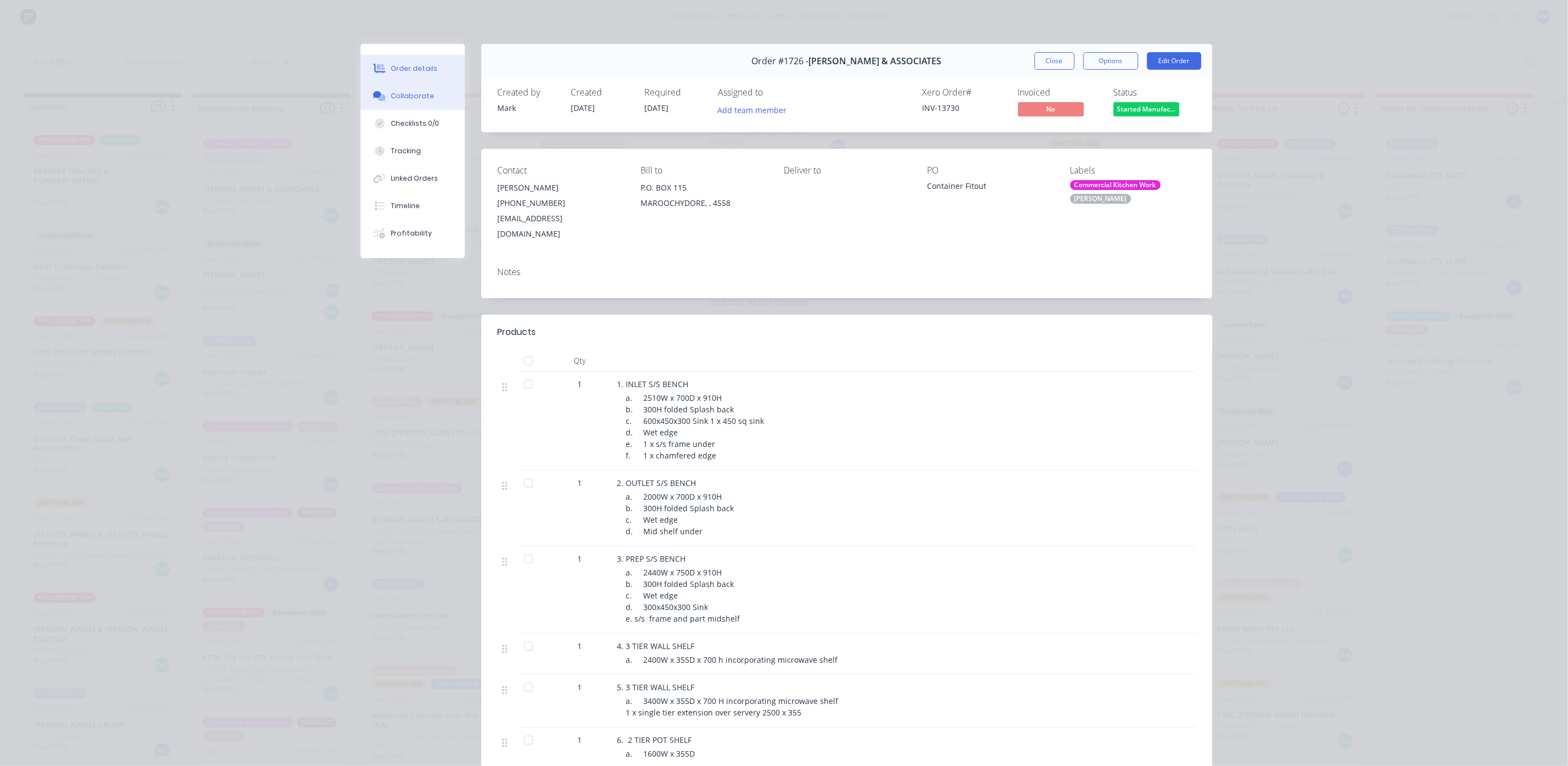
click at [403, 89] on button "Collaborate" at bounding box center [412, 96] width 104 height 27
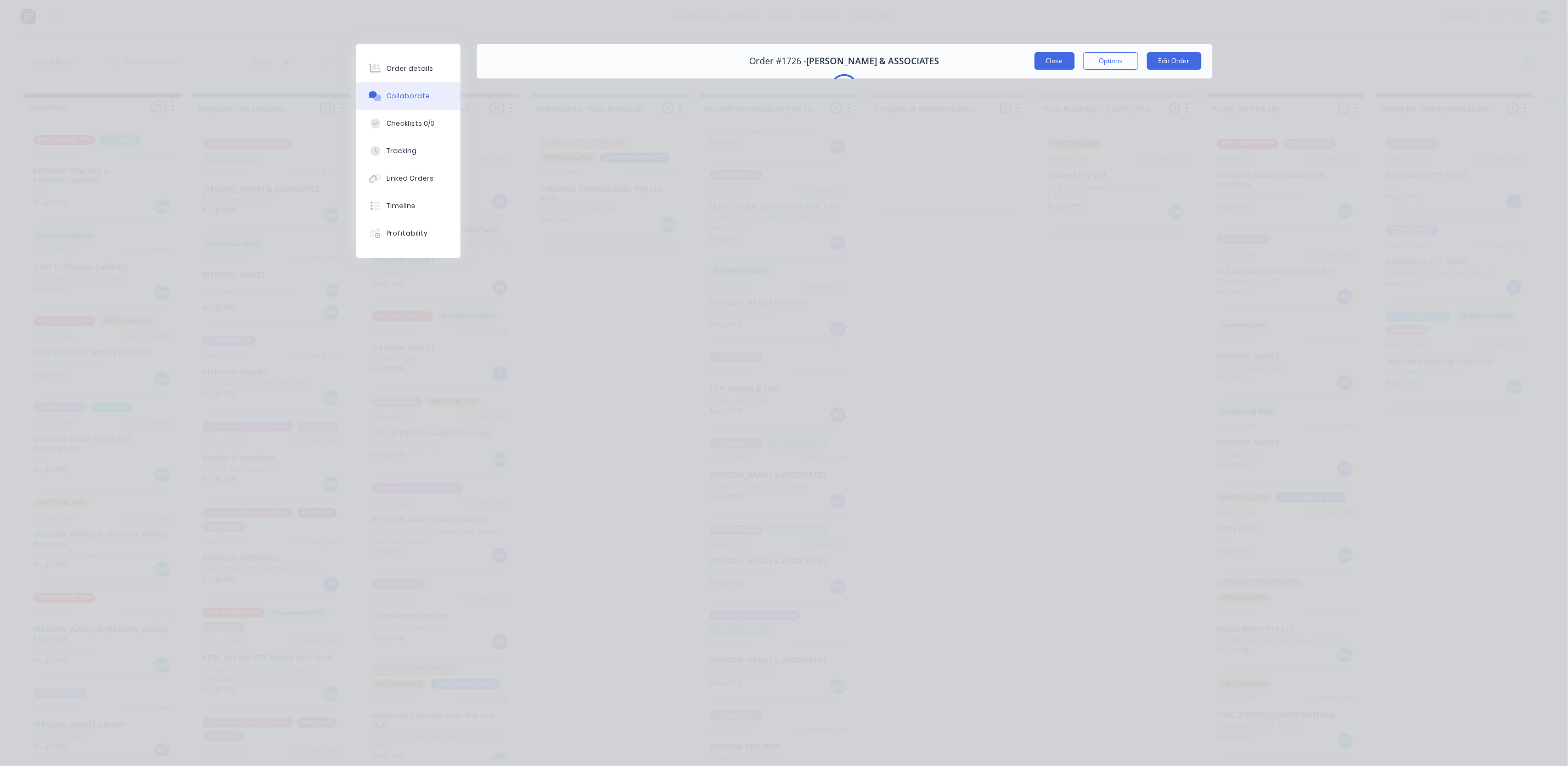
click at [1045, 63] on button "Close" at bounding box center [1054, 61] width 40 height 17
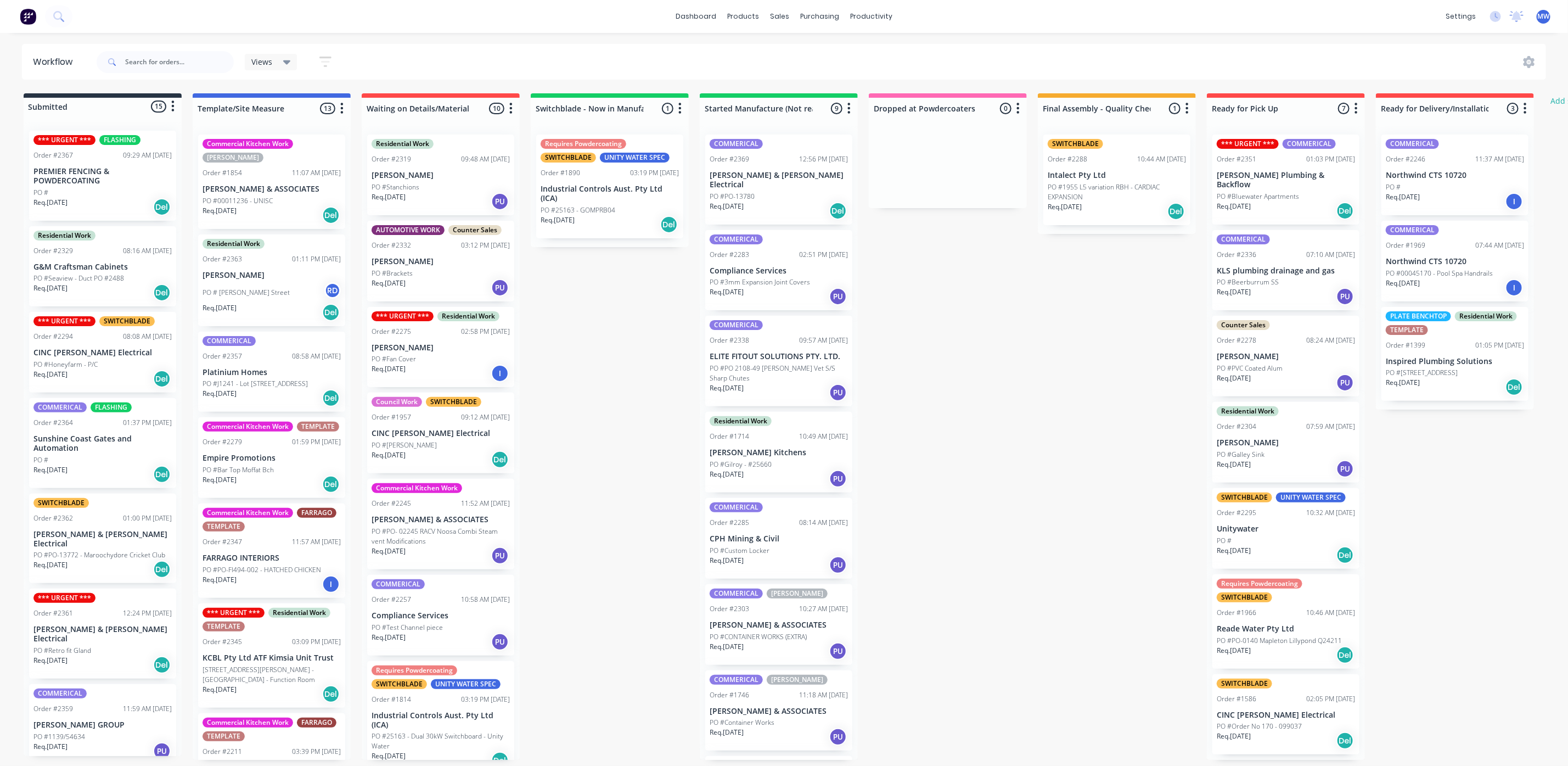
click at [768, 202] on div "Req. 24/09/25 Del" at bounding box center [779, 211] width 138 height 19
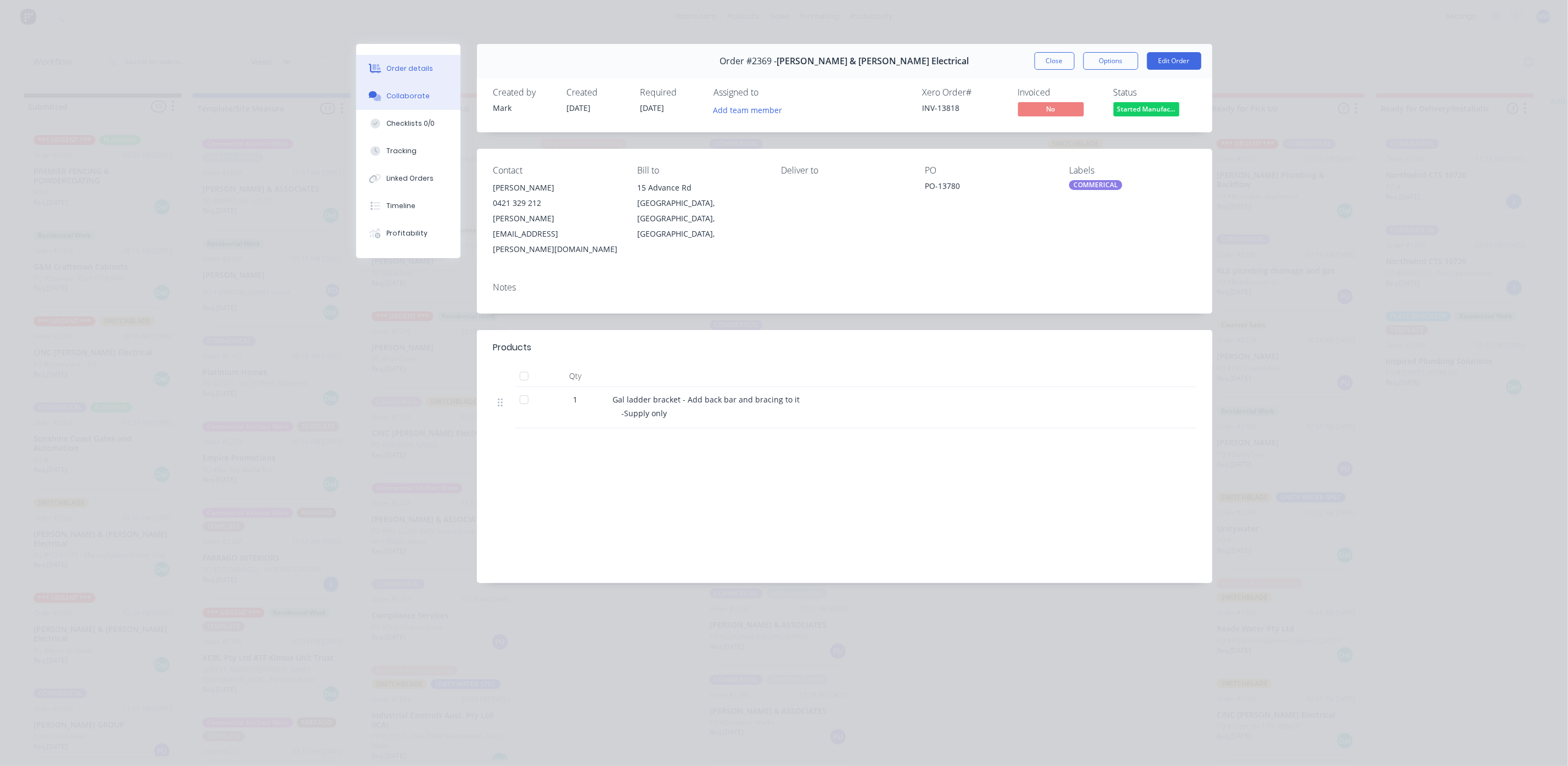
click at [403, 102] on button "Collaborate" at bounding box center [408, 96] width 104 height 27
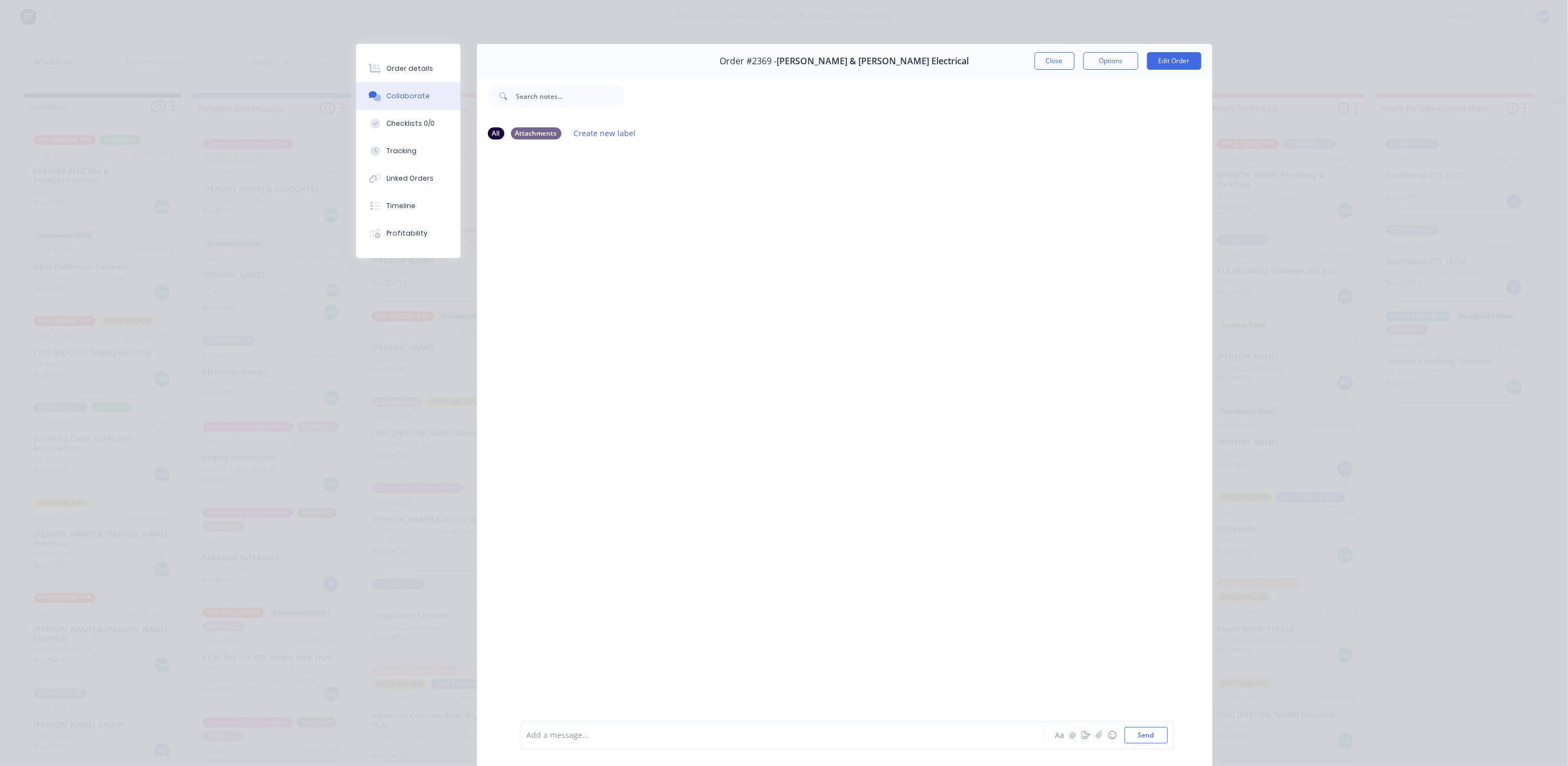
click at [1062, 71] on div "Order #2369 - Bailey & Dalton Electrical Close Options Edit Order" at bounding box center [844, 61] width 735 height 35
click at [1056, 65] on button "Close" at bounding box center [1054, 61] width 40 height 17
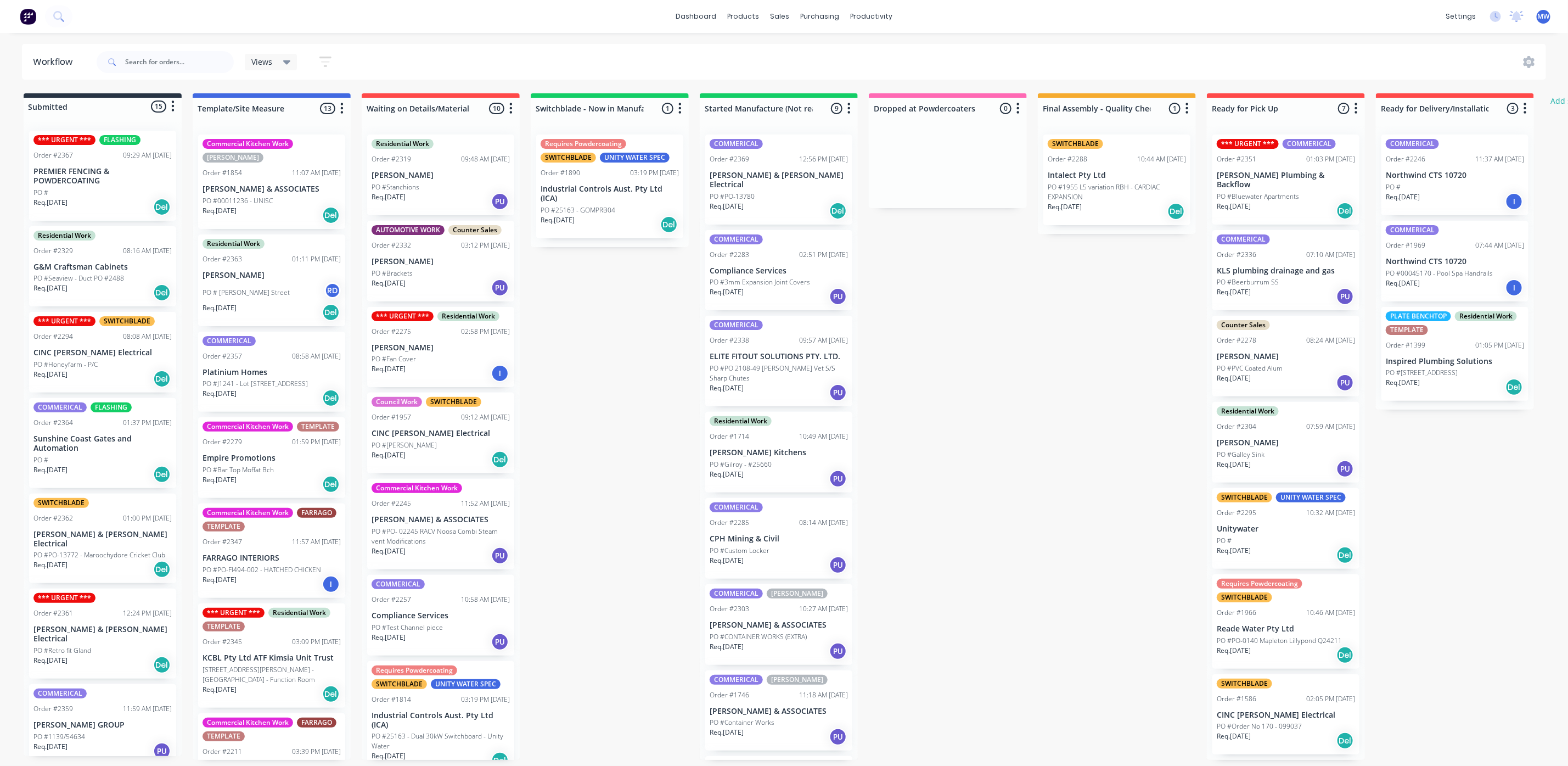
click at [772, 202] on div "Req. 24/09/25 Del" at bounding box center [779, 211] width 138 height 19
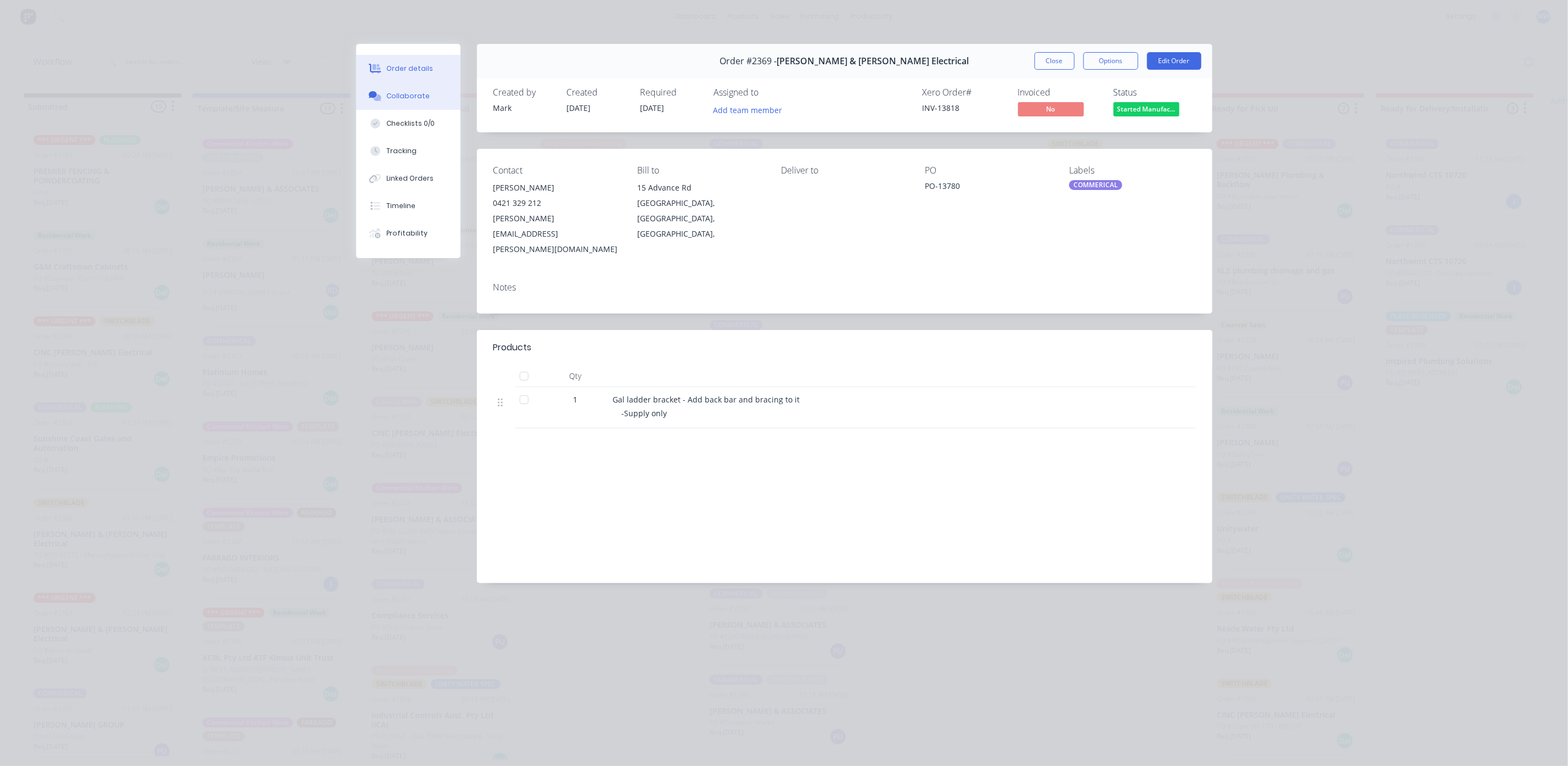
click at [405, 94] on div "Collaborate" at bounding box center [408, 96] width 43 height 10
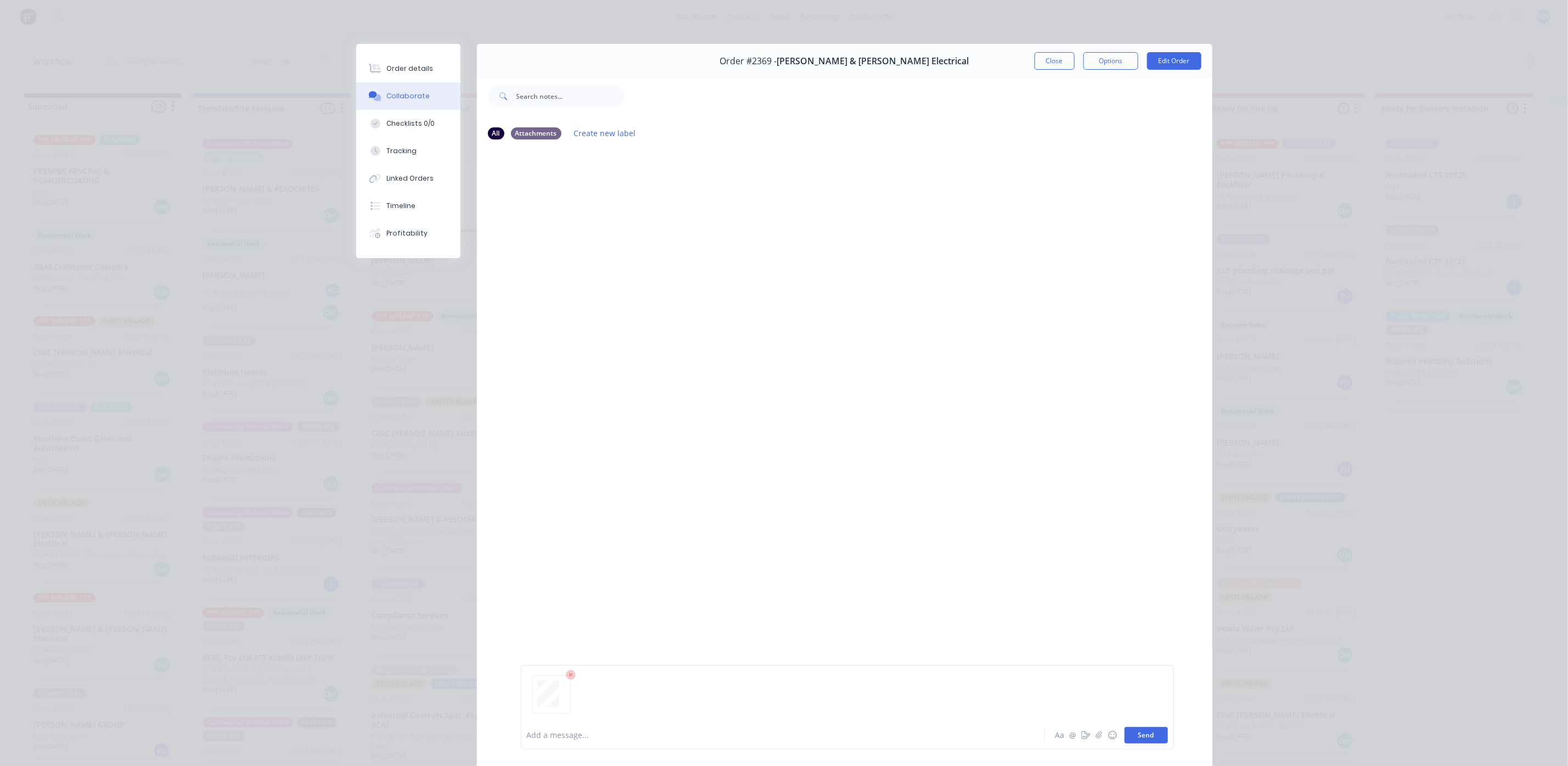
click at [1143, 730] on button "Send" at bounding box center [1146, 735] width 43 height 17
click at [576, 735] on div at bounding box center [768, 735] width 480 height 11
click at [1139, 735] on button "Send" at bounding box center [1146, 735] width 43 height 17
click at [1042, 59] on button "Close" at bounding box center [1054, 61] width 40 height 17
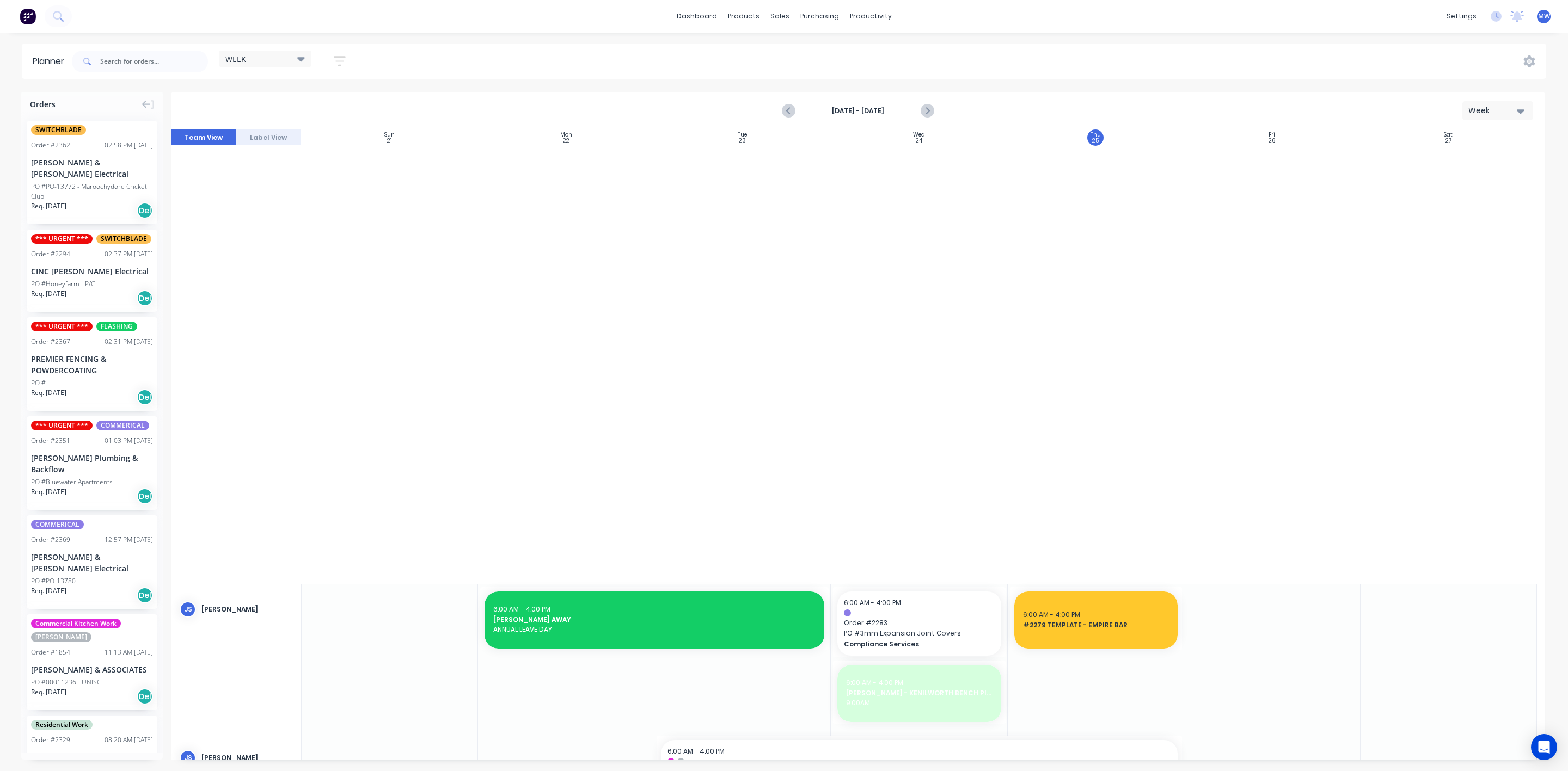
scroll to position [1079, 0]
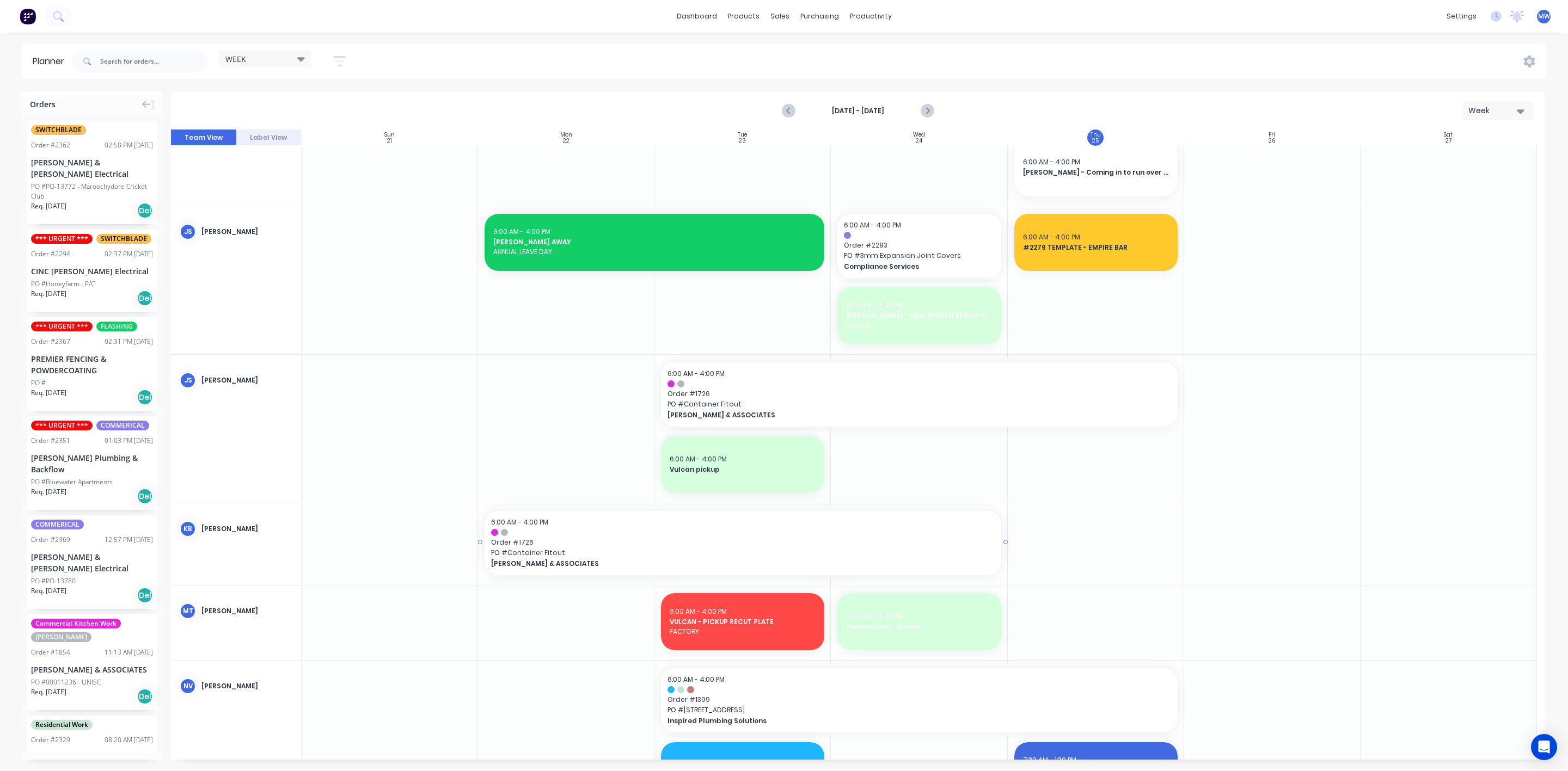
scroll to position [571, 0]
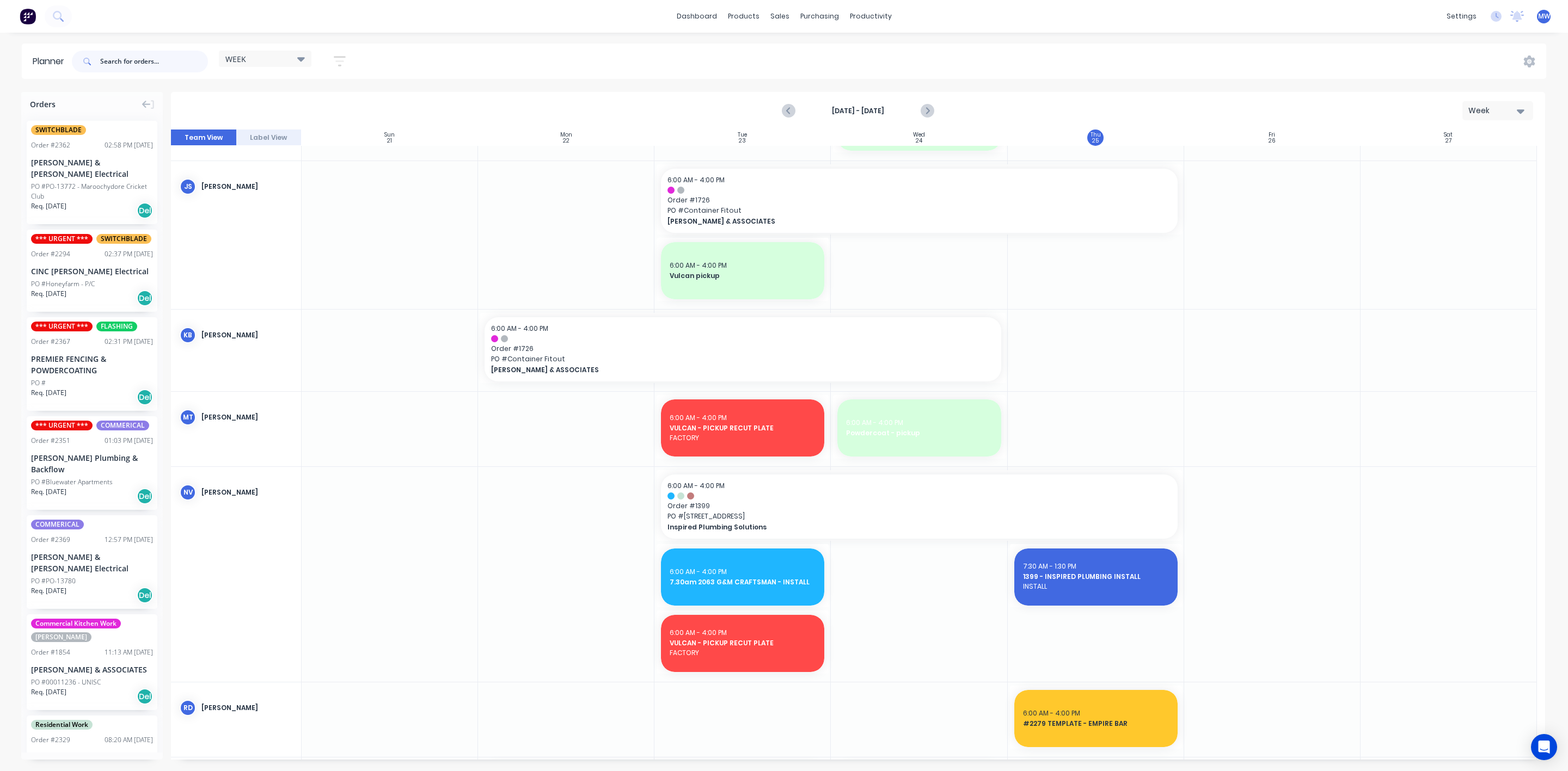
click at [150, 64] on input "text" at bounding box center [154, 61] width 108 height 22
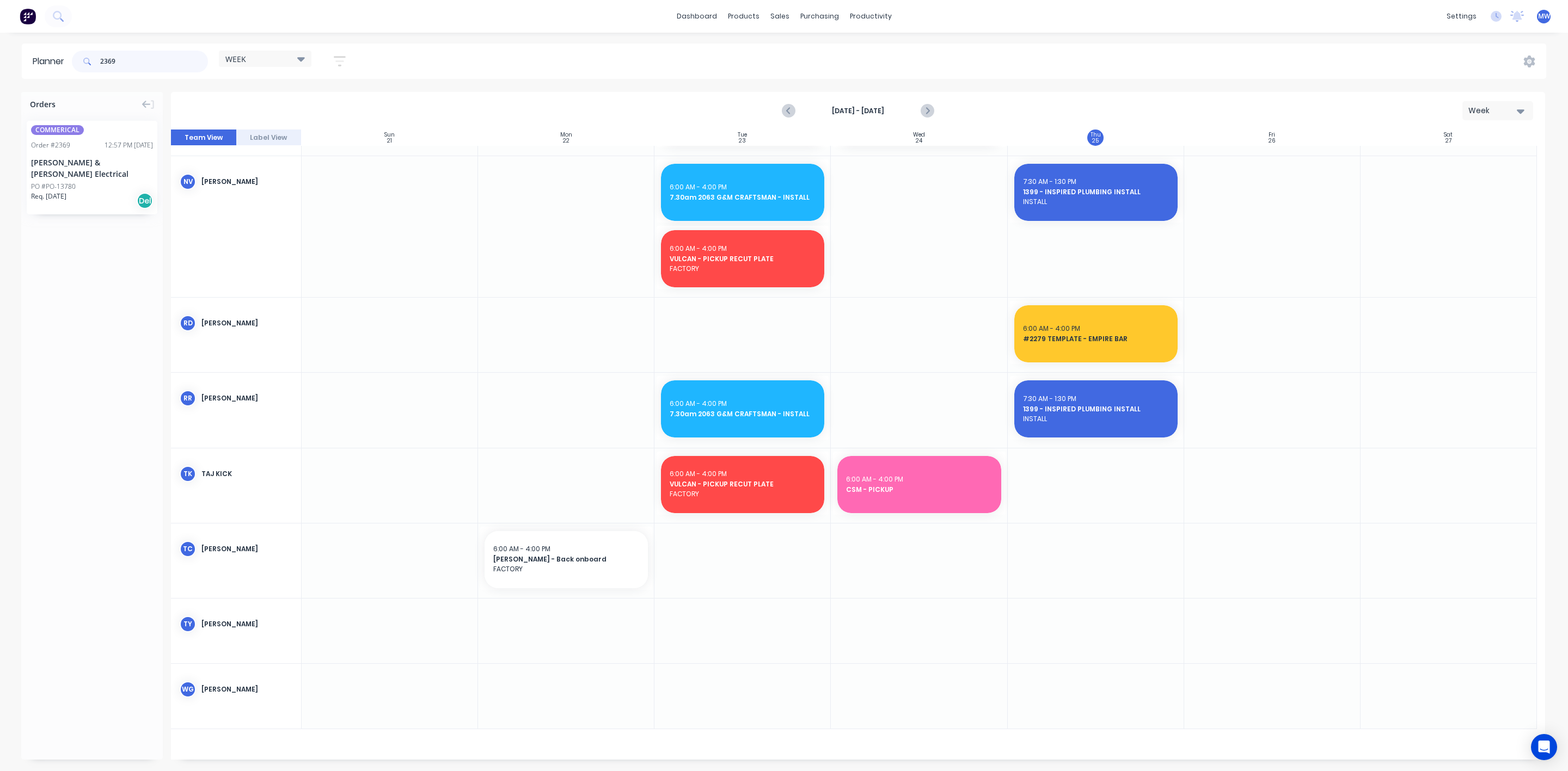
scroll to position [278, 0]
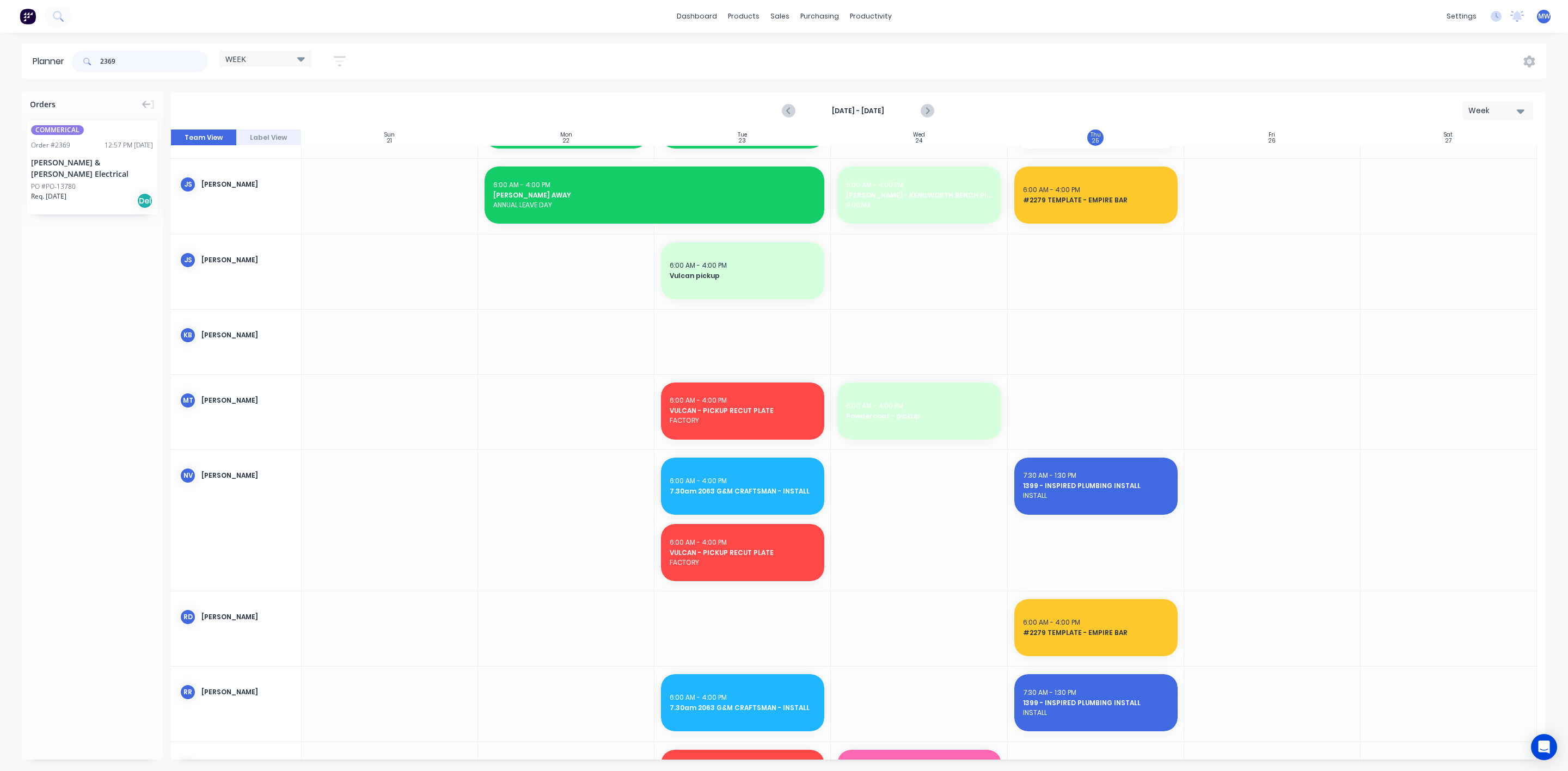
type input "2369"
drag, startPoint x: 64, startPoint y: 166, endPoint x: 1074, endPoint y: 355, distance: 1027.5
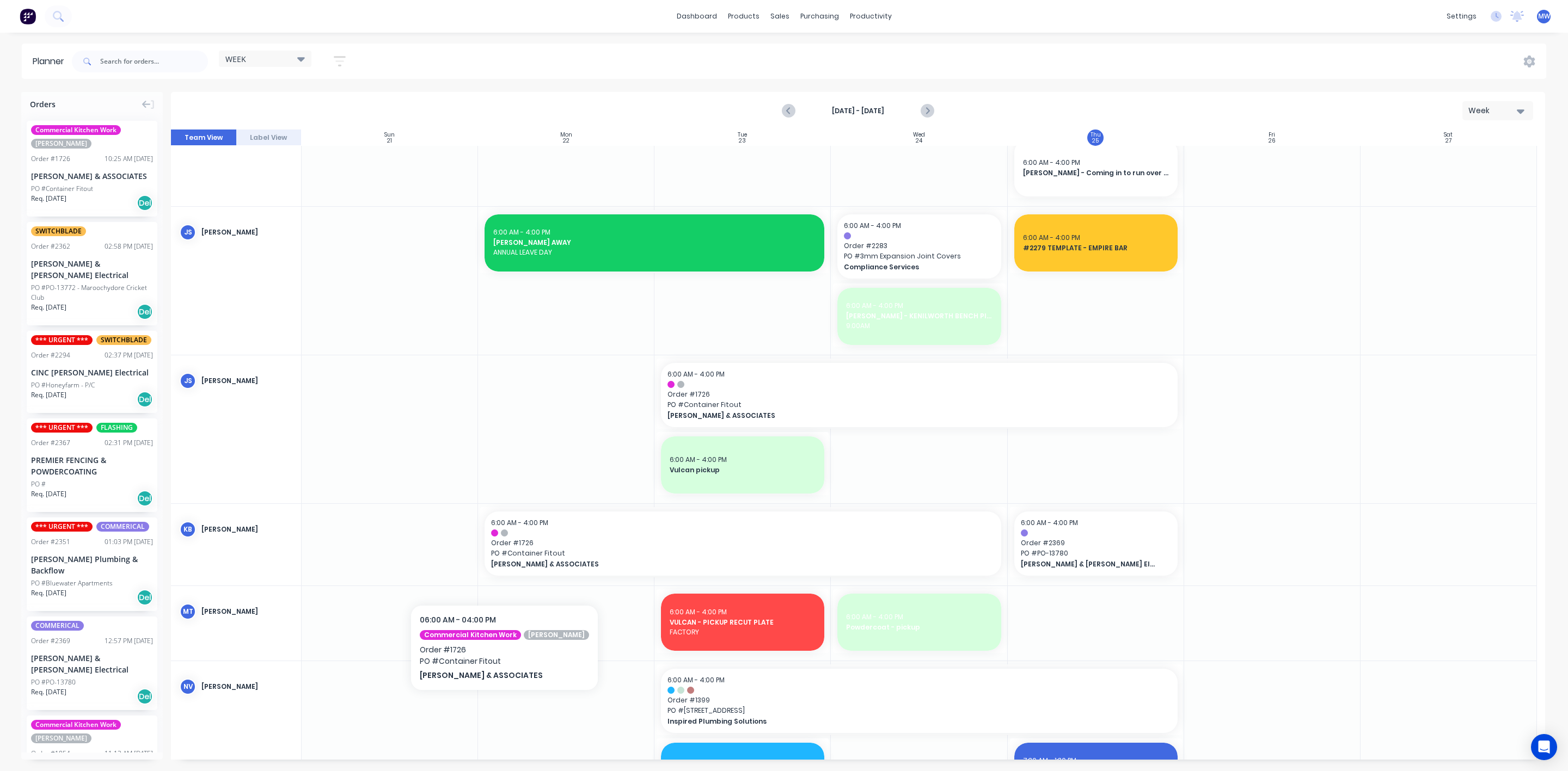
scroll to position [489, 0]
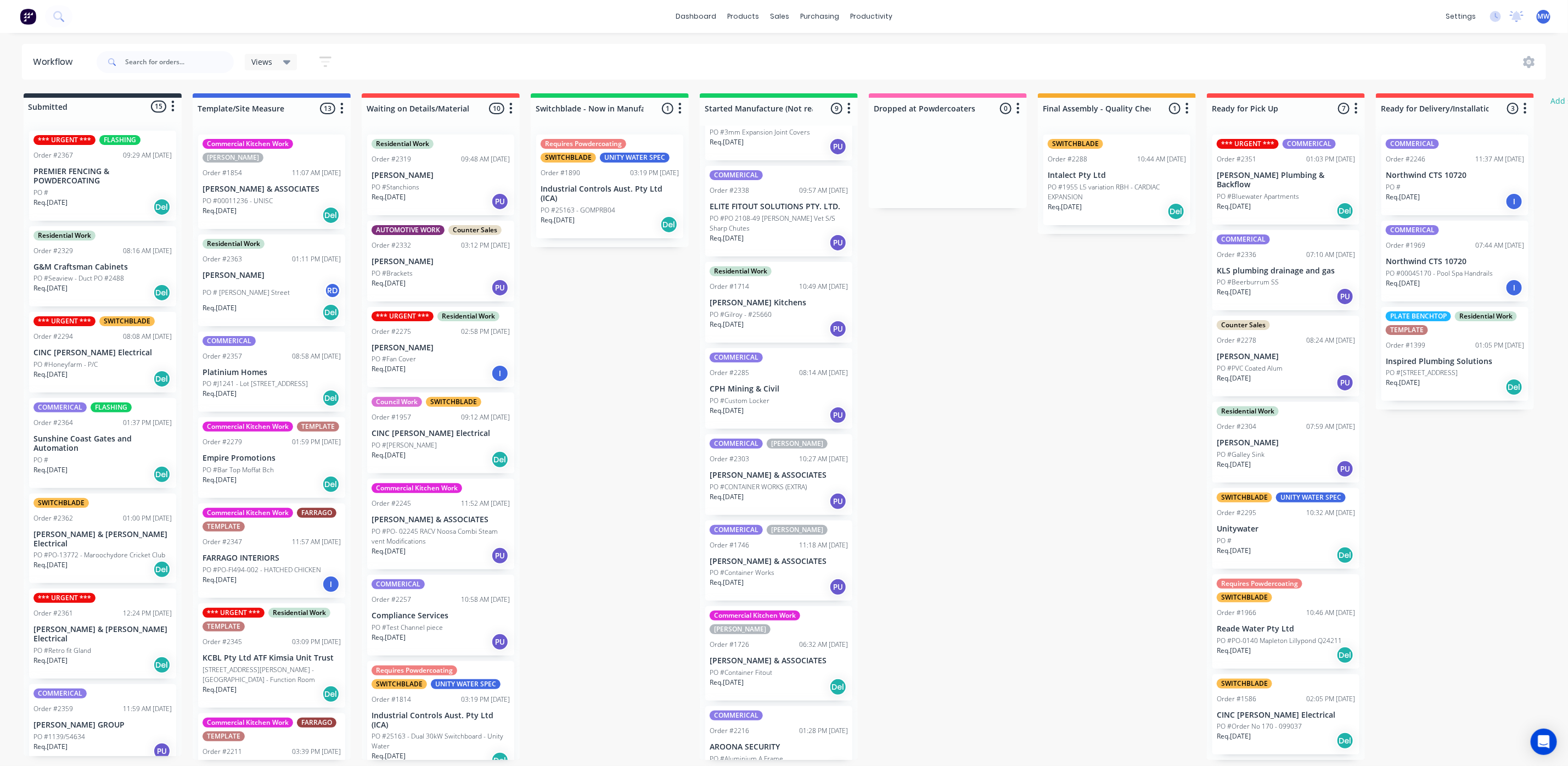
scroll to position [7, 0]
click at [746, 656] on p "[PERSON_NAME] & ASSOCIATES" at bounding box center [779, 661] width 138 height 9
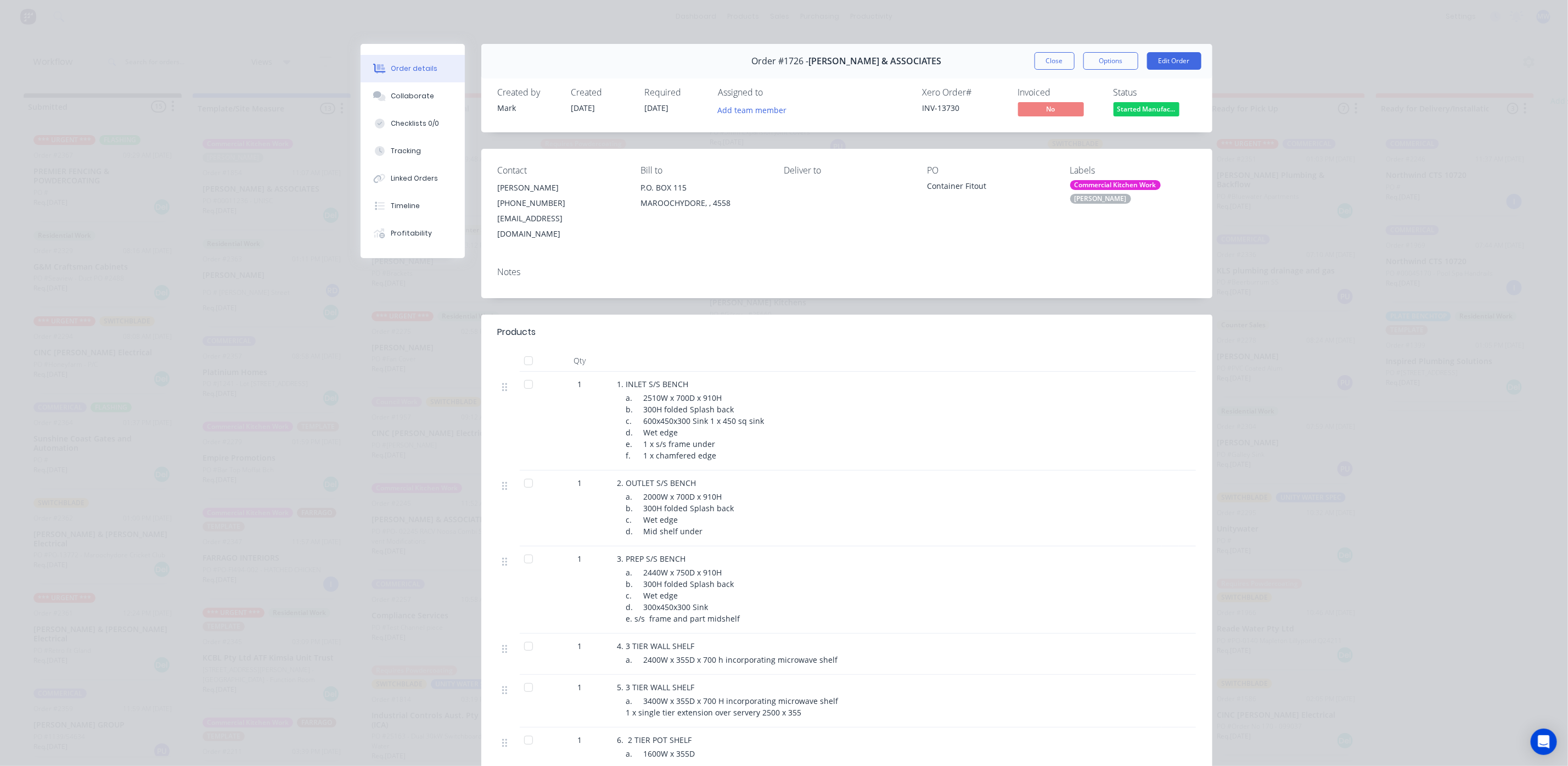
scroll to position [0, 0]
click at [1044, 63] on button "Close" at bounding box center [1054, 61] width 40 height 17
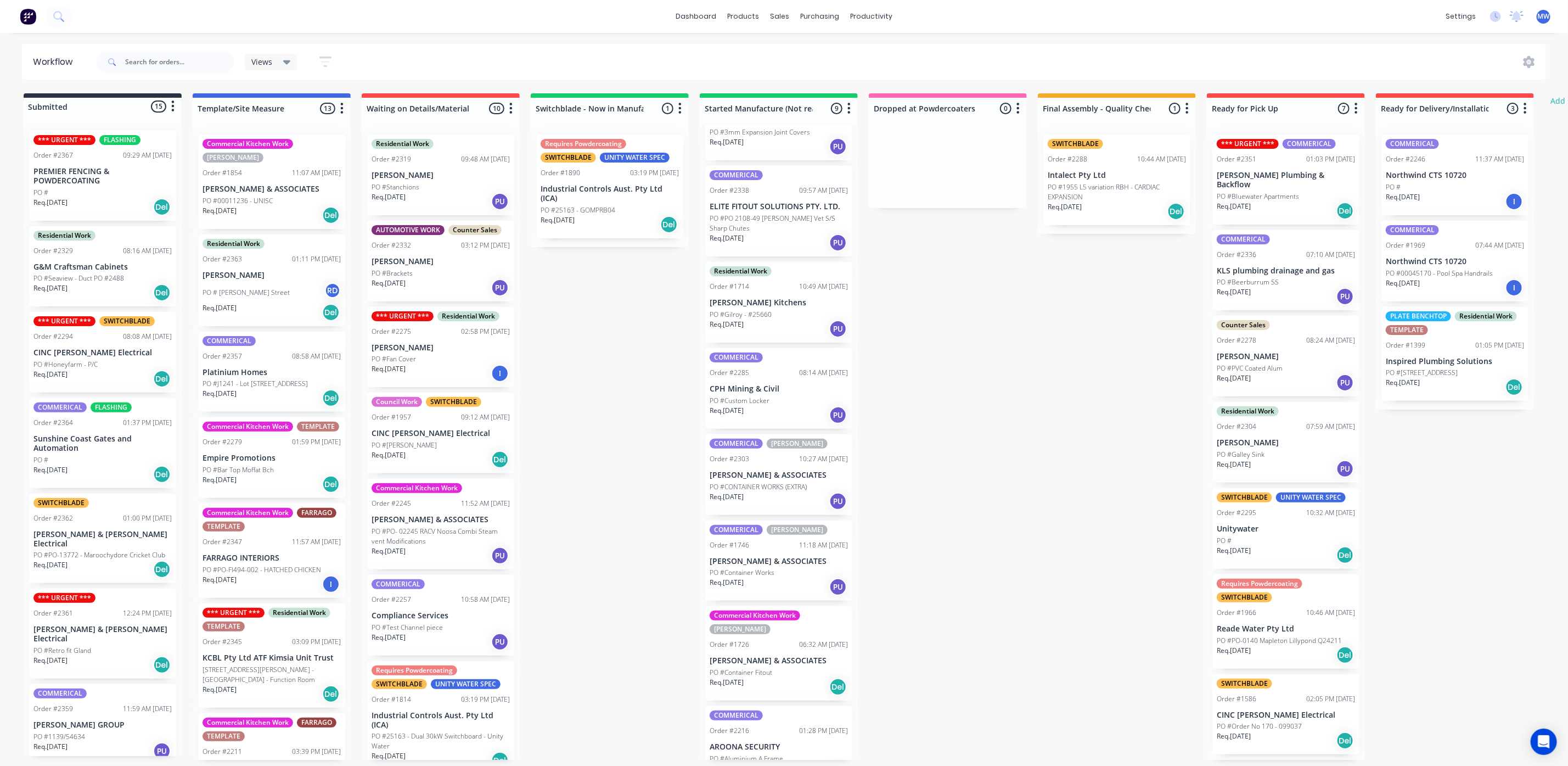
scroll to position [7, 0]
click at [784, 668] on div "PO #Container Fitout" at bounding box center [779, 672] width 138 height 10
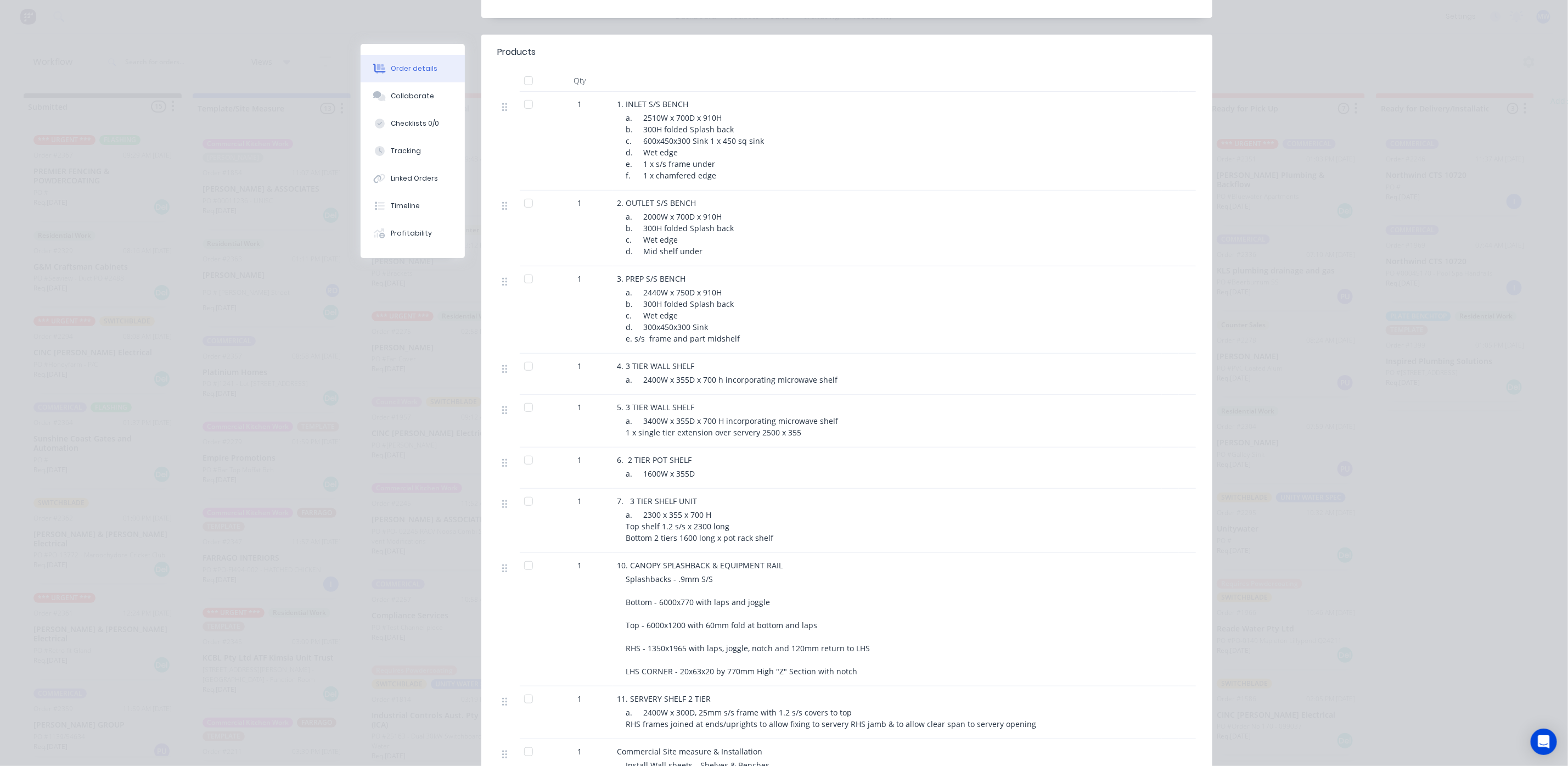
scroll to position [0, 0]
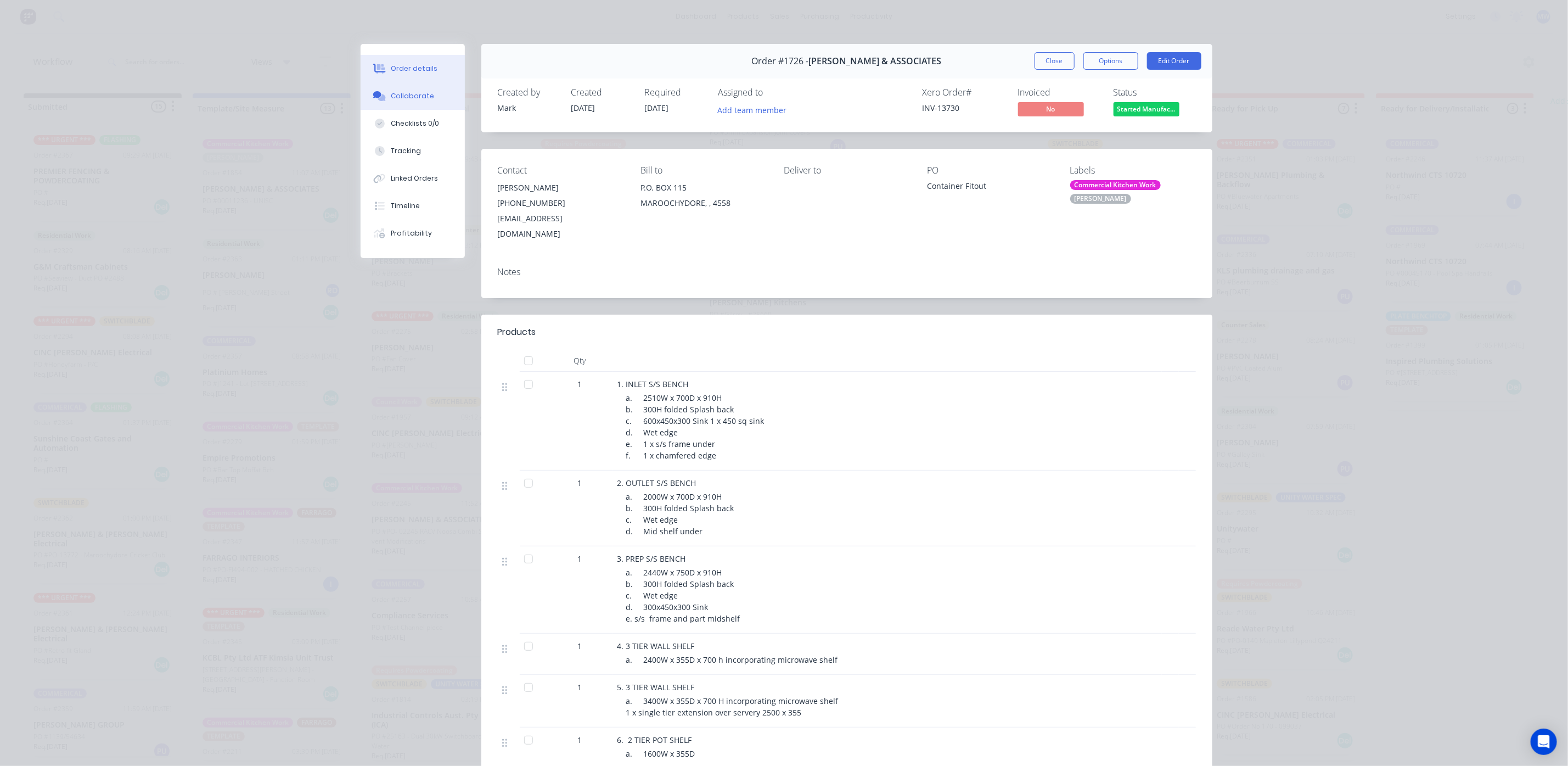
click at [406, 94] on div "Collaborate" at bounding box center [412, 96] width 43 height 10
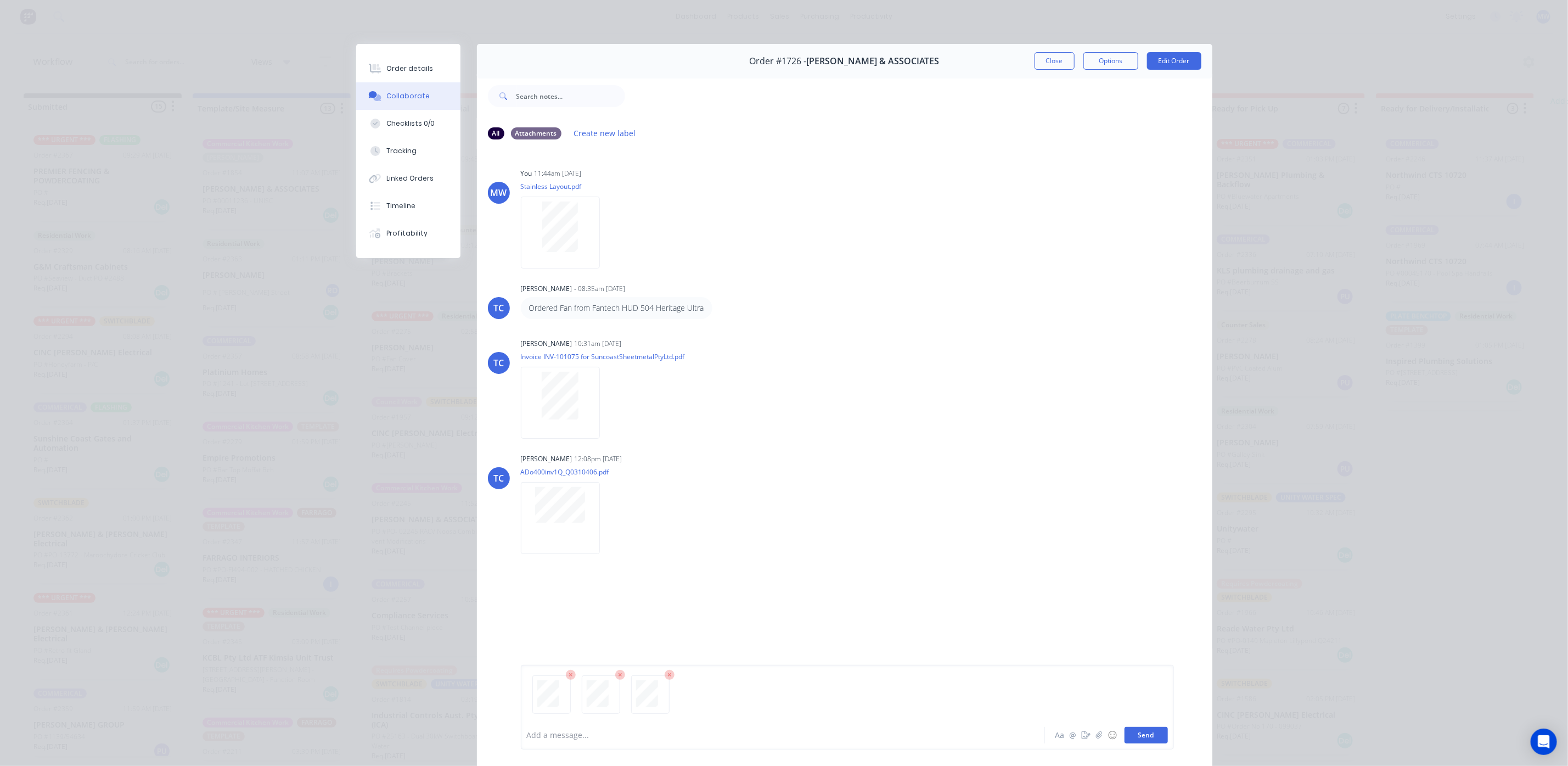
click at [1140, 738] on button "Send" at bounding box center [1146, 735] width 43 height 17
click at [1044, 53] on button "Close" at bounding box center [1054, 61] width 40 height 17
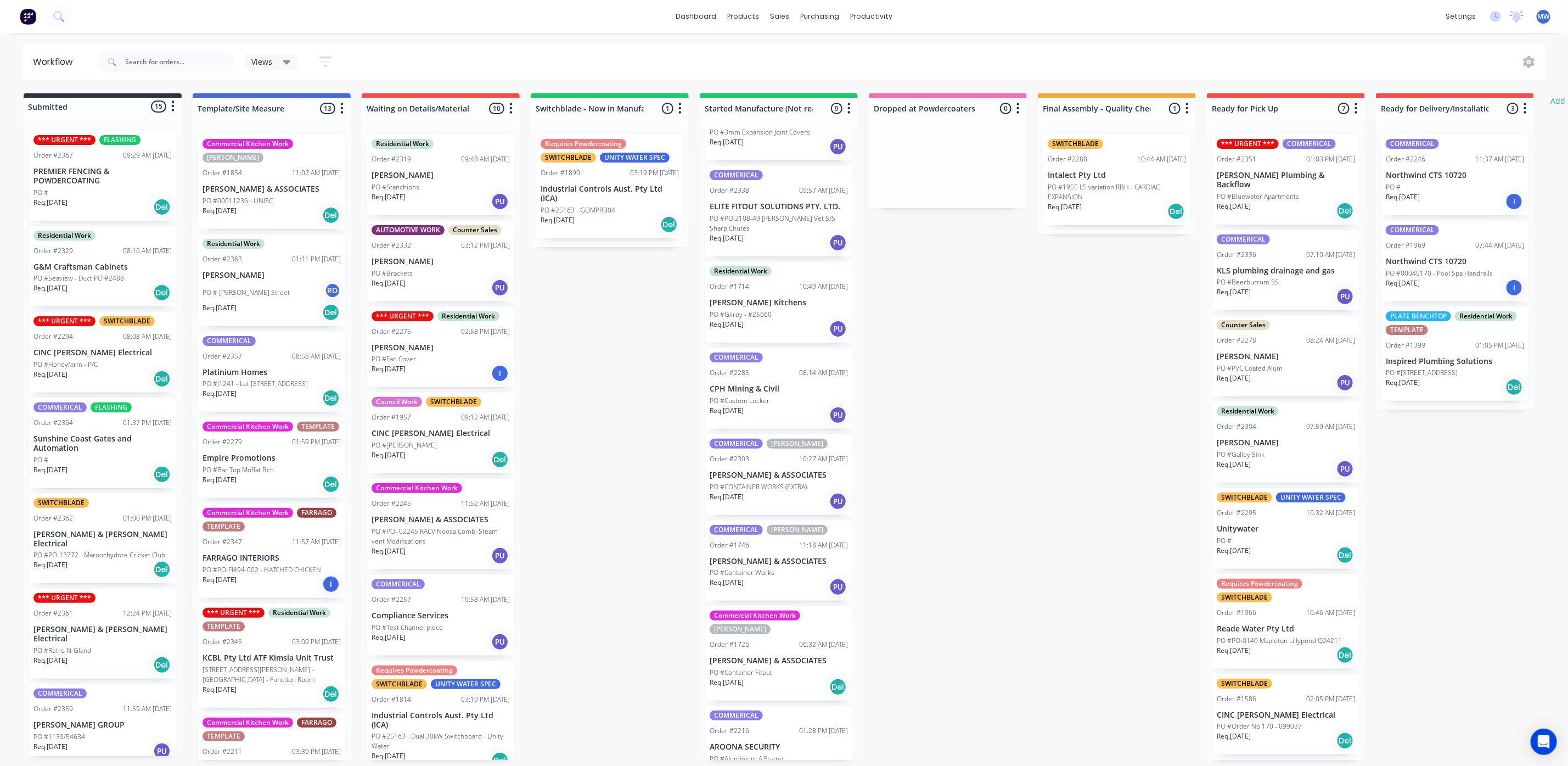
click at [1287, 202] on div "Req. [DATE] Del" at bounding box center [1286, 211] width 138 height 19
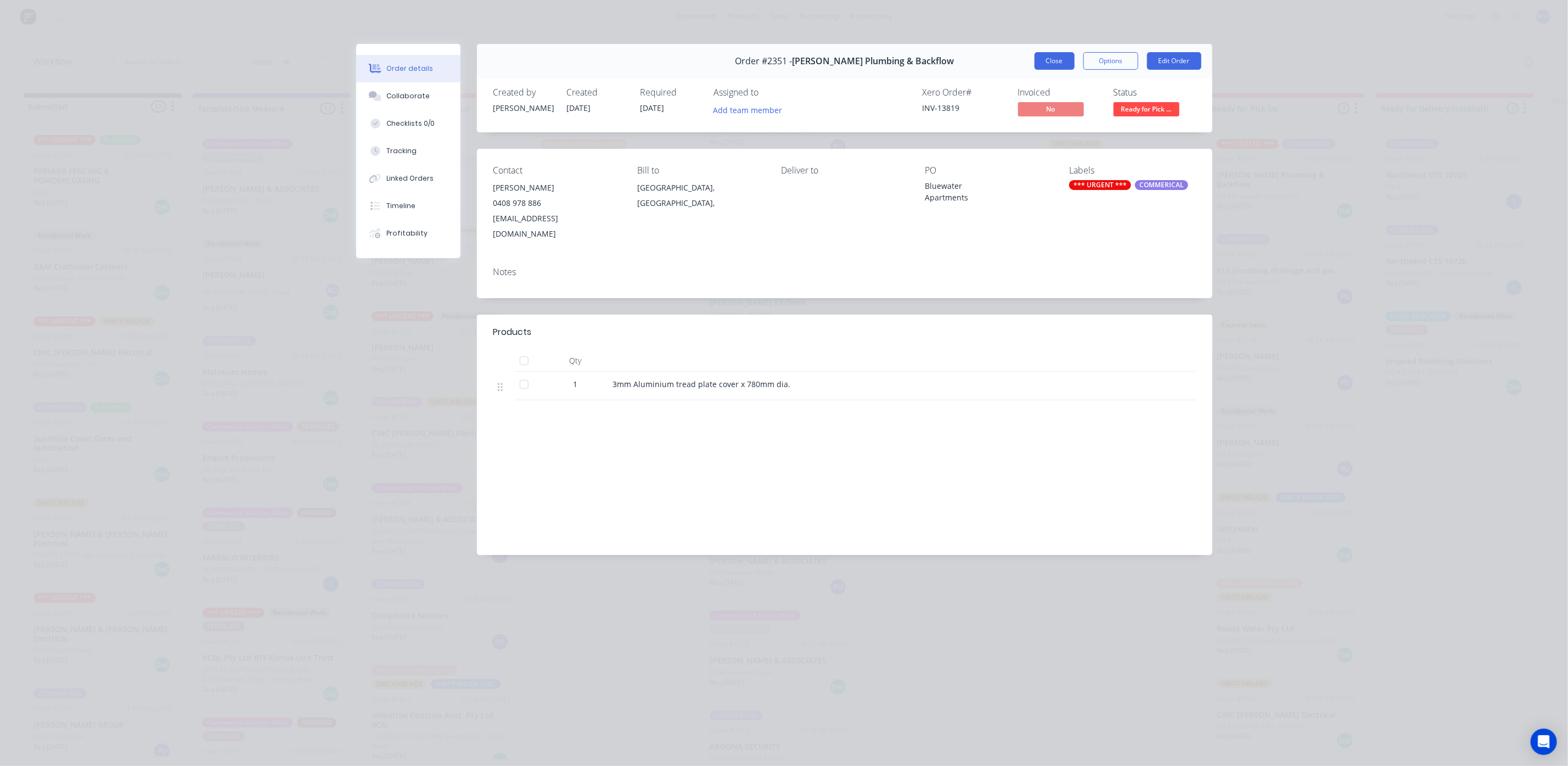
click at [1064, 65] on button "Close" at bounding box center [1054, 61] width 40 height 17
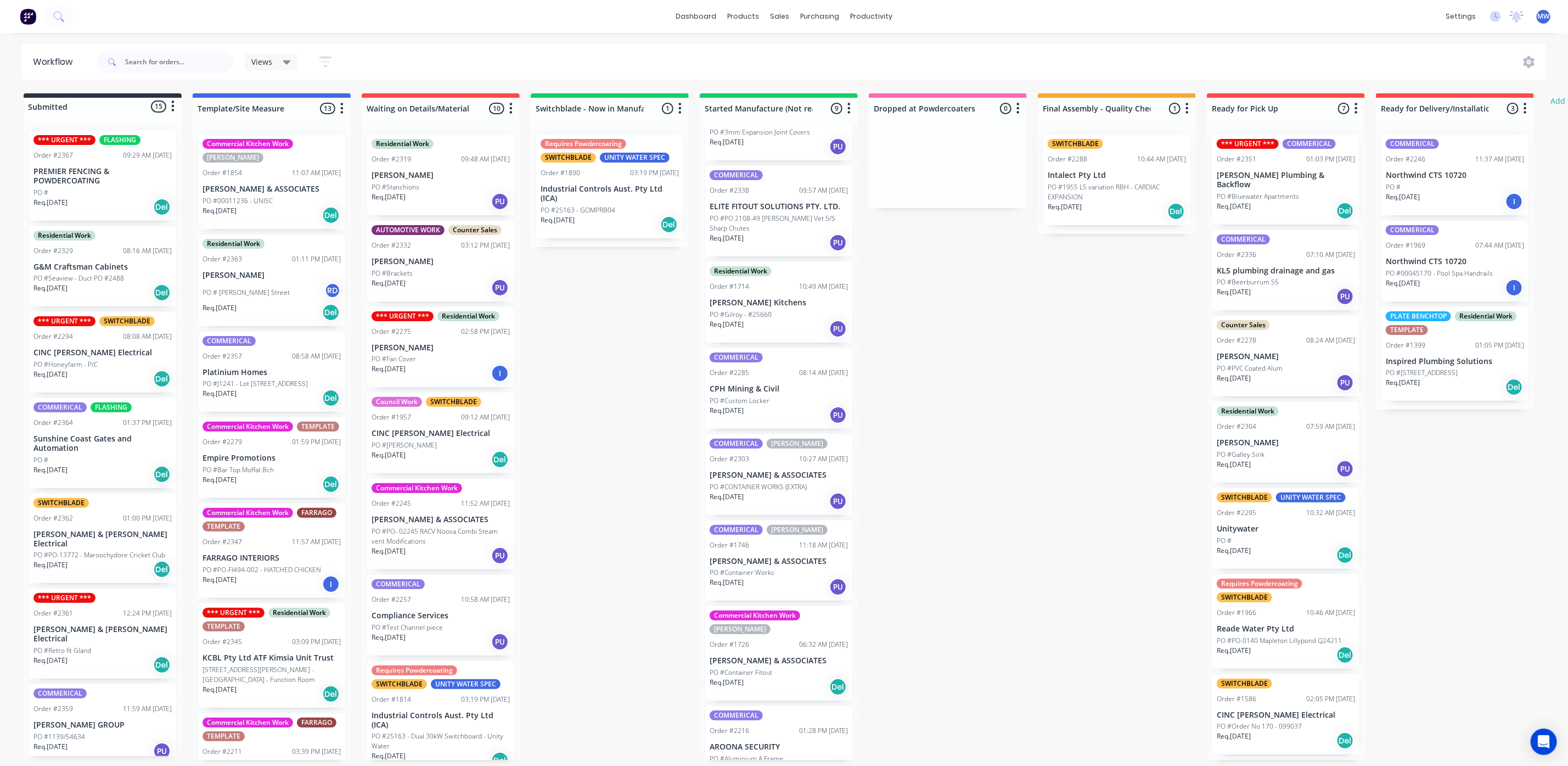
click at [1292, 287] on div "Req. [DATE] PU" at bounding box center [1286, 296] width 138 height 19
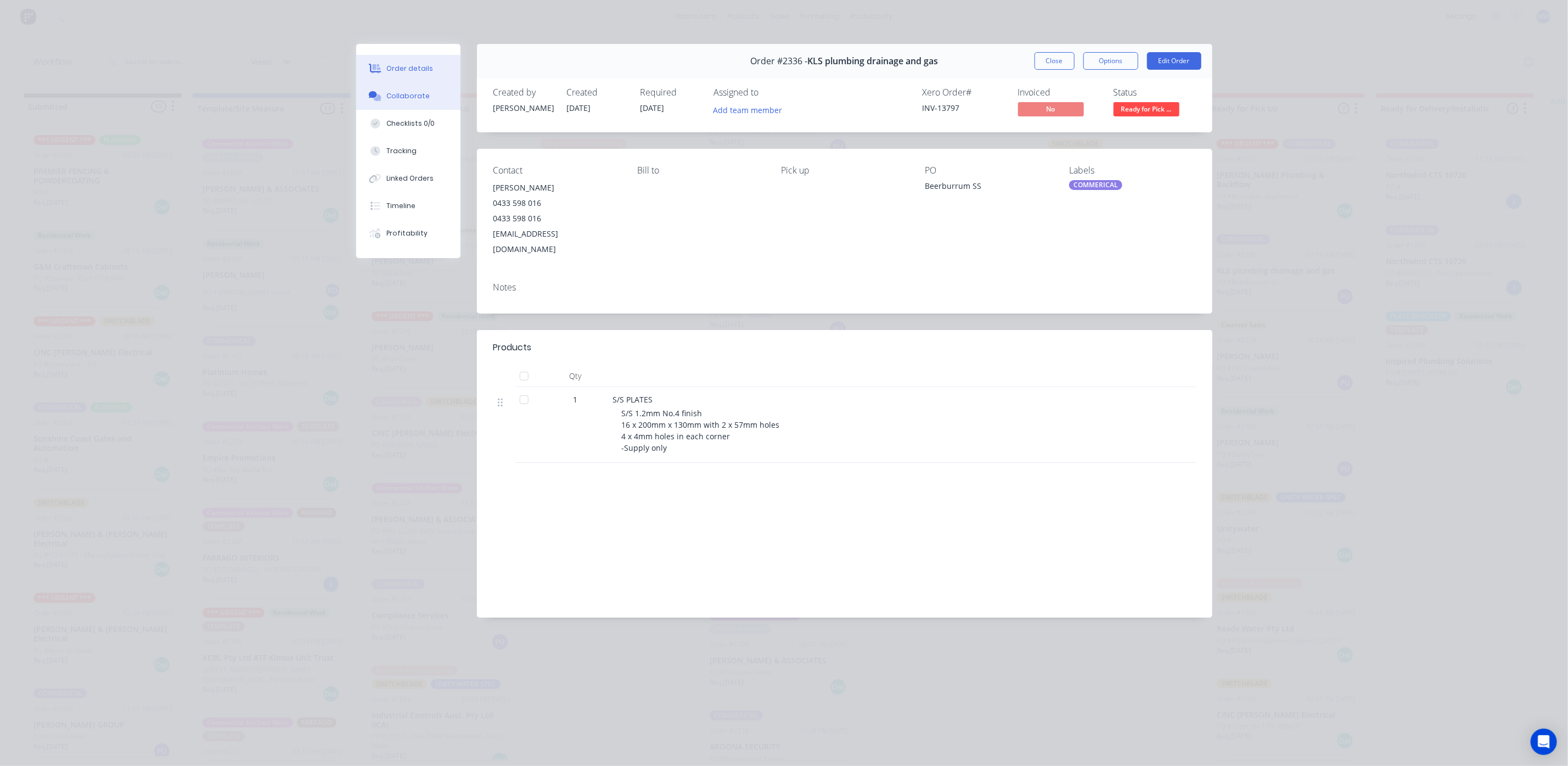
click at [414, 102] on button "Collaborate" at bounding box center [408, 96] width 104 height 27
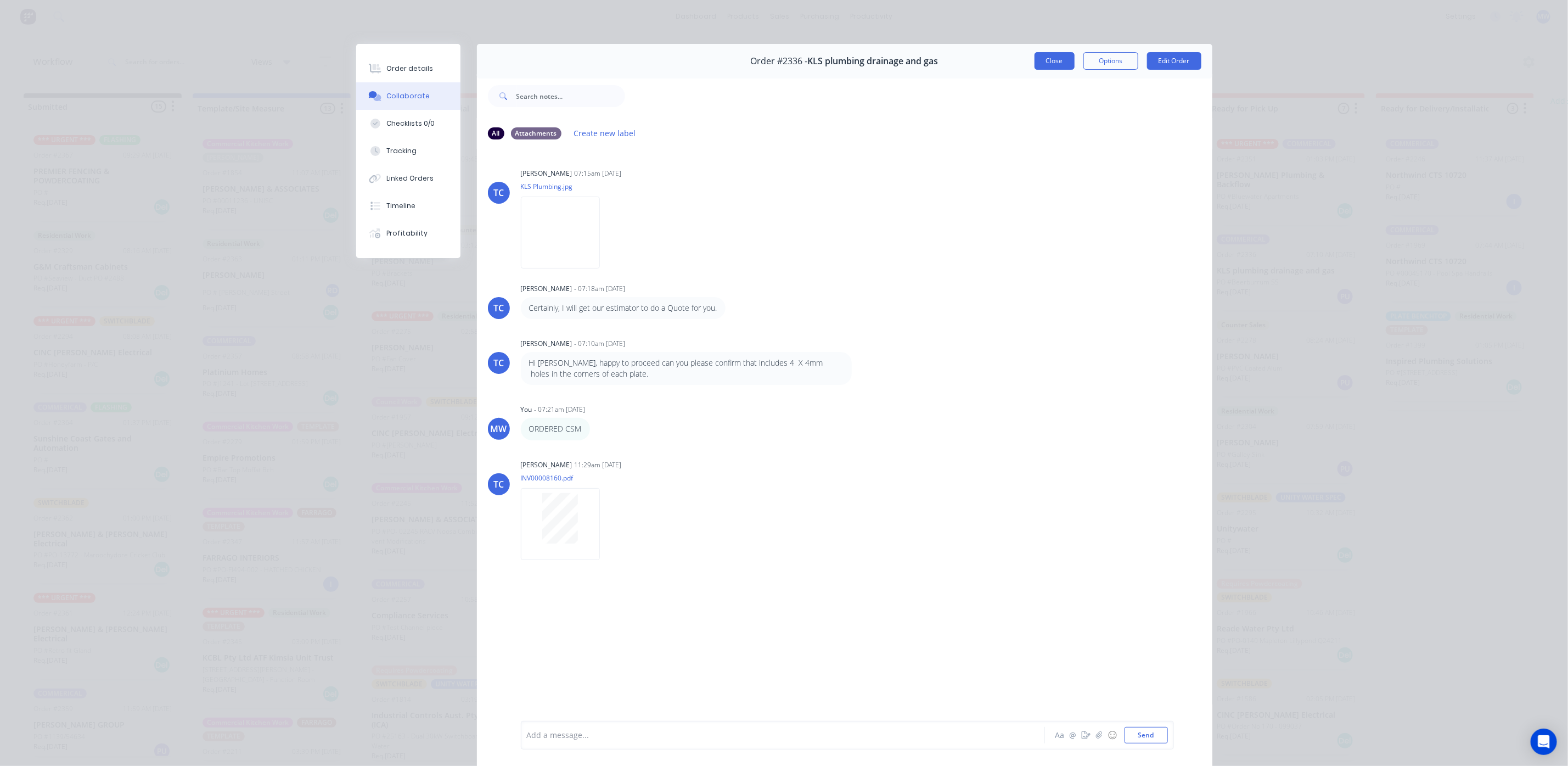
click at [1049, 61] on button "Close" at bounding box center [1054, 61] width 40 height 17
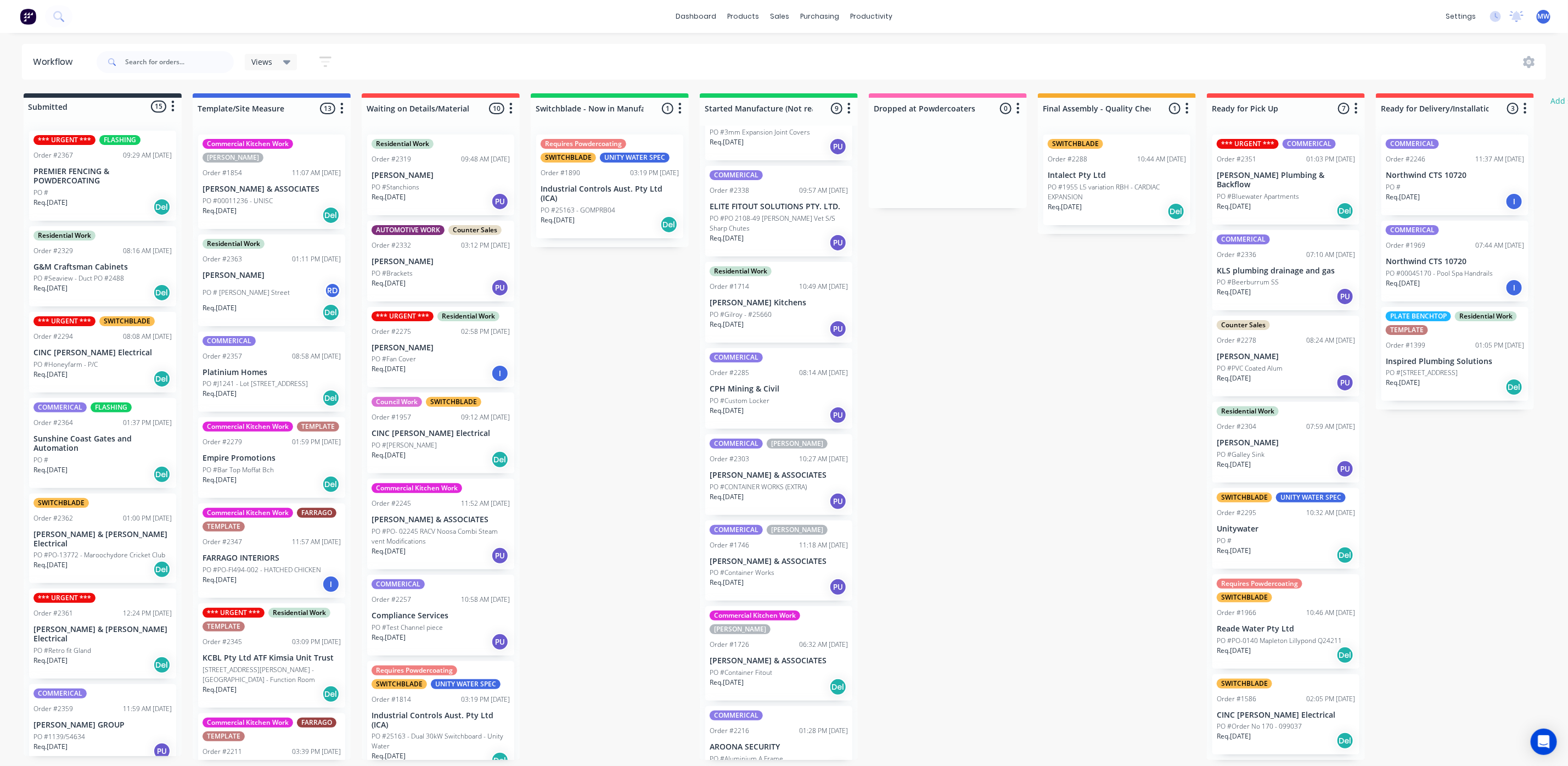
click at [1277, 287] on div "Req. [DATE] PU" at bounding box center [1286, 296] width 138 height 19
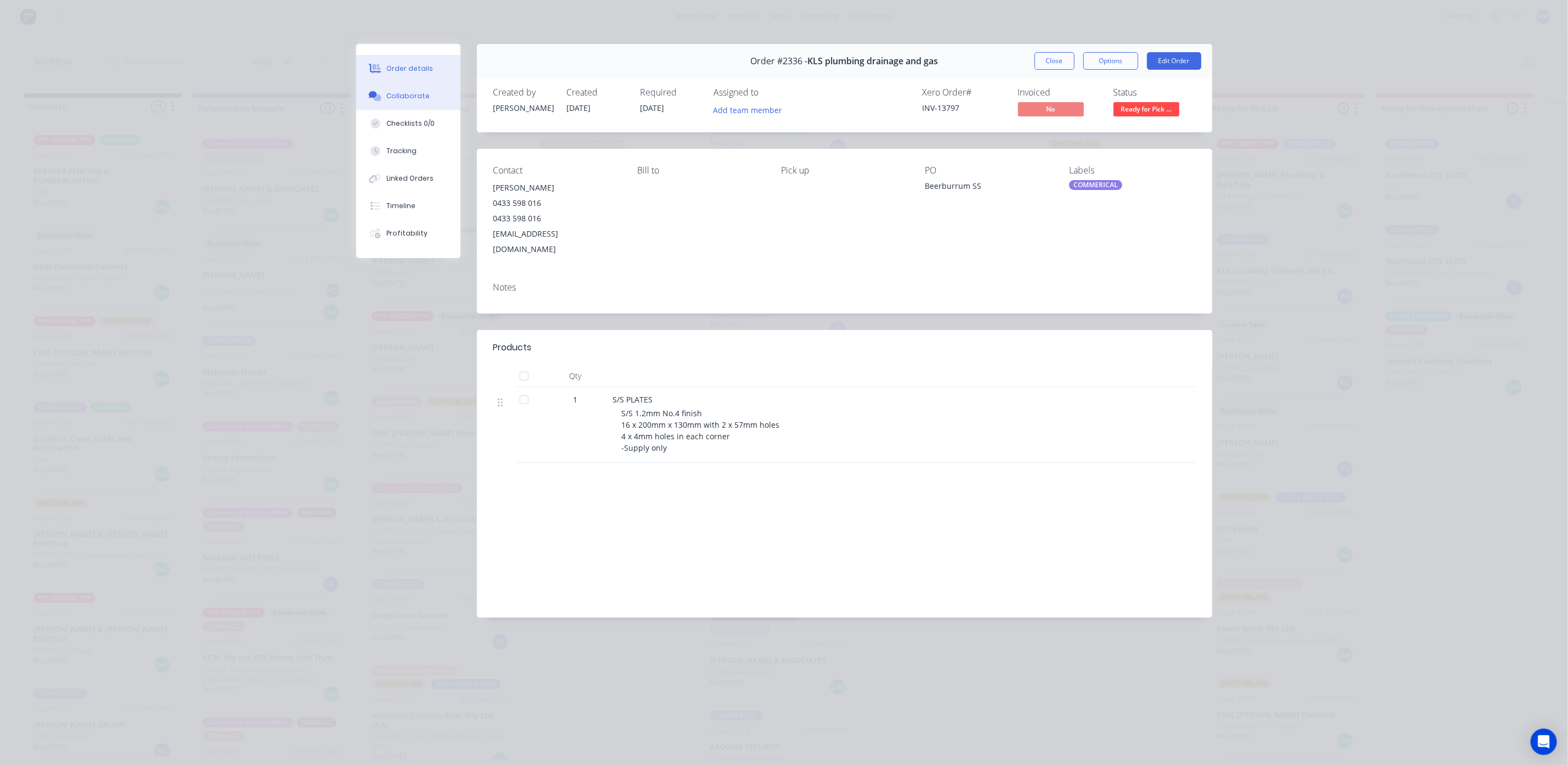
click at [399, 89] on button "Collaborate" at bounding box center [408, 96] width 104 height 27
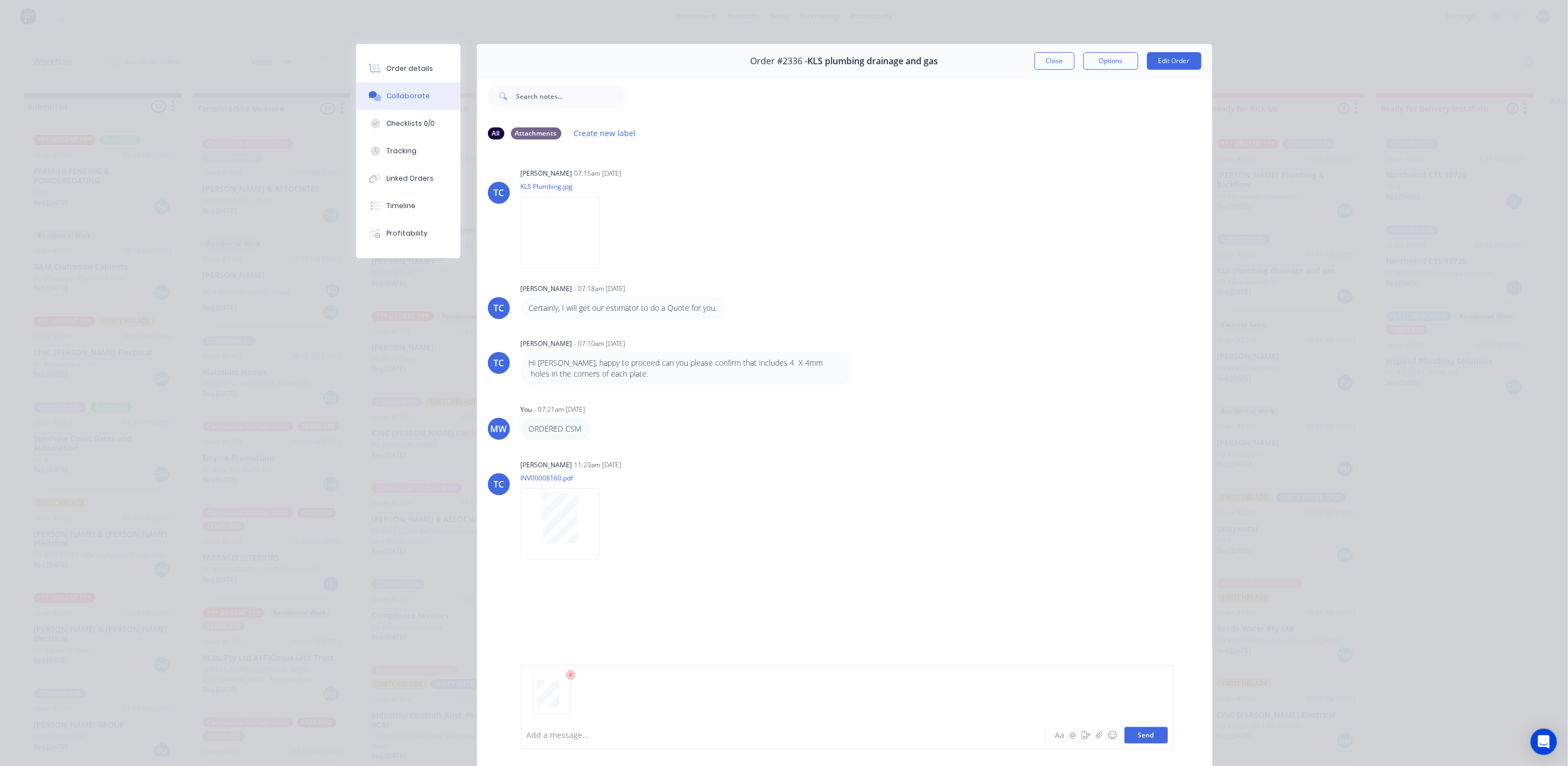
click at [1144, 736] on button "Send" at bounding box center [1146, 735] width 43 height 17
click at [1048, 61] on button "Close" at bounding box center [1054, 61] width 40 height 17
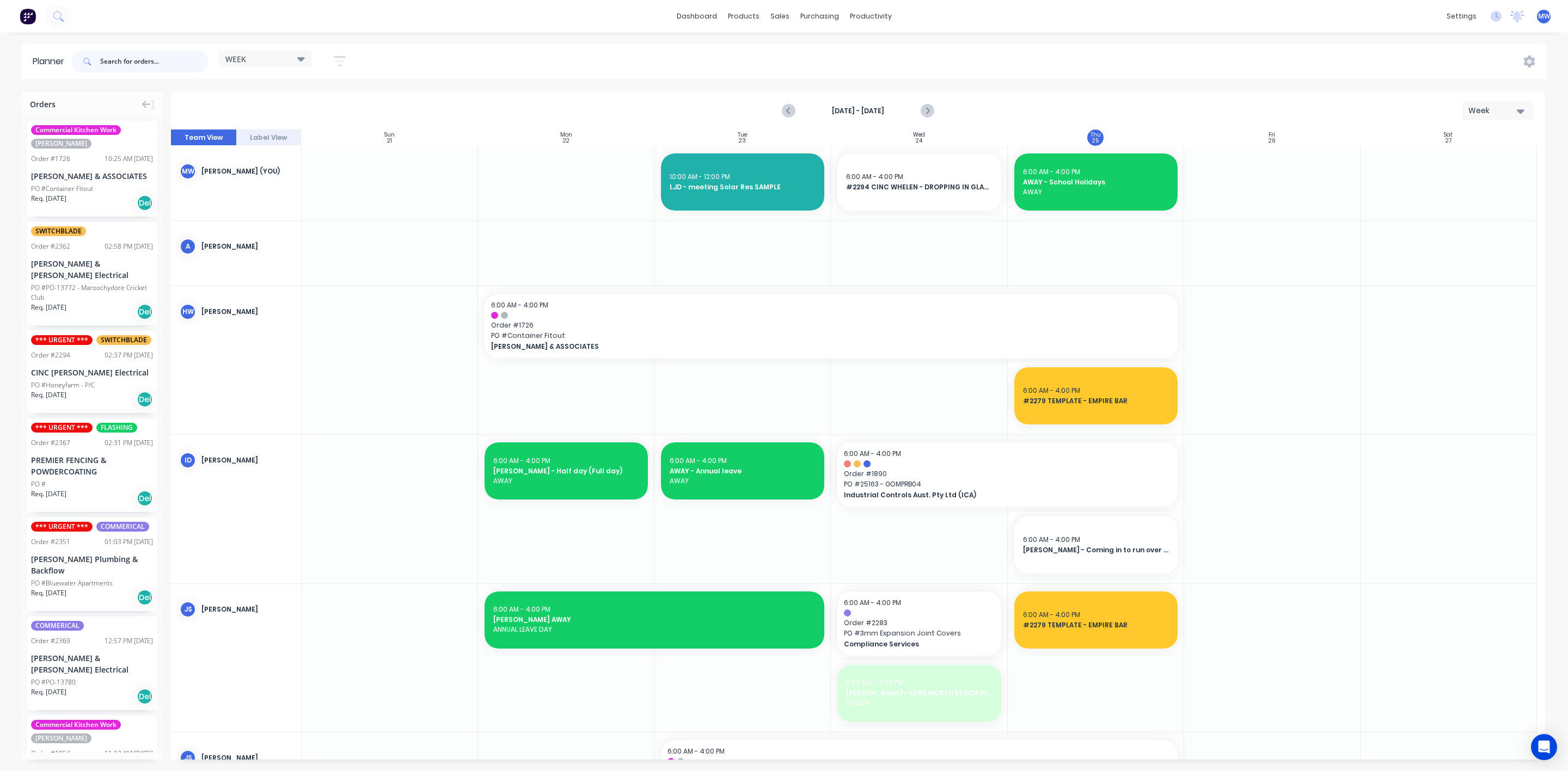
click at [154, 56] on input "text" at bounding box center [154, 61] width 108 height 22
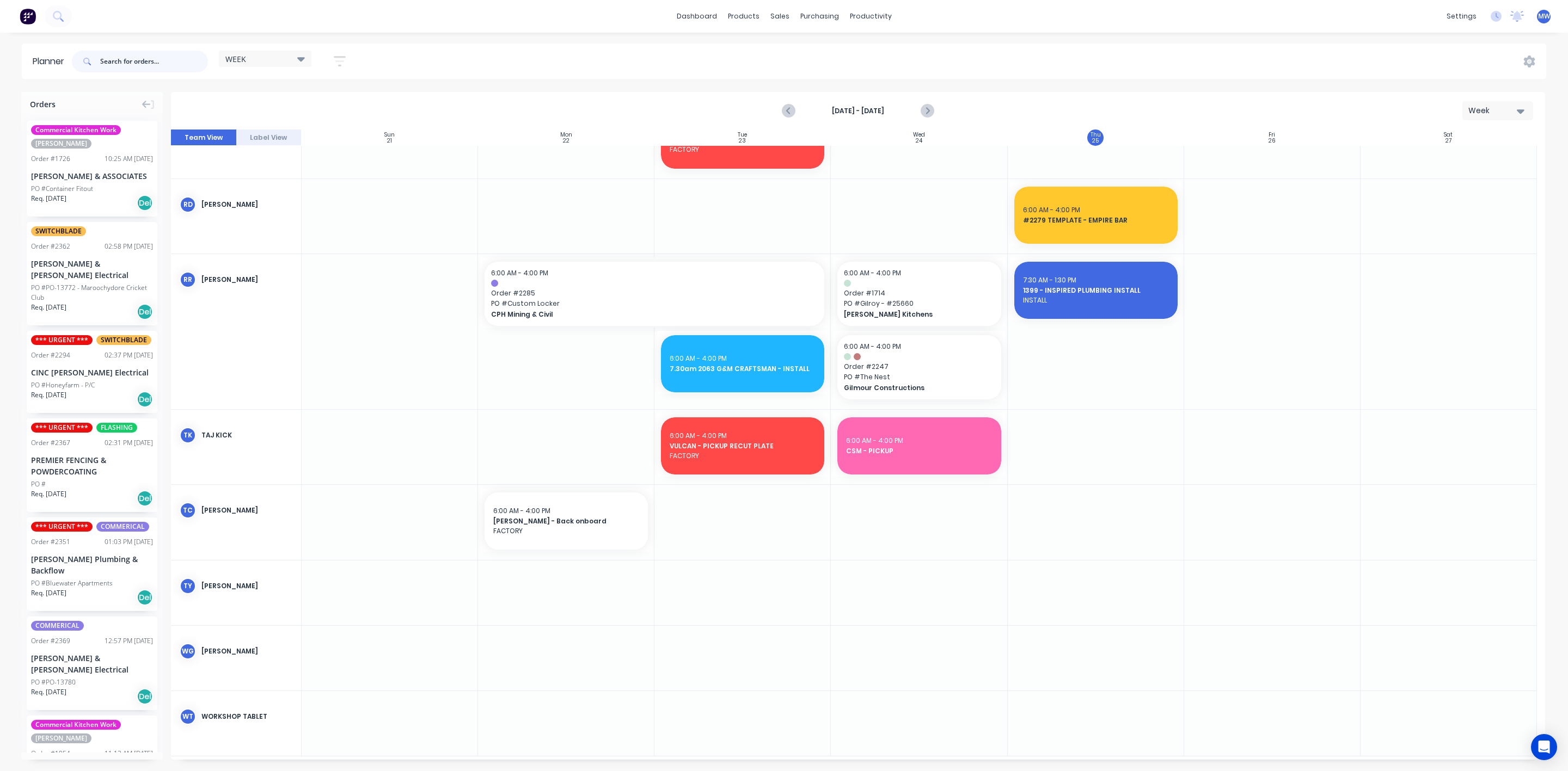
scroll to position [1079, 0]
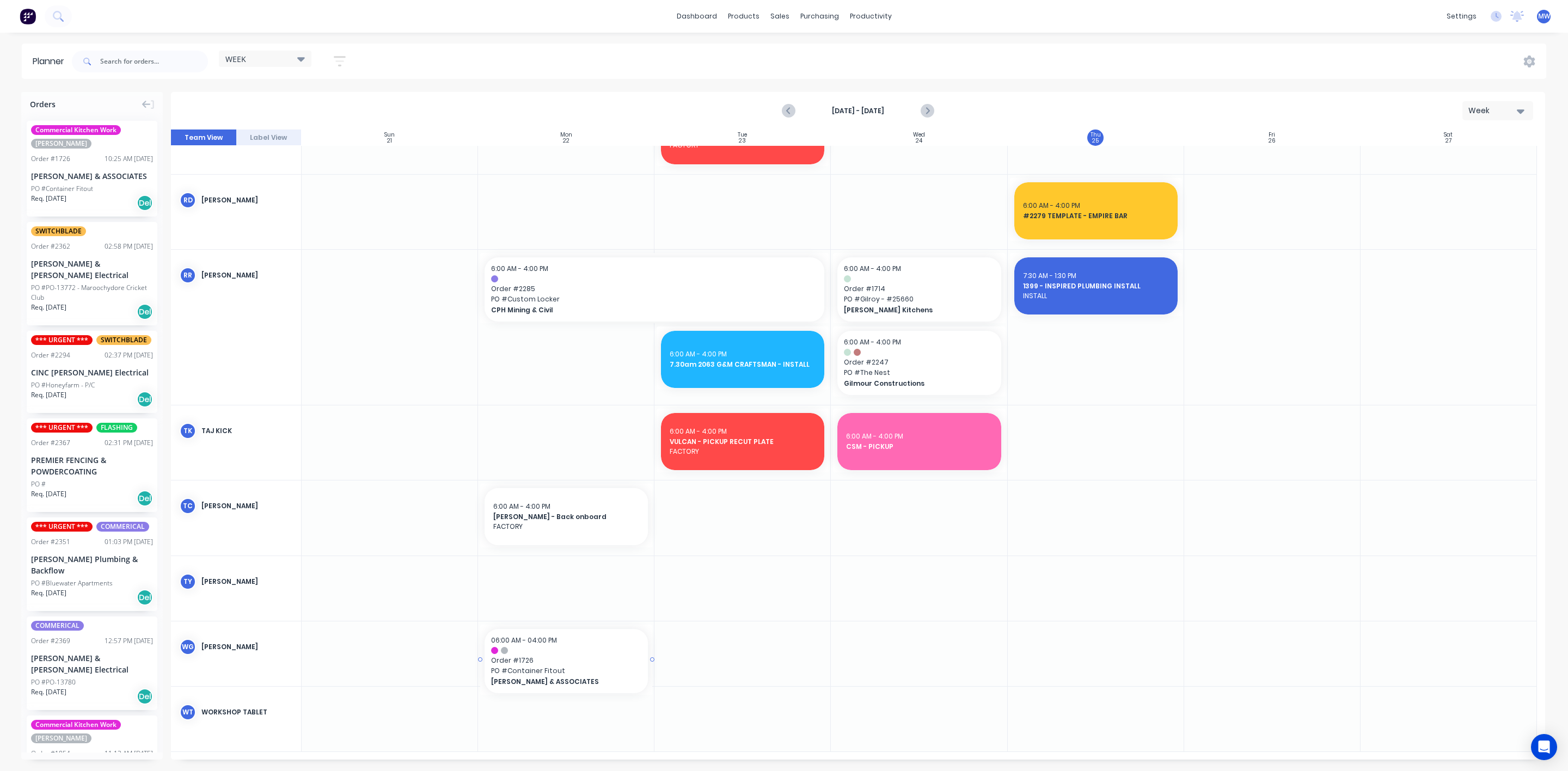
drag, startPoint x: 75, startPoint y: 179, endPoint x: 575, endPoint y: 661, distance: 694.5
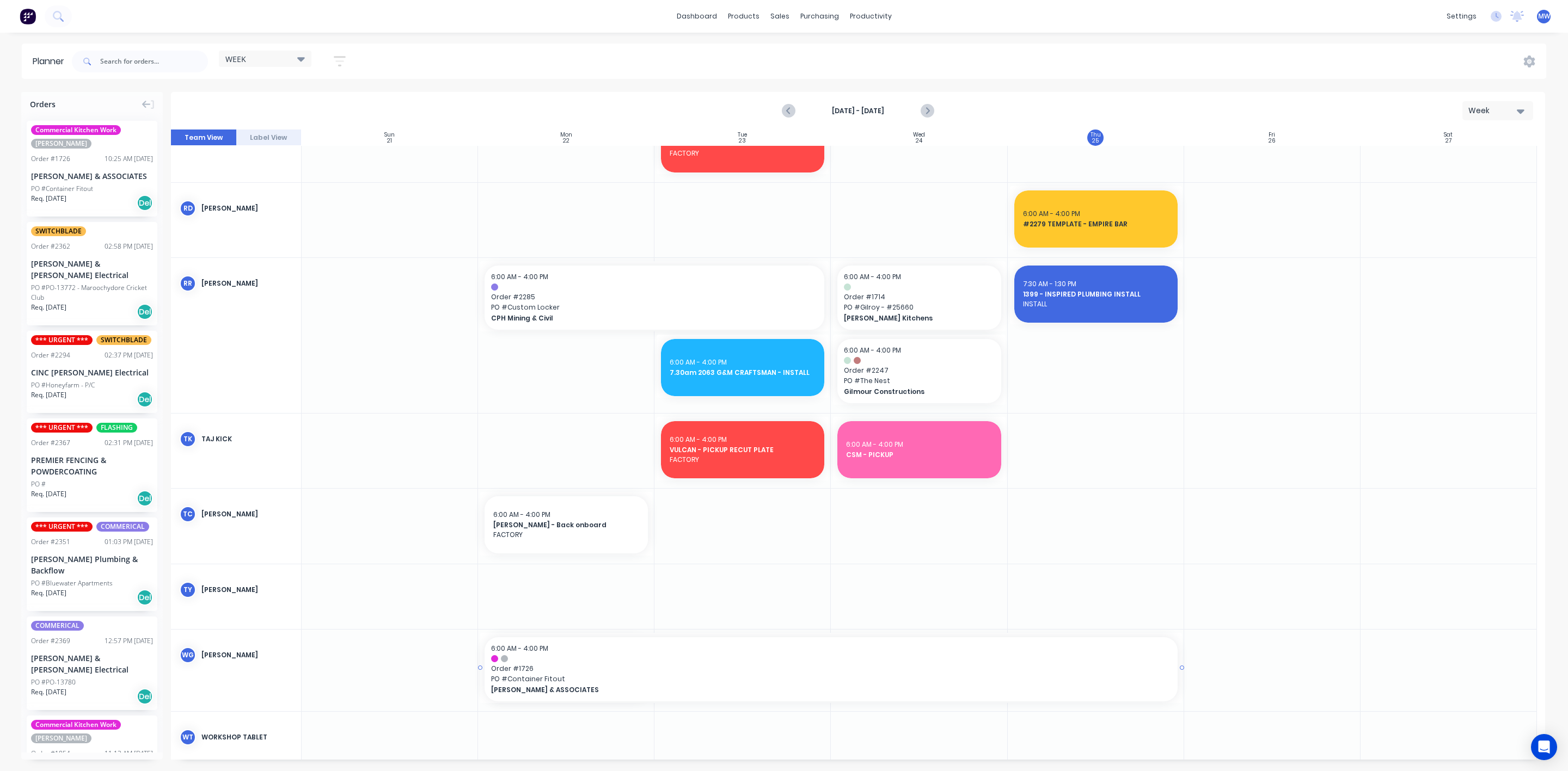
drag, startPoint x: 651, startPoint y: 667, endPoint x: 1051, endPoint y: 644, distance: 400.7
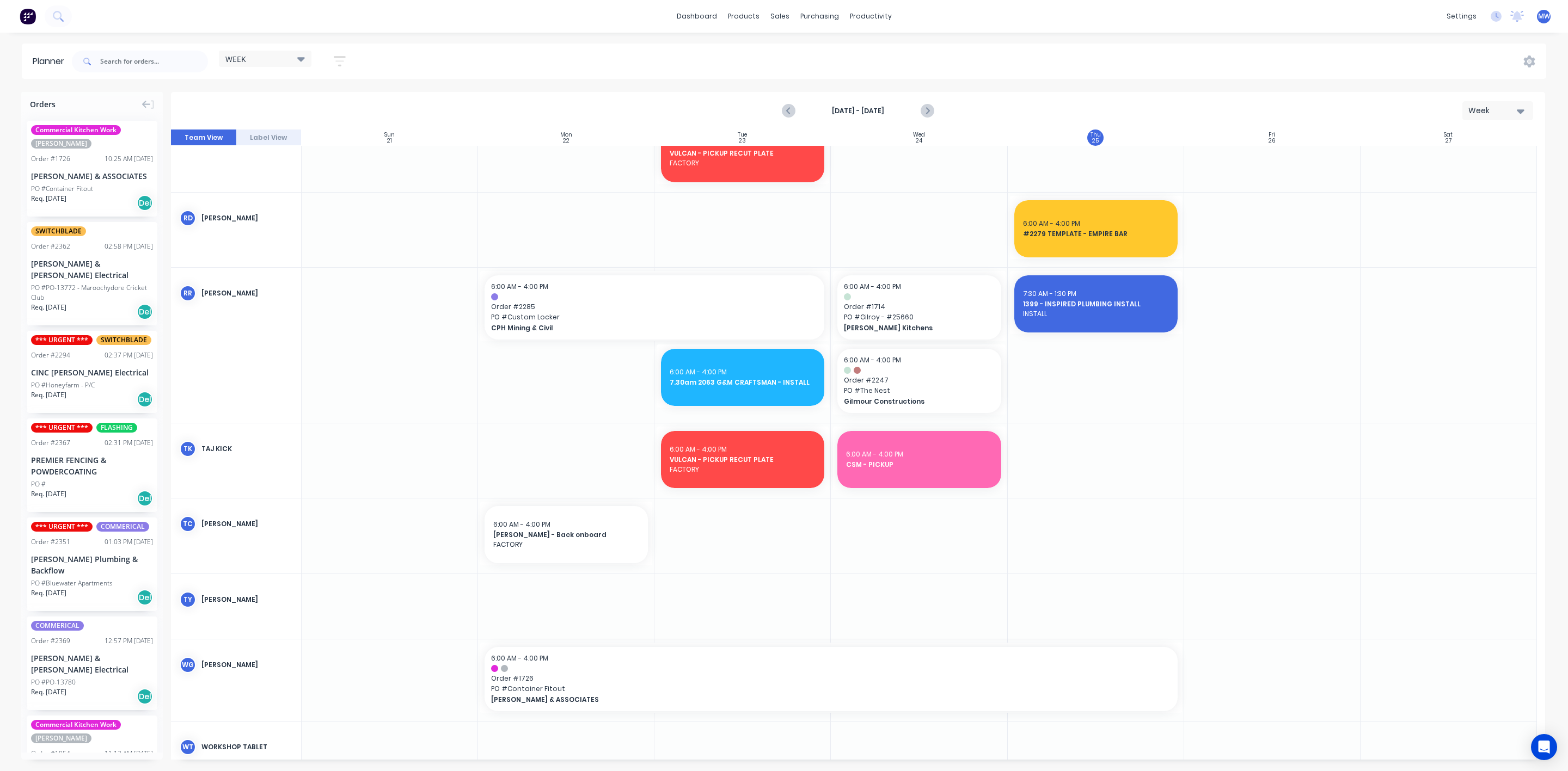
scroll to position [1095, 0]
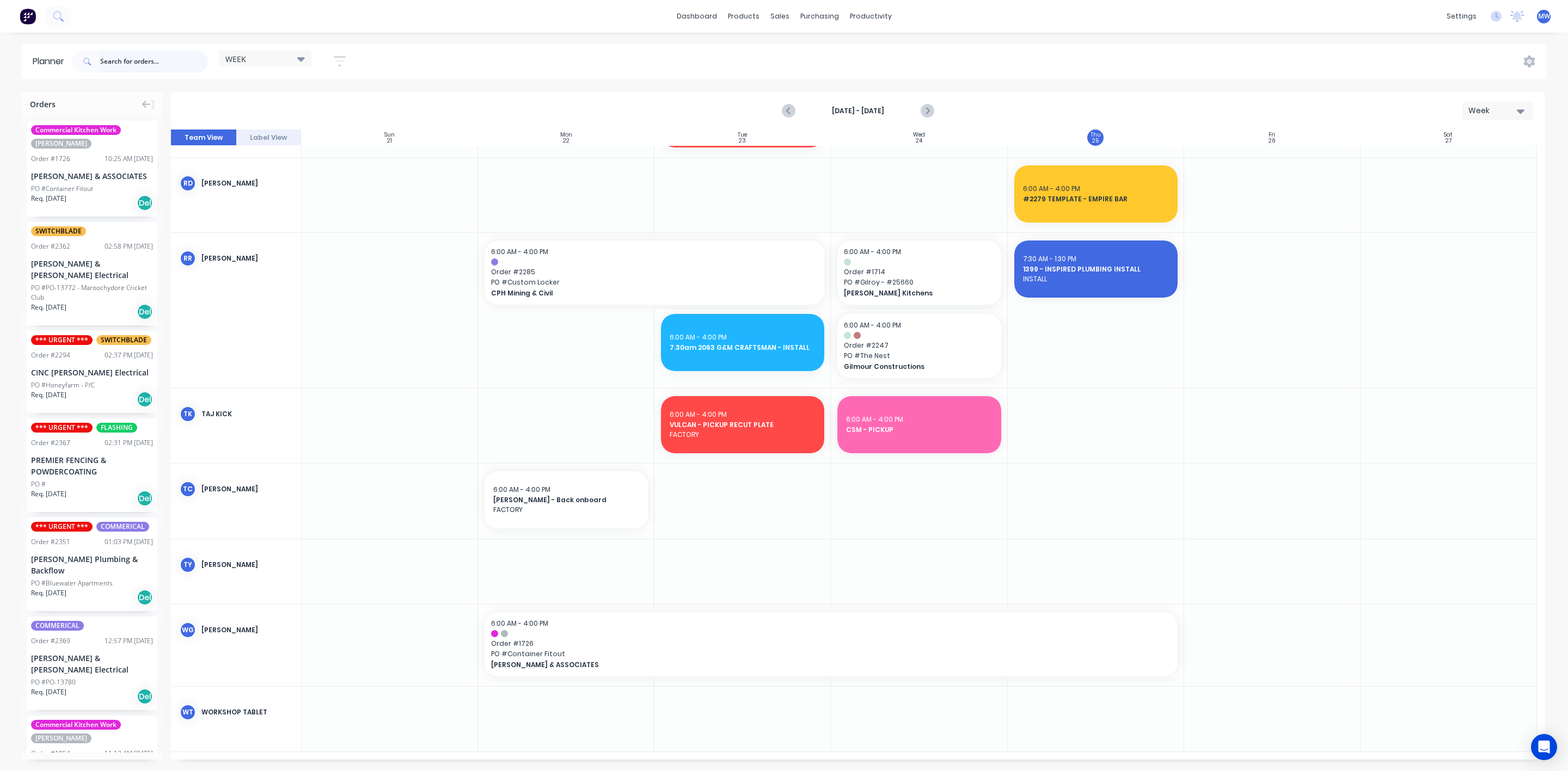
click at [110, 59] on input "text" at bounding box center [154, 61] width 108 height 22
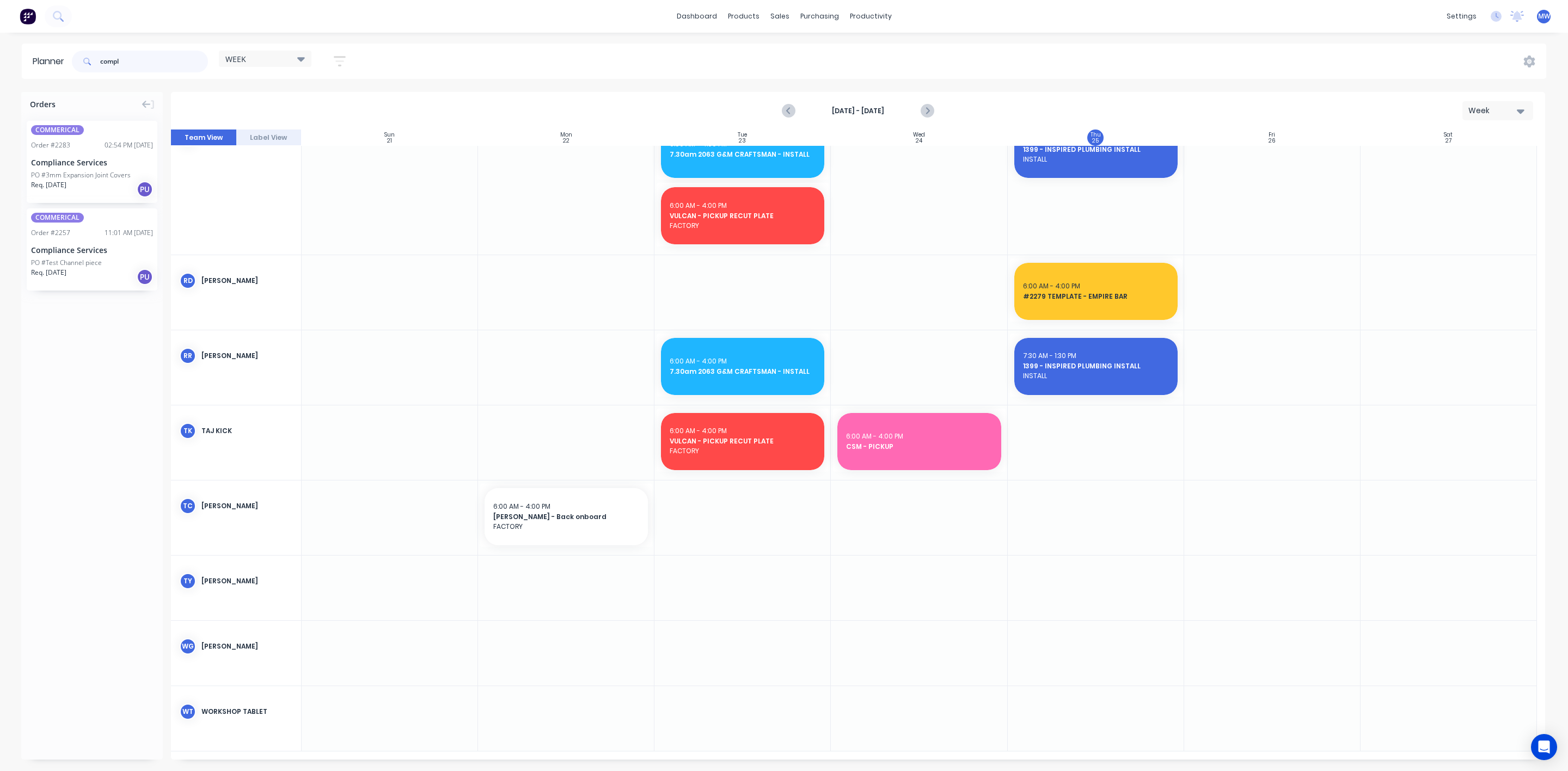
scroll to position [826, 0]
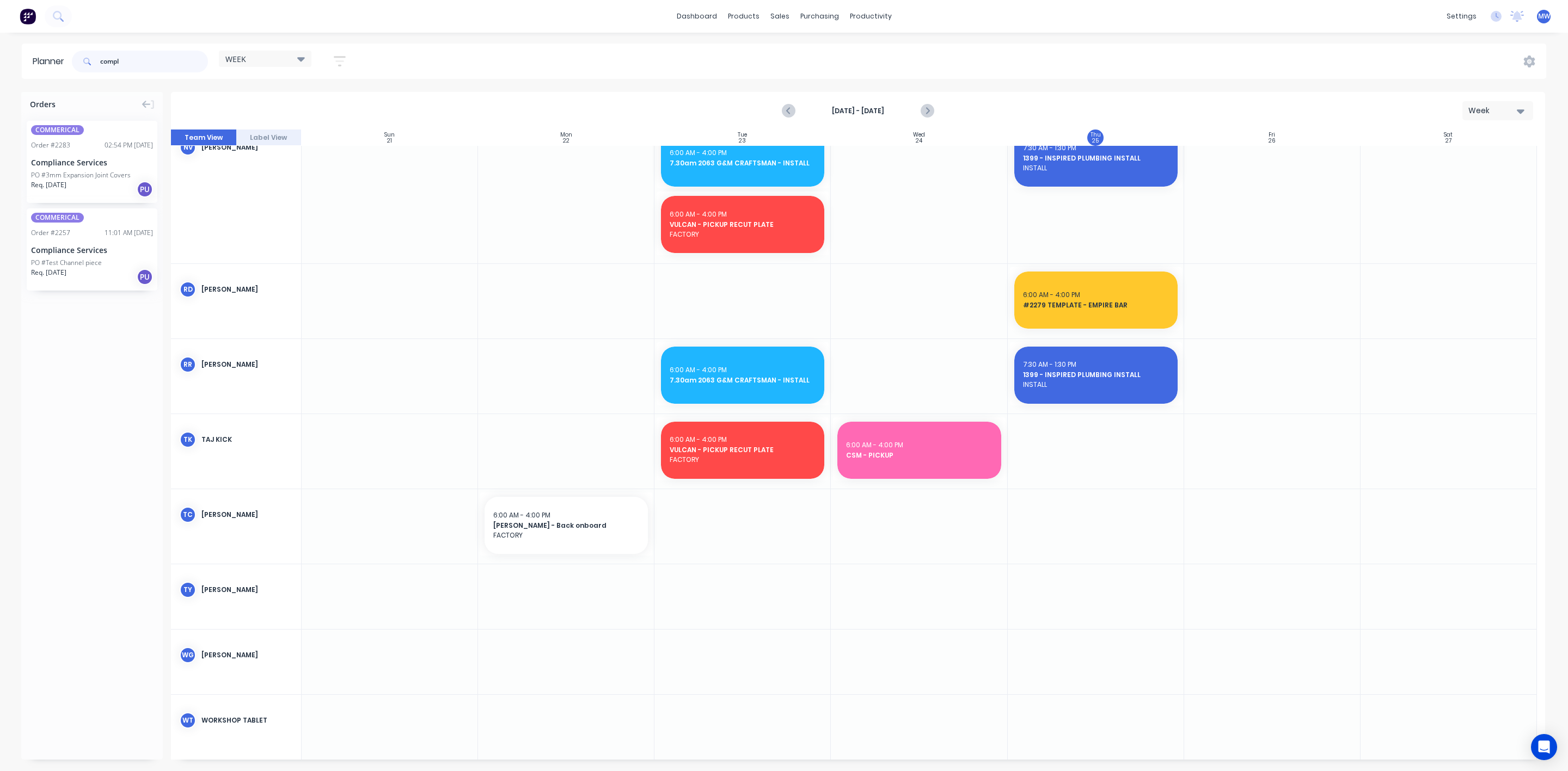
type input "compl"
drag, startPoint x: 90, startPoint y: 169, endPoint x: 1064, endPoint y: 438, distance: 1010.5
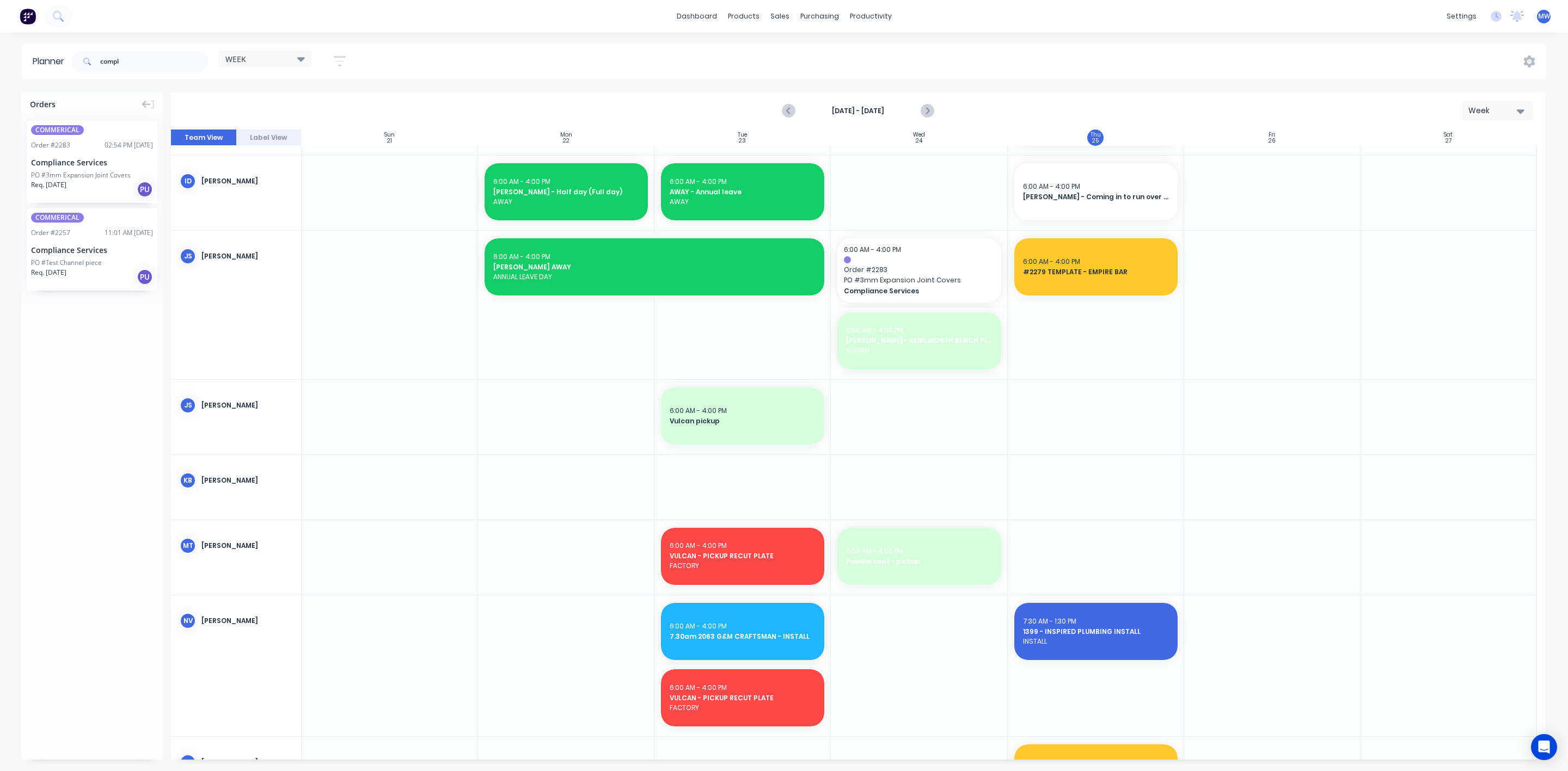
scroll to position [108, 0]
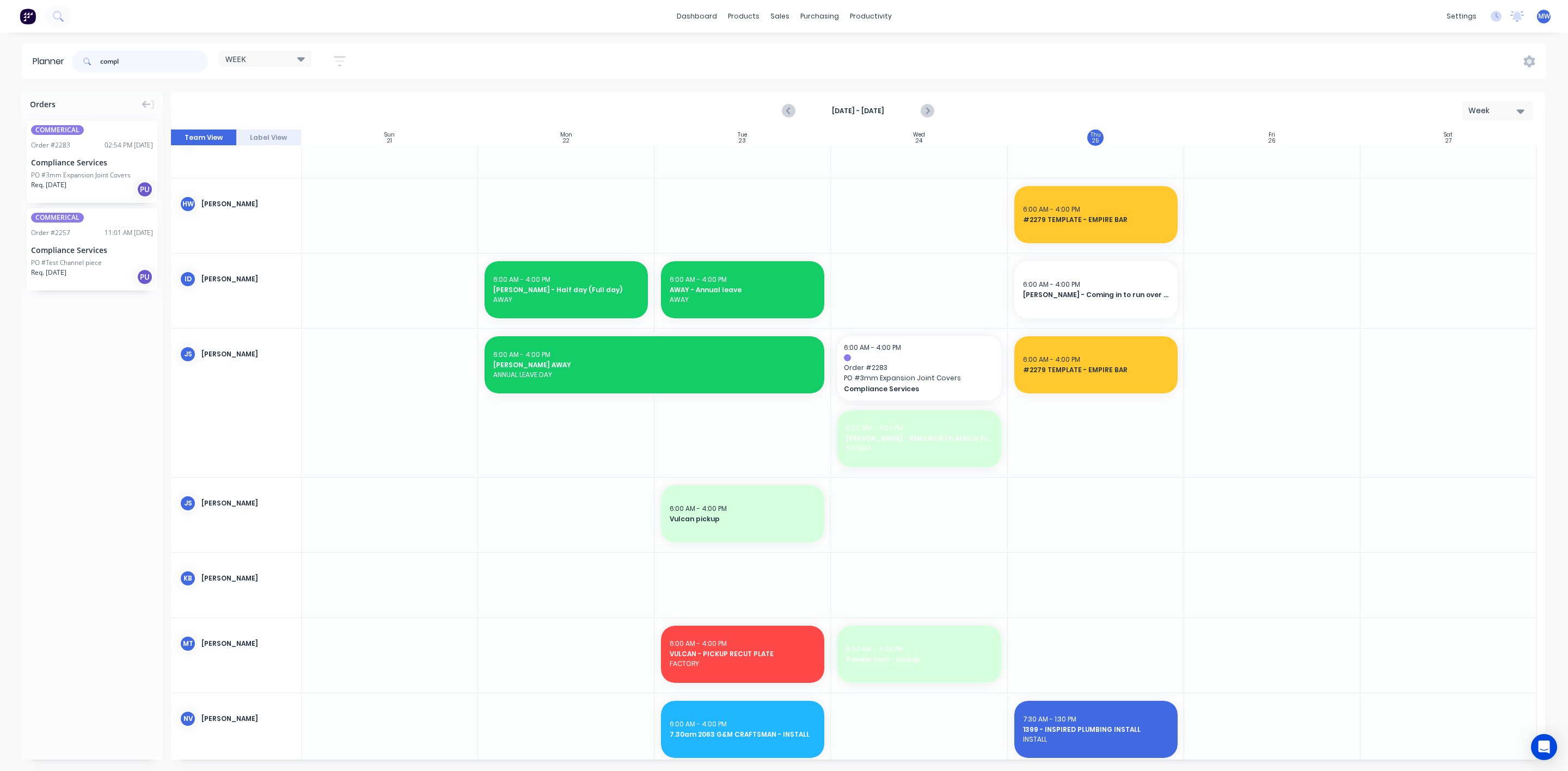
drag, startPoint x: 149, startPoint y: 64, endPoint x: 64, endPoint y: 69, distance: 85.1
click at [67, 67] on header "Planner compl WEEK Save new view None edit WEEK (Default) edit [PERSON_NAME] ed…" at bounding box center [784, 61] width 1524 height 36
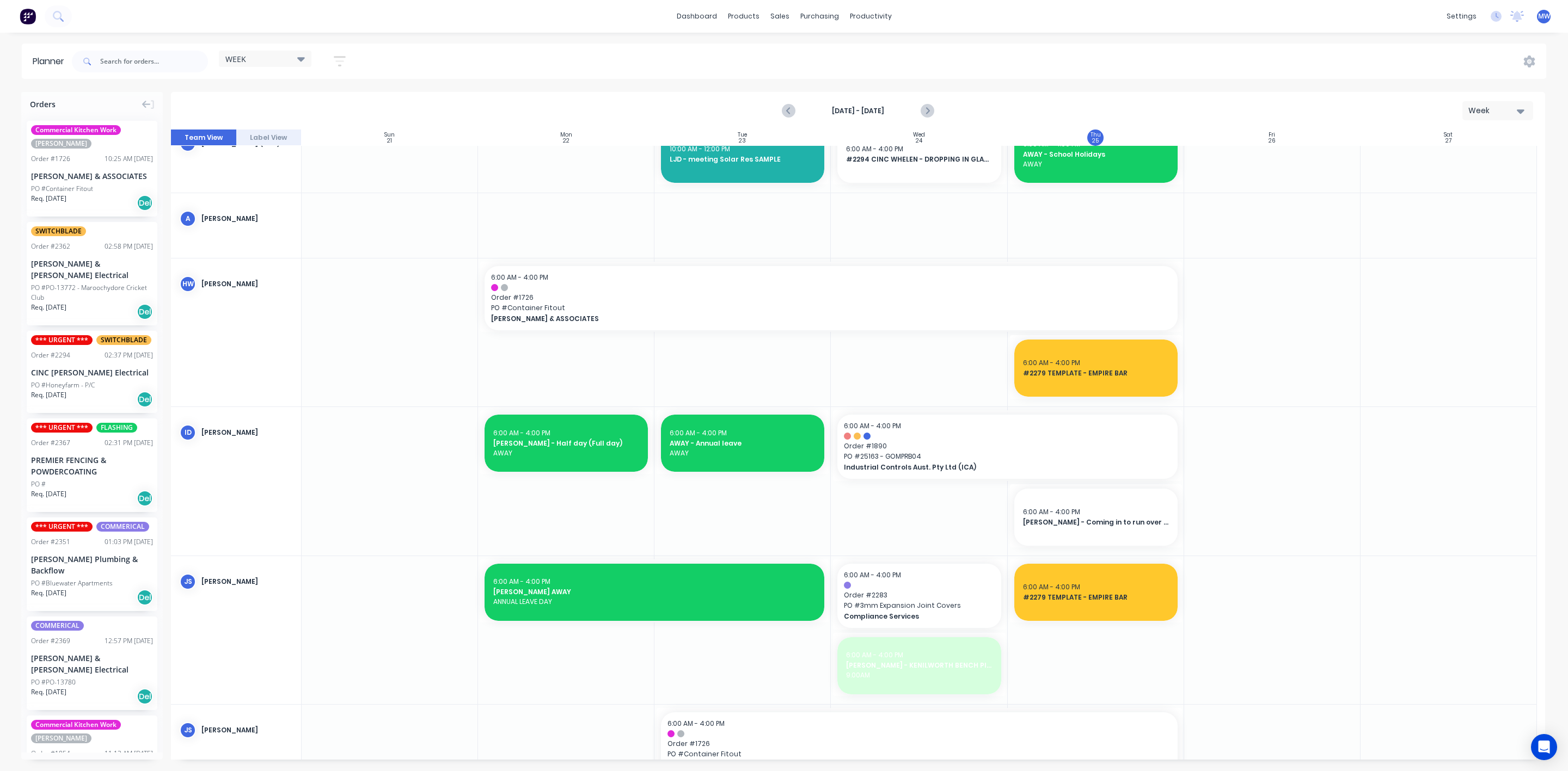
scroll to position [0, 0]
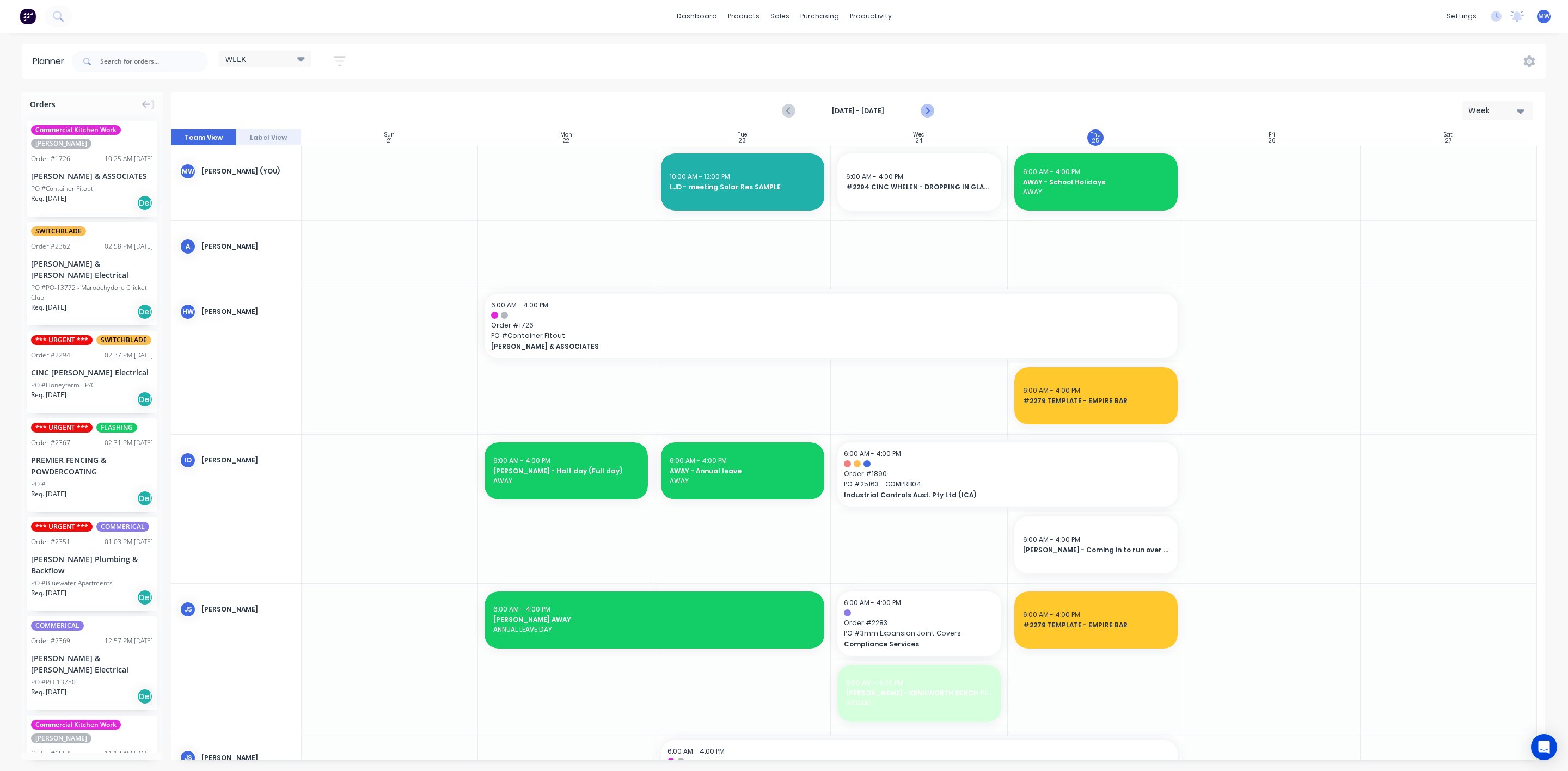
click at [926, 108] on icon "Next page" at bounding box center [927, 111] width 5 height 9
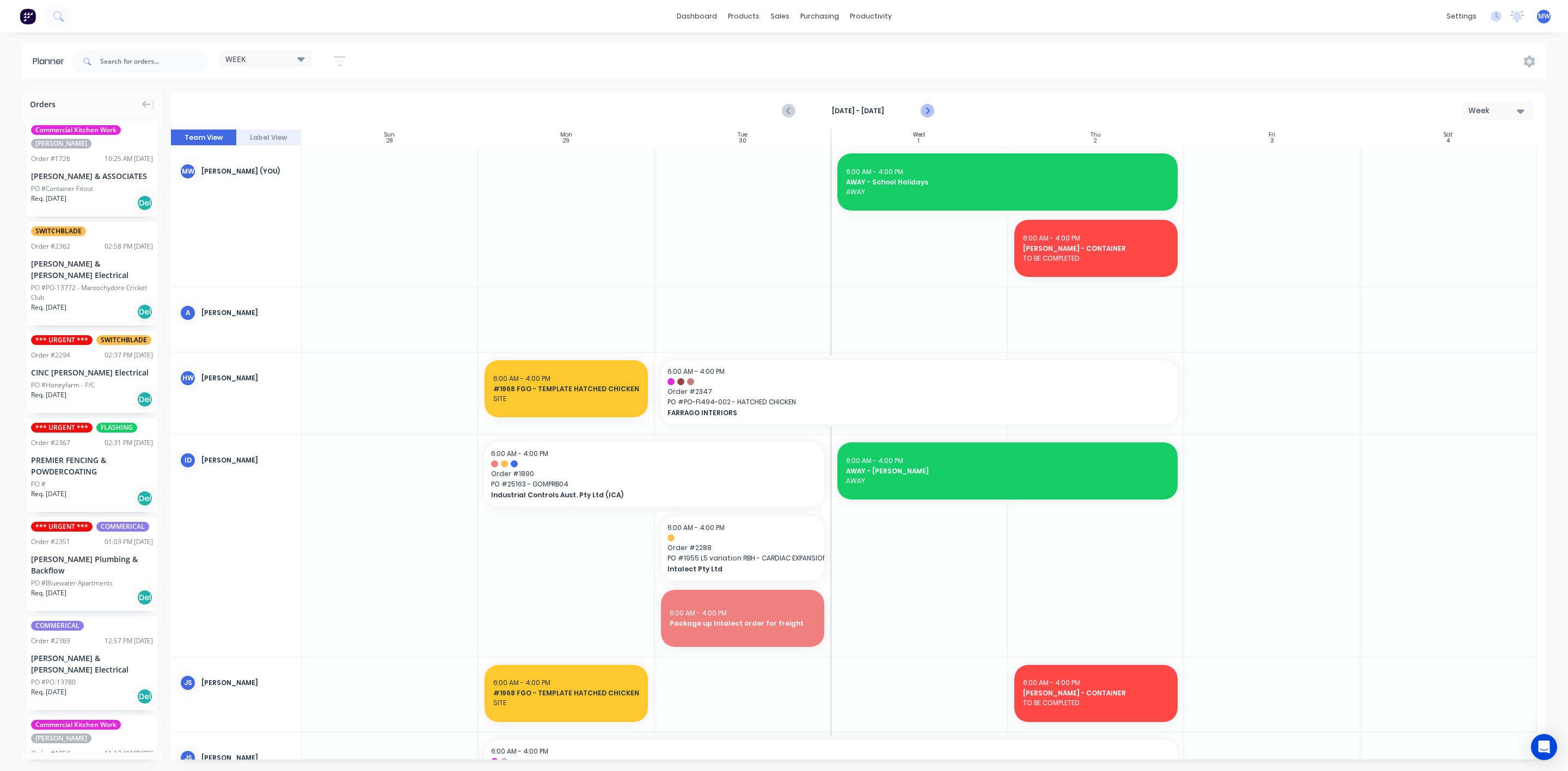
click at [932, 106] on button "Next page" at bounding box center [926, 111] width 22 height 22
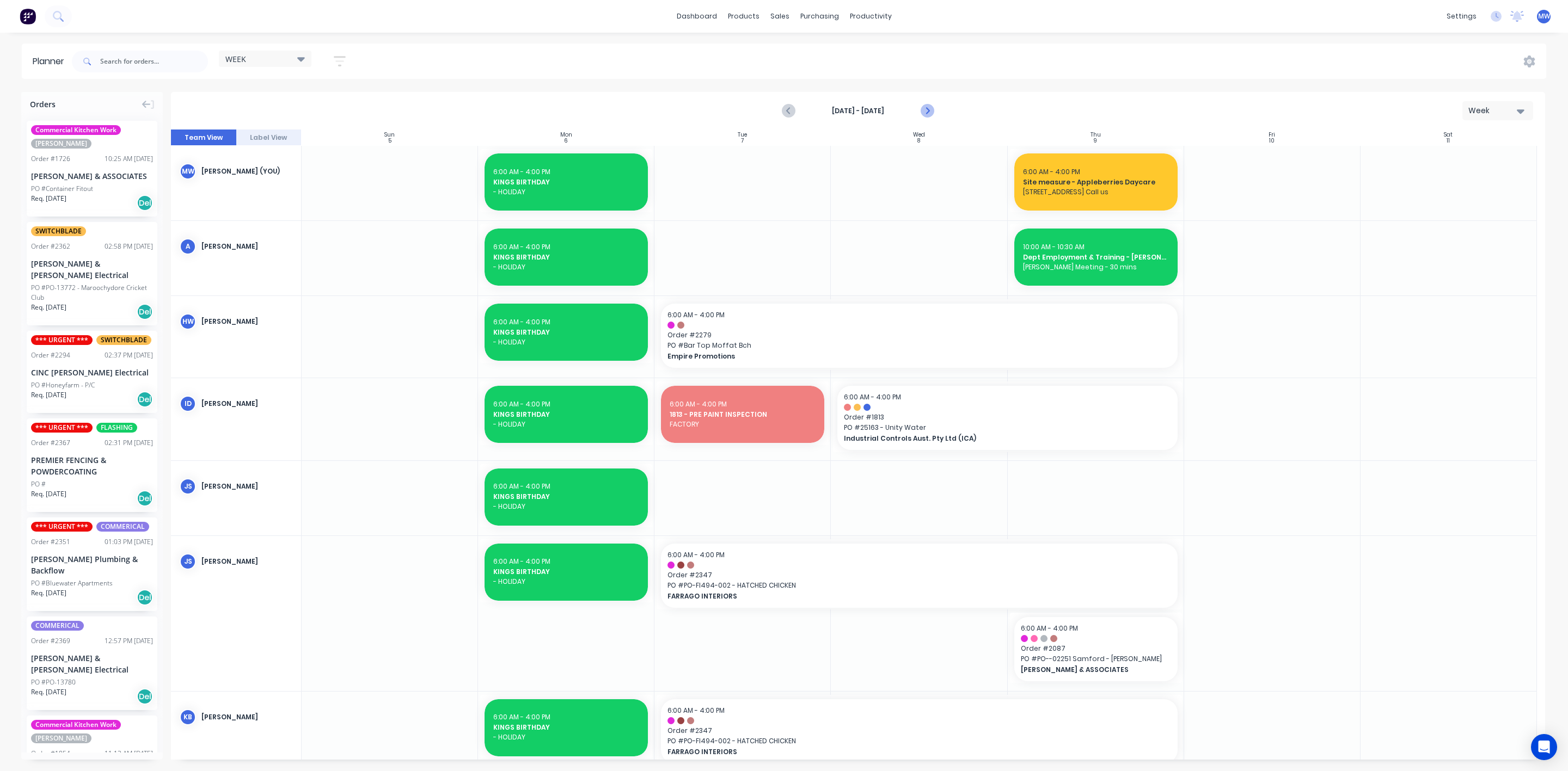
click at [927, 104] on icon "Next page" at bounding box center [927, 111] width 13 height 13
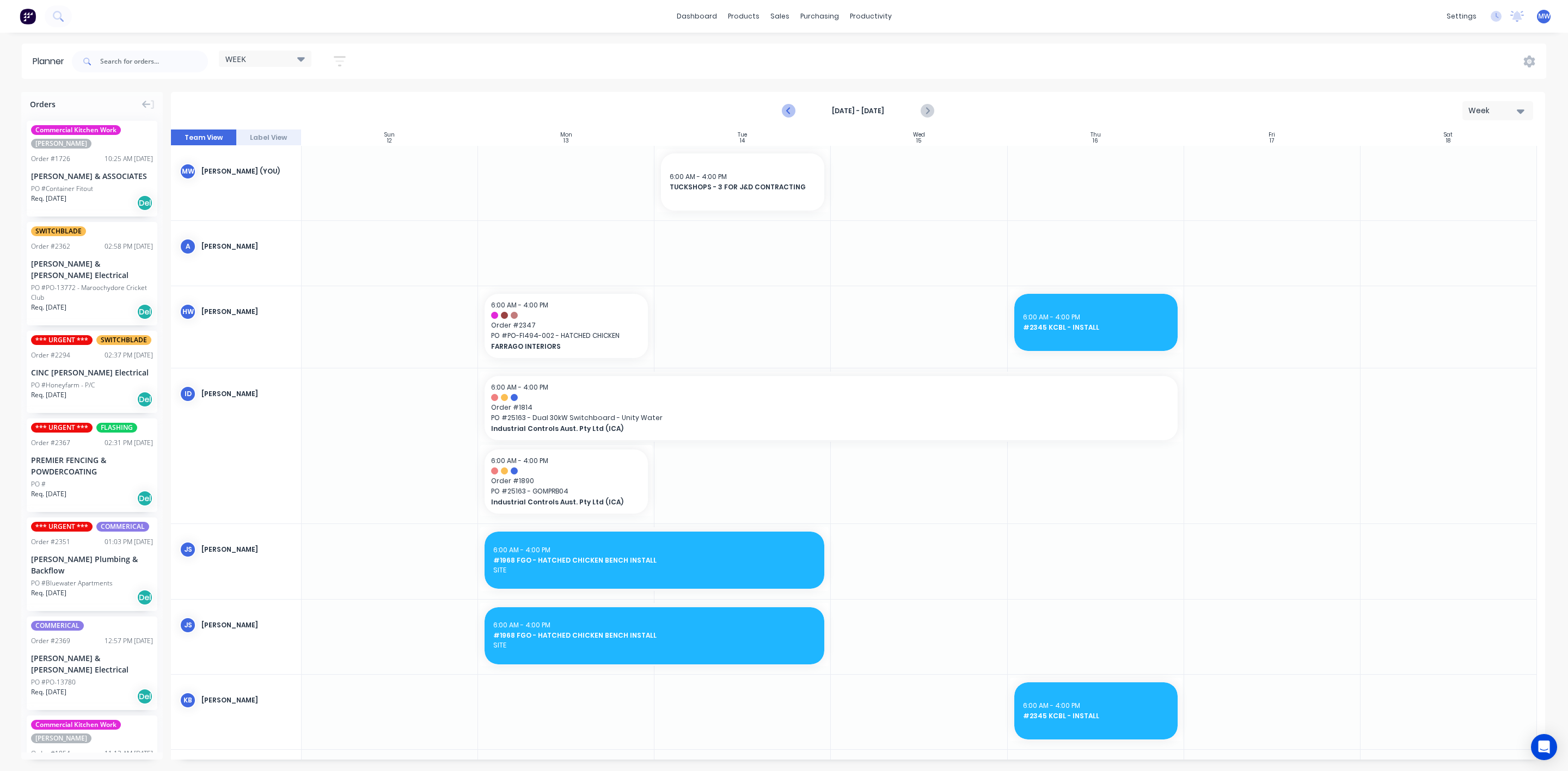
click at [783, 114] on icon "Previous page" at bounding box center [789, 111] width 13 height 13
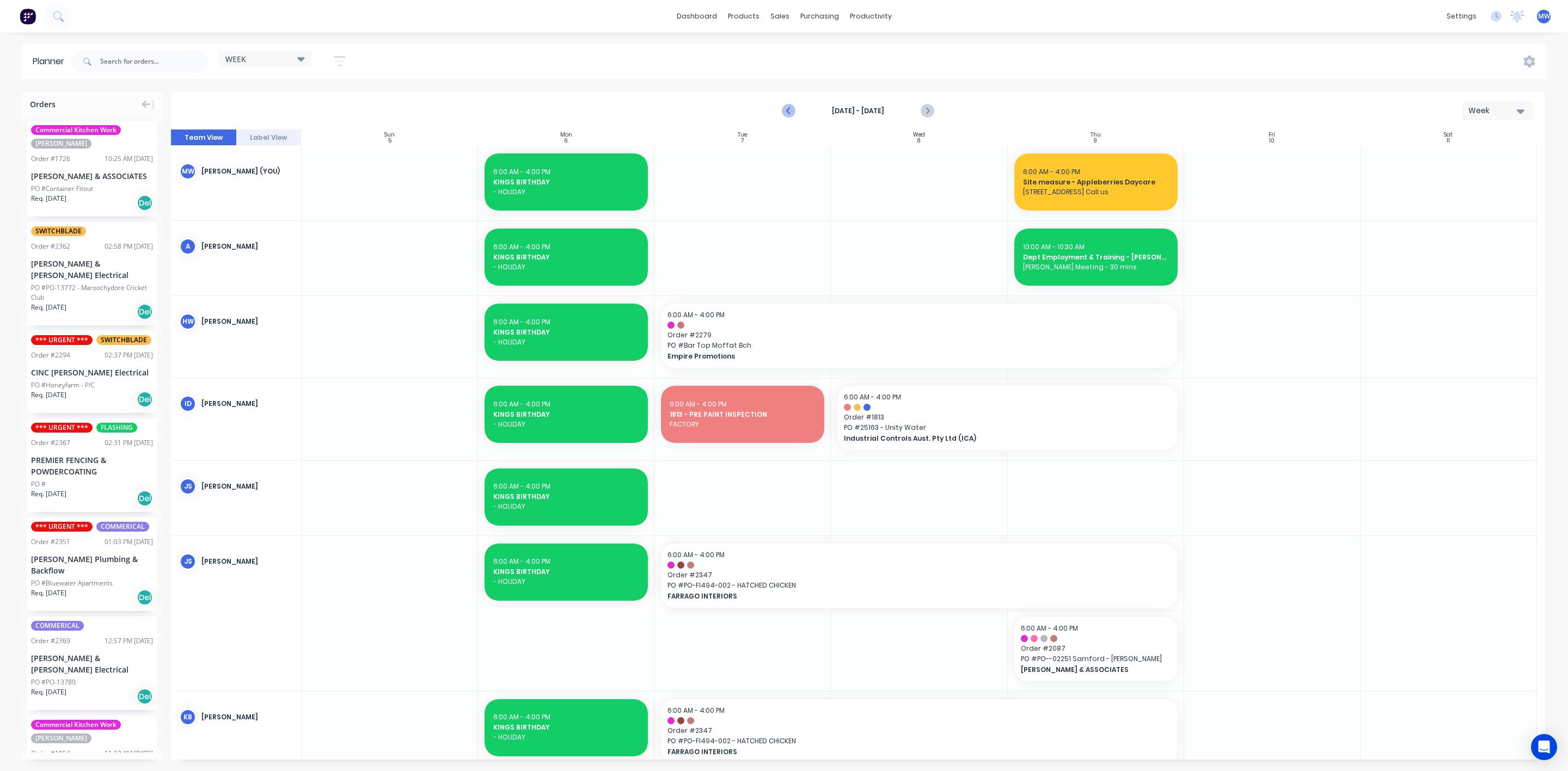
click at [791, 115] on icon "Previous page" at bounding box center [789, 111] width 13 height 13
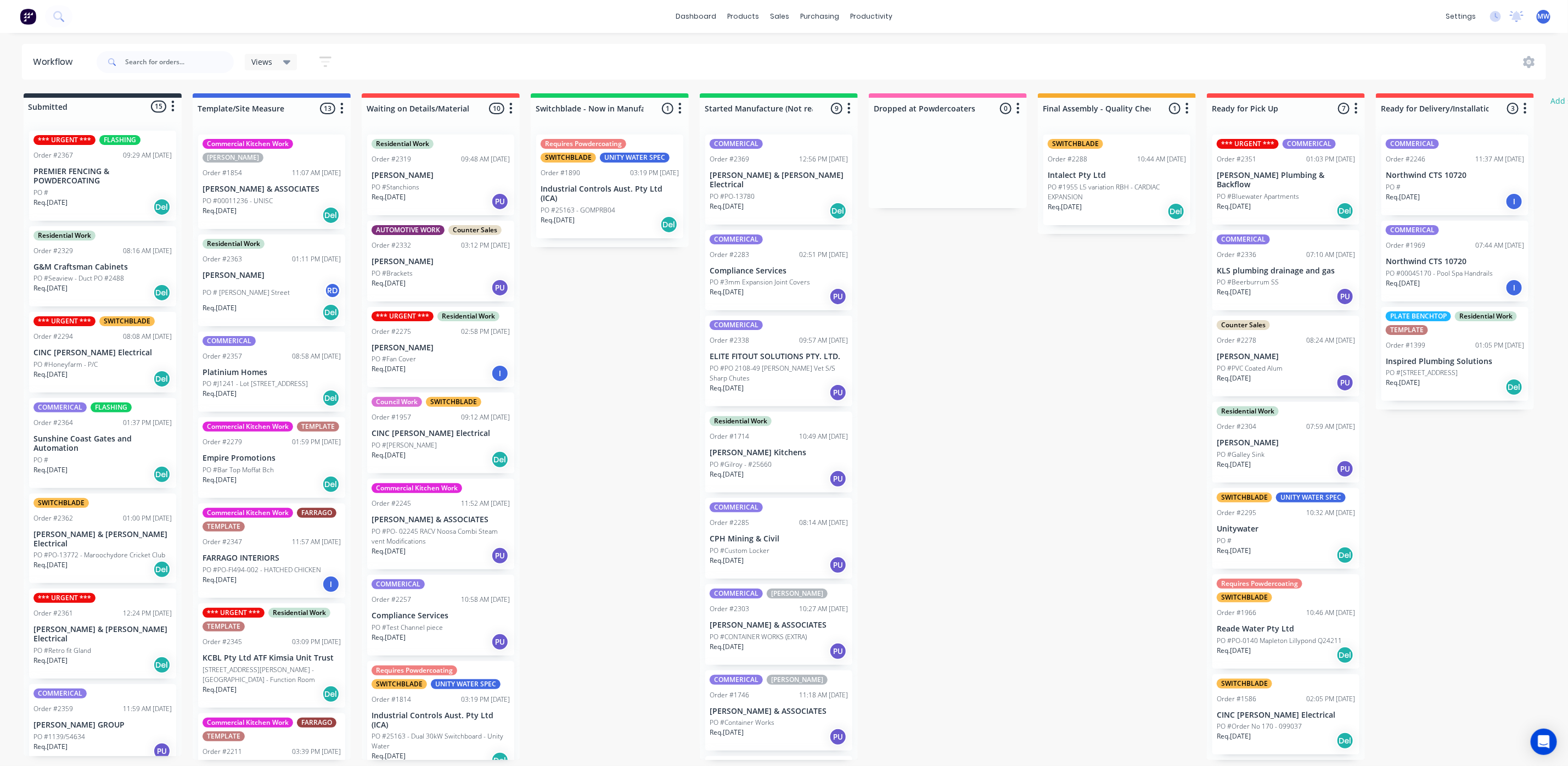
click at [624, 339] on div "Submitted 15 Status colour #273444 hex #273444 Save Cancel Summaries Total orde…" at bounding box center [907, 426] width 1830 height 666
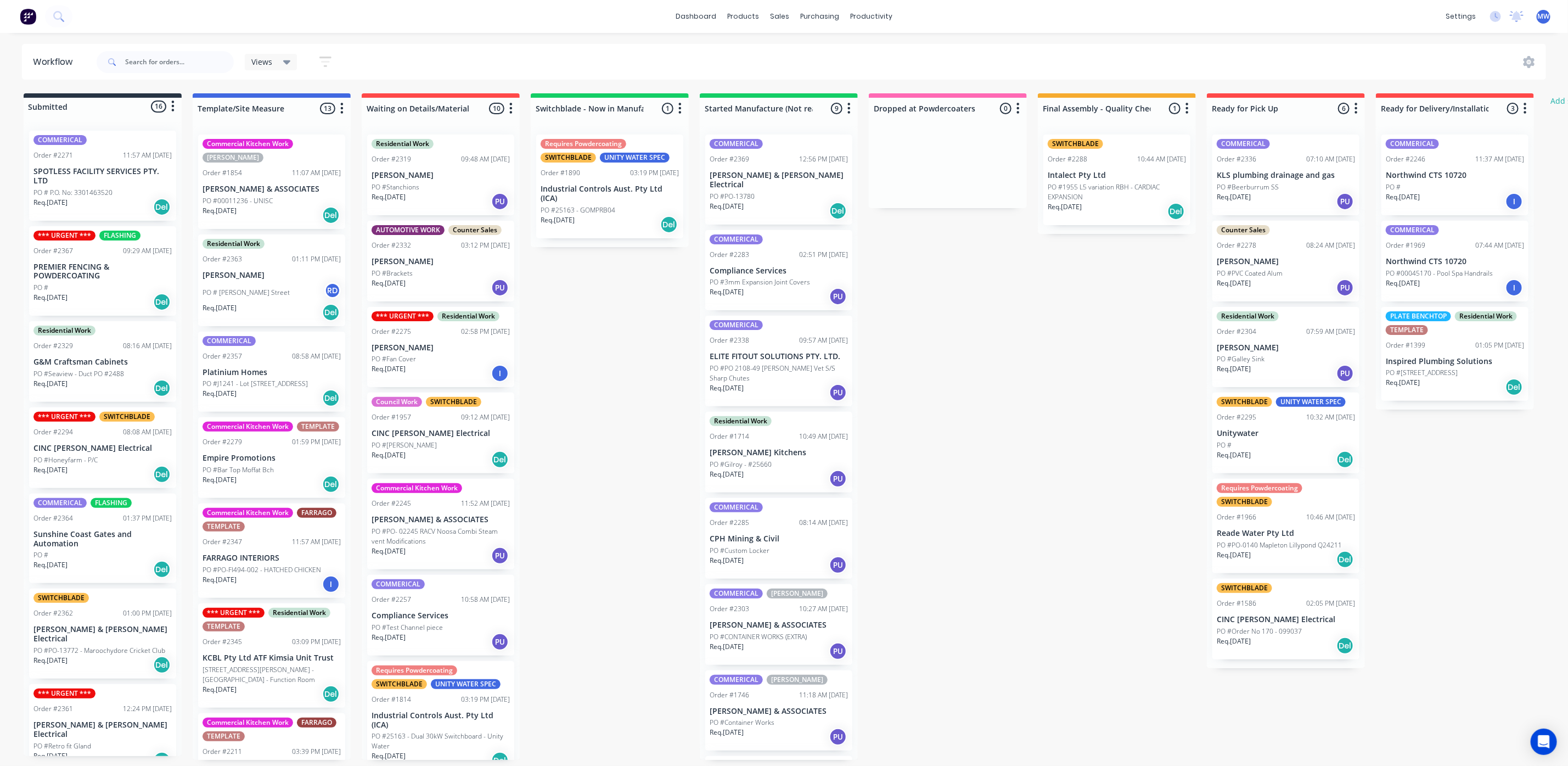
drag, startPoint x: 593, startPoint y: 303, endPoint x: 611, endPoint y: 369, distance: 68.4
click at [611, 369] on div "Submitted 16 Status colour #273444 hex #273444 Save Cancel Summaries Total orde…" at bounding box center [907, 426] width 1830 height 666
click at [609, 369] on div "Submitted 16 Status colour #273444 hex #273444 Save Cancel Summaries Total orde…" at bounding box center [907, 426] width 1830 height 666
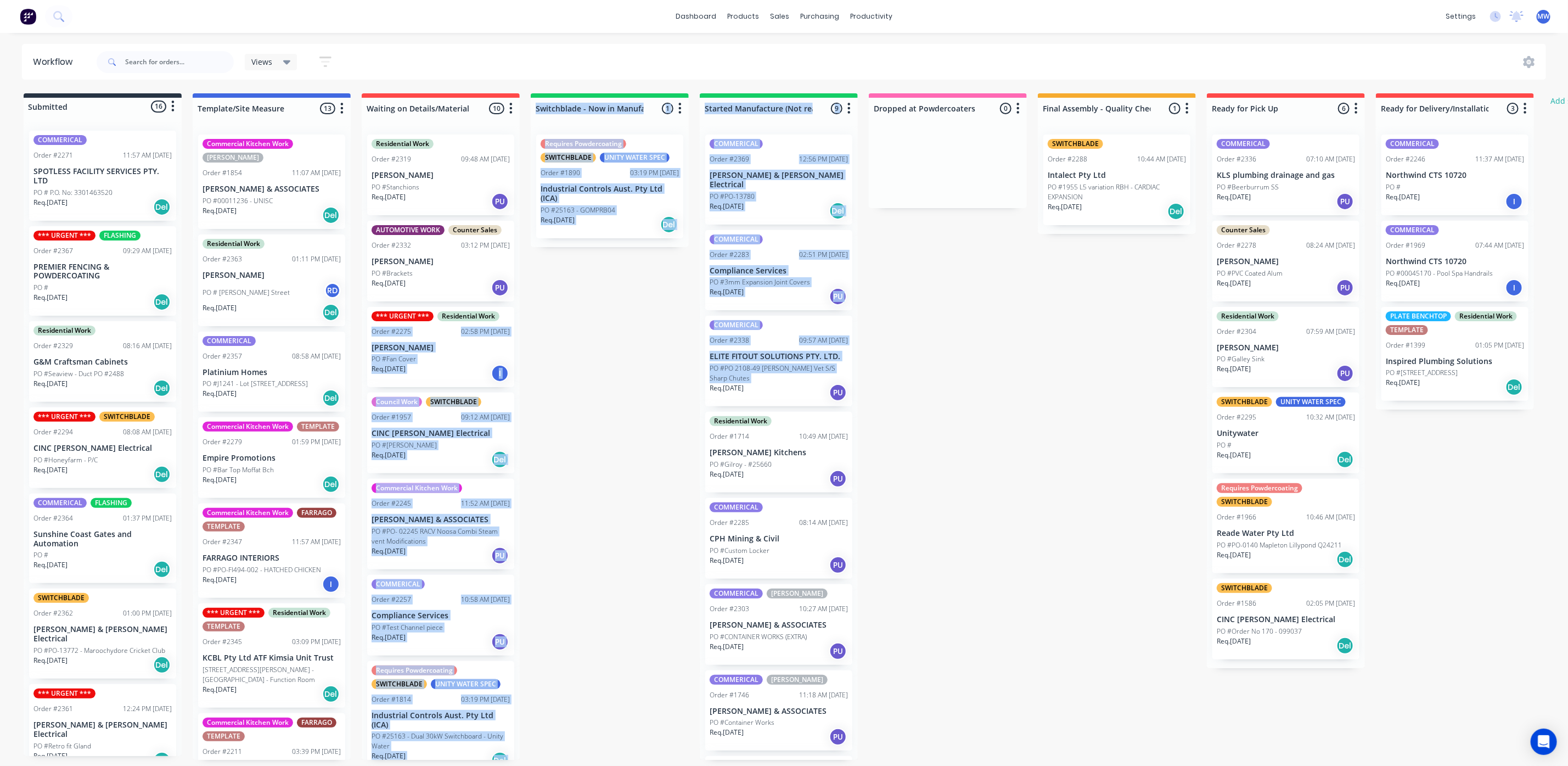
drag, startPoint x: 573, startPoint y: 306, endPoint x: 625, endPoint y: 394, distance: 102.2
click at [625, 394] on div "Submitted 16 Status colour #273444 hex #273444 Save Cancel Summaries Total orde…" at bounding box center [907, 426] width 1830 height 666
click at [625, 395] on div "Submitted 16 Status colour #273444 hex #273444 Save Cancel Summaries Total orde…" at bounding box center [907, 426] width 1830 height 666
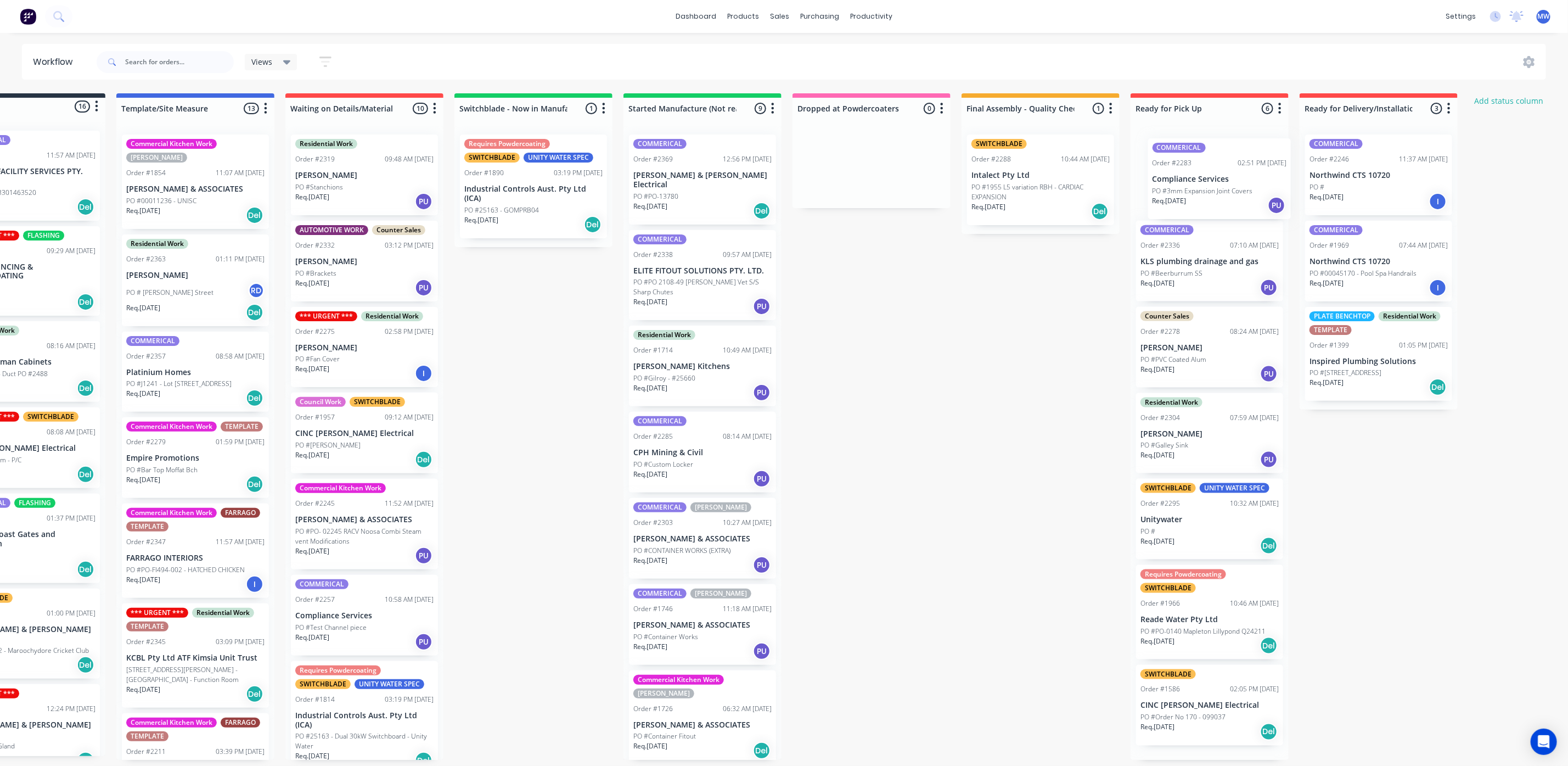
scroll to position [0, 82]
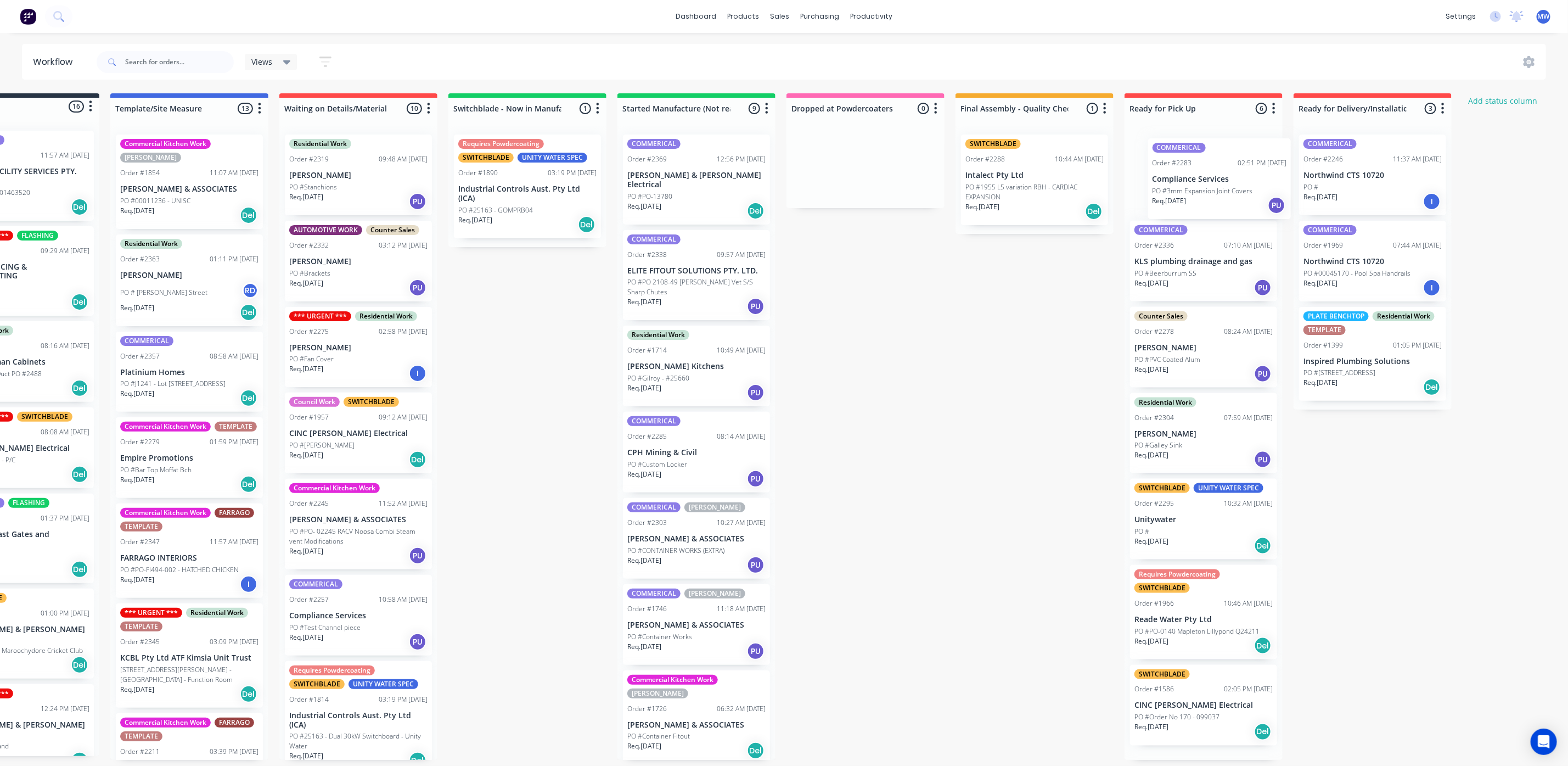
drag, startPoint x: 759, startPoint y: 274, endPoint x: 1205, endPoint y: 191, distance: 453.7
click at [1205, 191] on div "Submitted 16 Status colour #273444 hex #273444 Save Cancel Summaries Total orde…" at bounding box center [824, 426] width 1830 height 666
